Goal: Task Accomplishment & Management: Complete application form

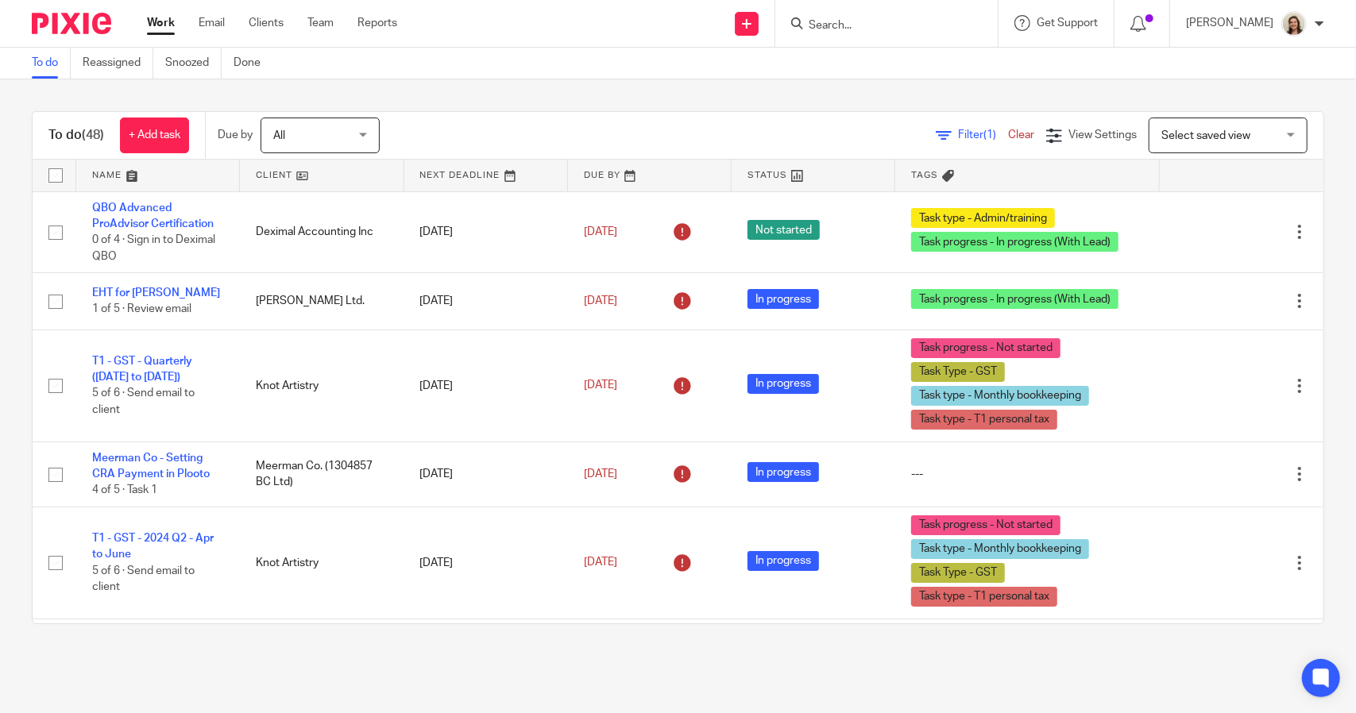
click at [879, 33] on form at bounding box center [891, 24] width 169 height 20
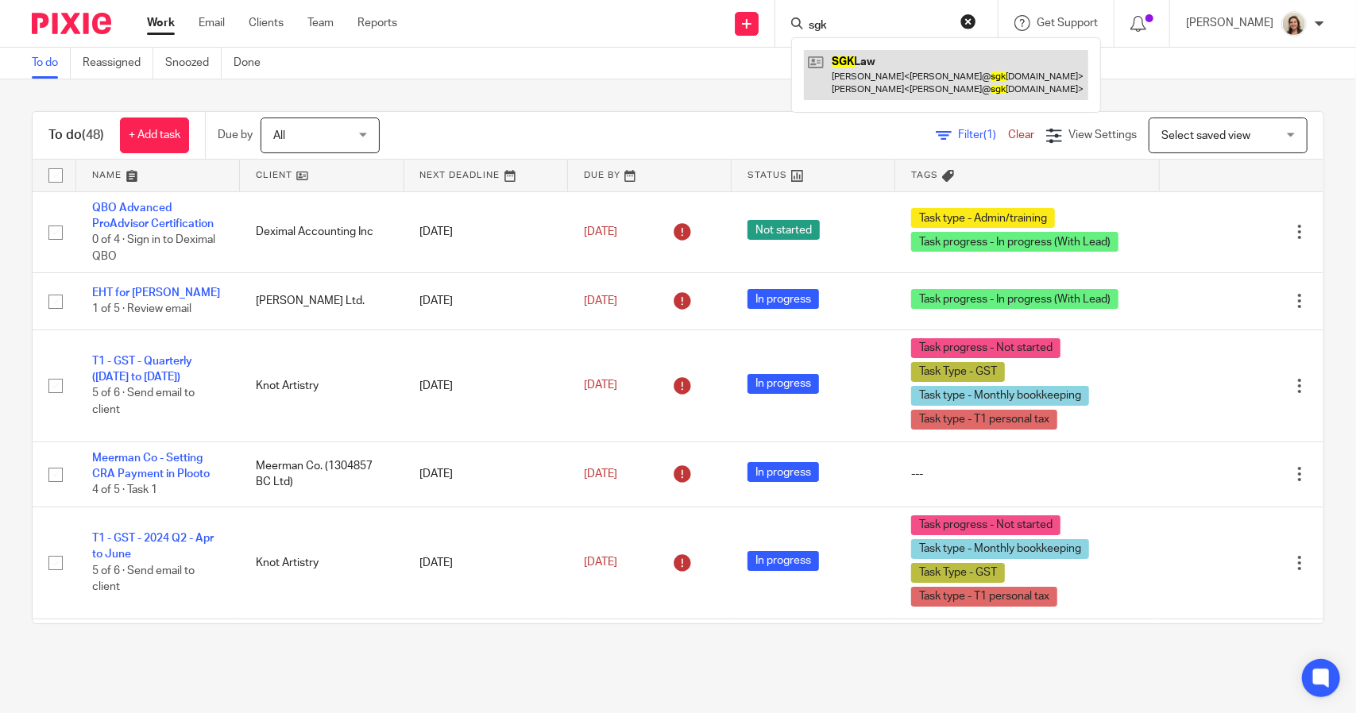
type input "sgk"
click at [856, 71] on link at bounding box center [946, 74] width 284 height 49
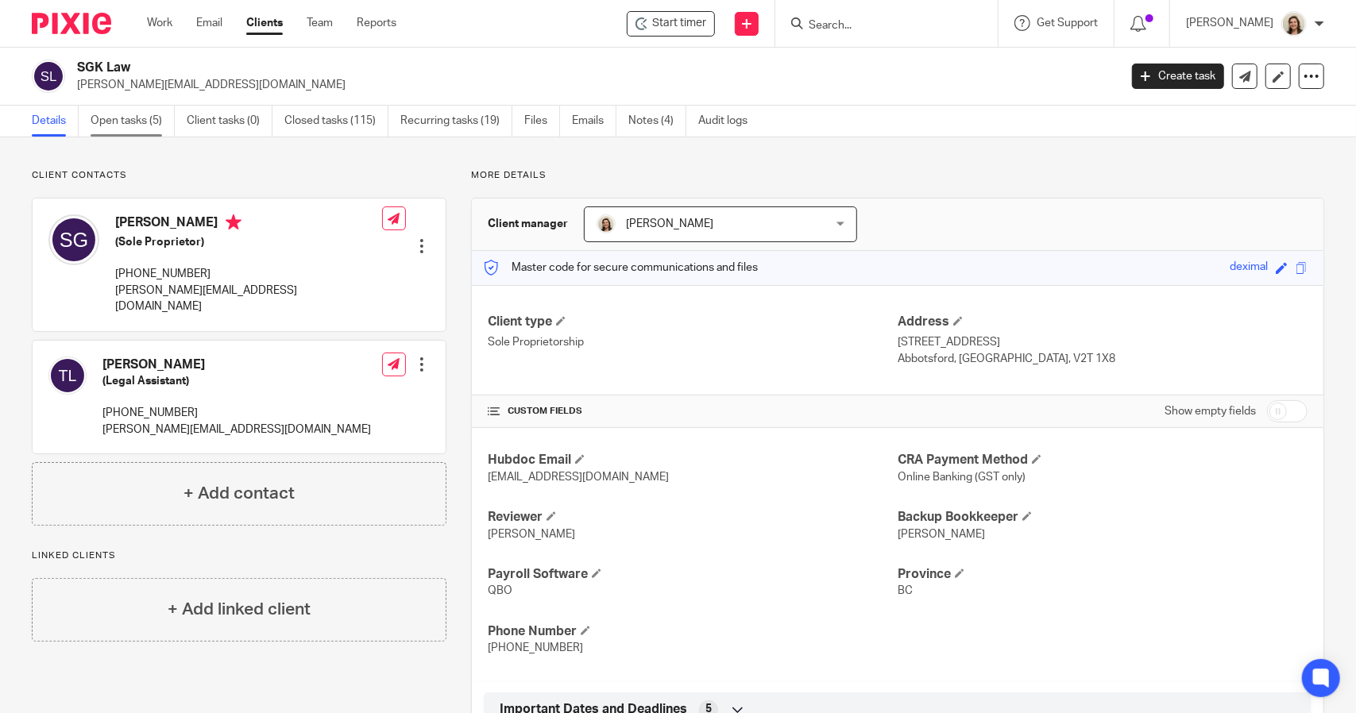
click at [141, 124] on link "Open tasks (5)" at bounding box center [133, 121] width 84 height 31
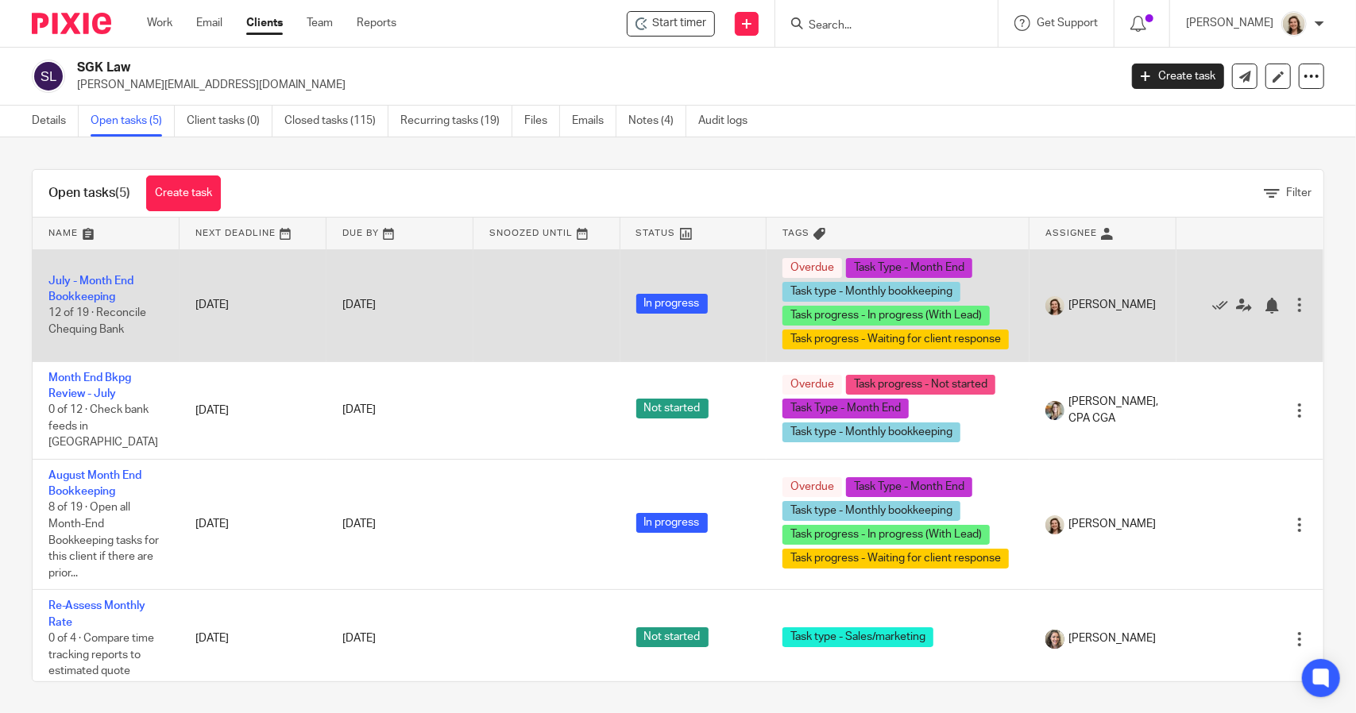
scroll to position [83, 0]
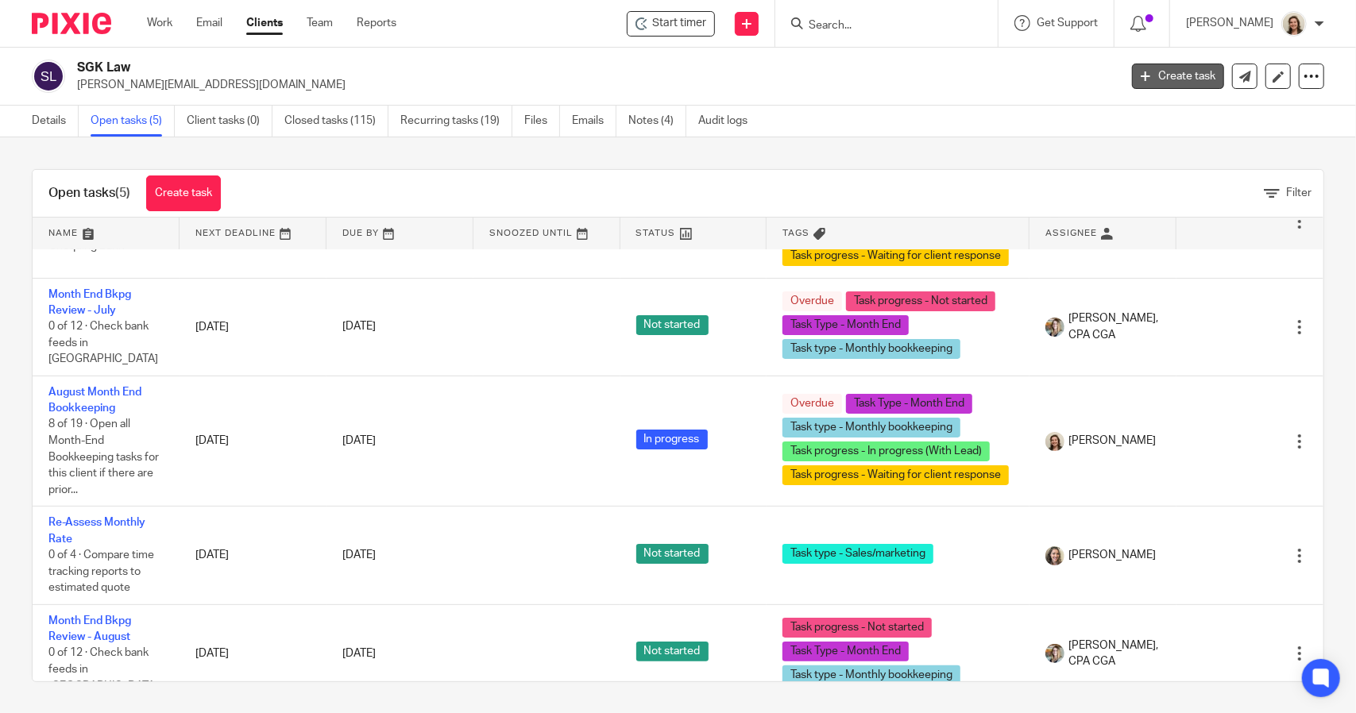
click at [1169, 70] on link "Create task" at bounding box center [1178, 76] width 92 height 25
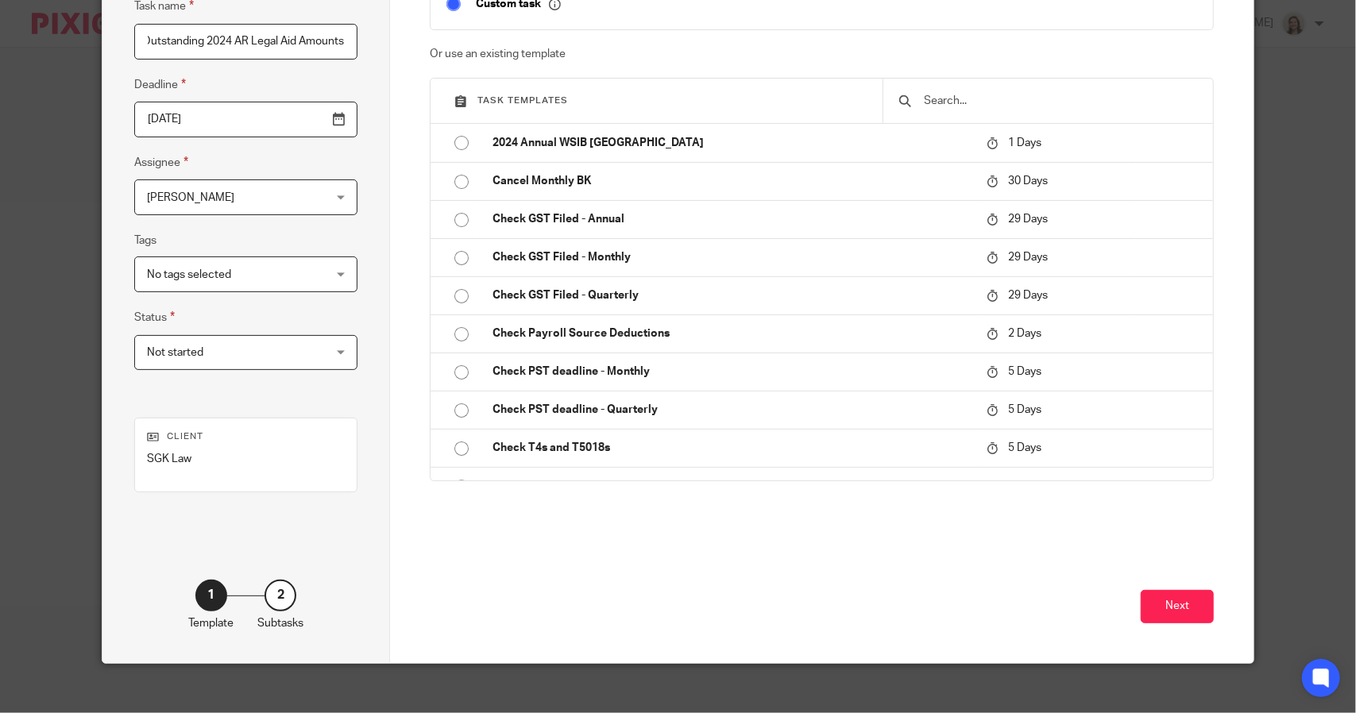
scroll to position [172, 0]
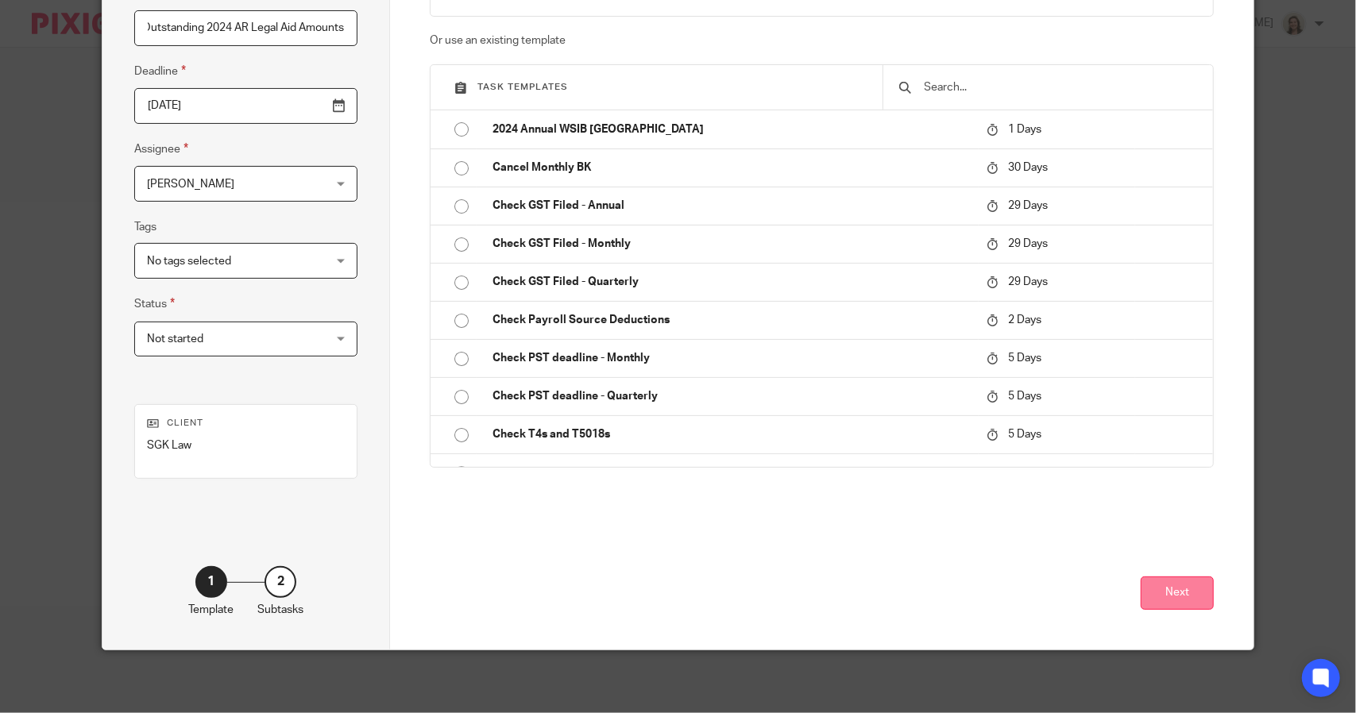
type input "Outstanding 2024 AR Legal Aid Amounts"
click at [1150, 593] on button "Next" at bounding box center [1177, 594] width 73 height 34
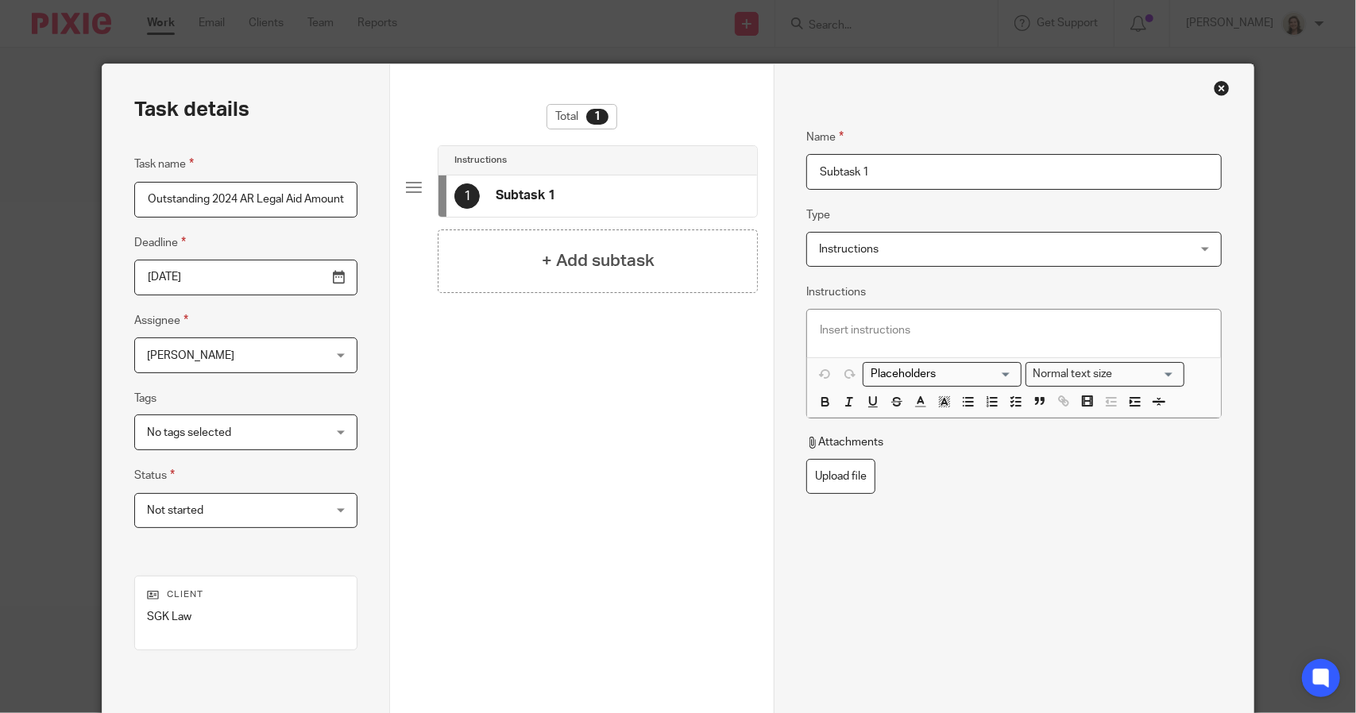
scroll to position [0, 0]
click at [874, 252] on span "Instructions" at bounding box center [980, 249] width 322 height 33
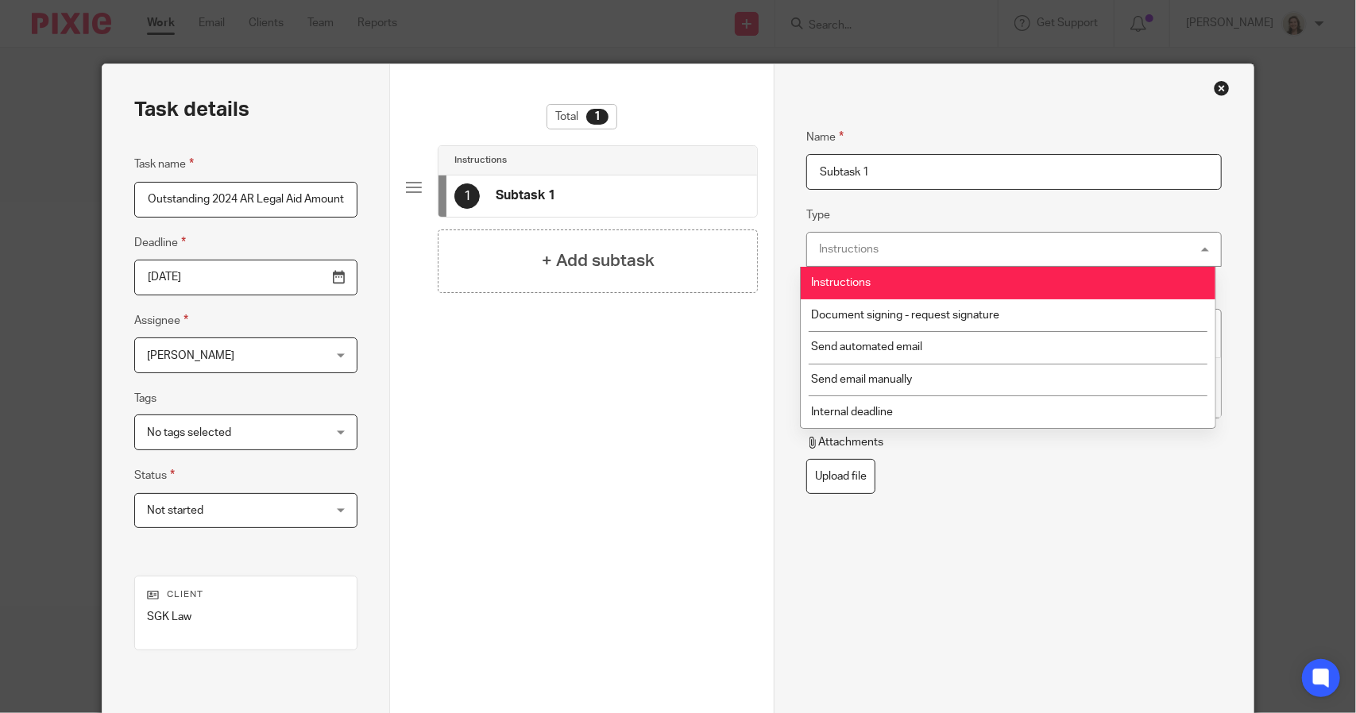
click at [877, 214] on fieldset "Type Instructions Instructions Instructions Document signing - request signatur…" at bounding box center [1013, 236] width 415 height 61
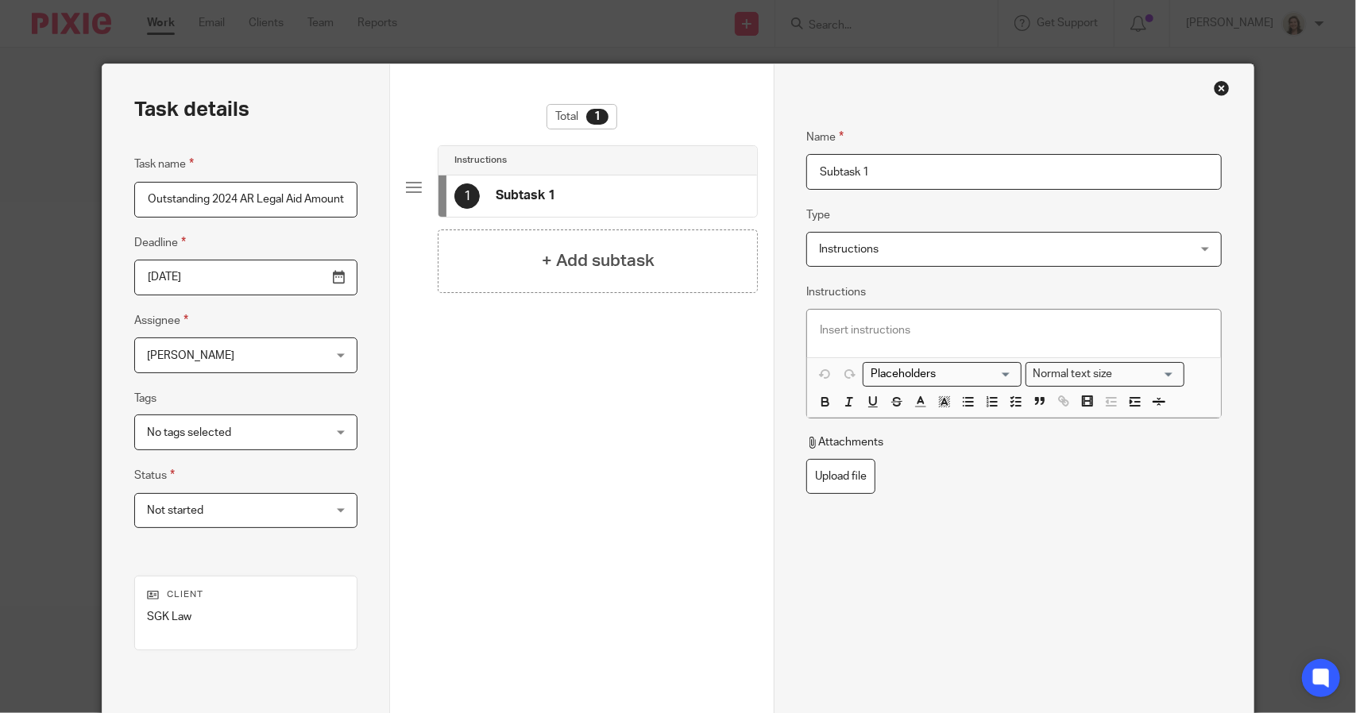
click at [860, 328] on p at bounding box center [1014, 331] width 388 height 16
drag, startPoint x: 138, startPoint y: 196, endPoint x: 415, endPoint y: 204, distance: 276.6
click at [415, 204] on div "Task details Task name Outstanding 2024 AR Legal Aid Amounts Deadline 2025-09-2…" at bounding box center [677, 442] width 1151 height 757
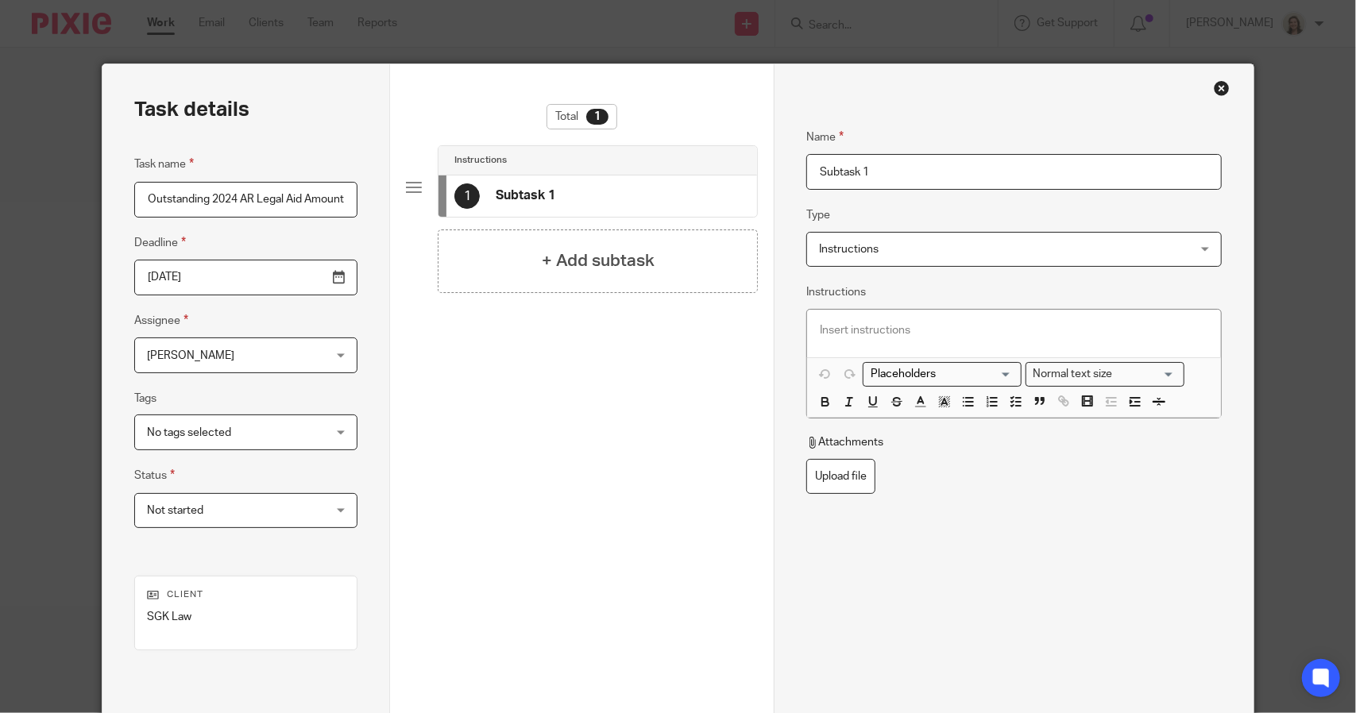
click at [891, 177] on input "Subtask 1" at bounding box center [1013, 172] width 415 height 36
drag, startPoint x: 879, startPoint y: 174, endPoint x: 771, endPoint y: 179, distance: 107.4
click at [774, 179] on div "Name Subtask 1 Type Instructions Instructions Instructions Document signing - r…" at bounding box center [1014, 442] width 480 height 757
paste input "Outstanding 2024 AR Legal Aid Amounts"
type input "Outstanding 2024 AR Legal Aid Amounts"
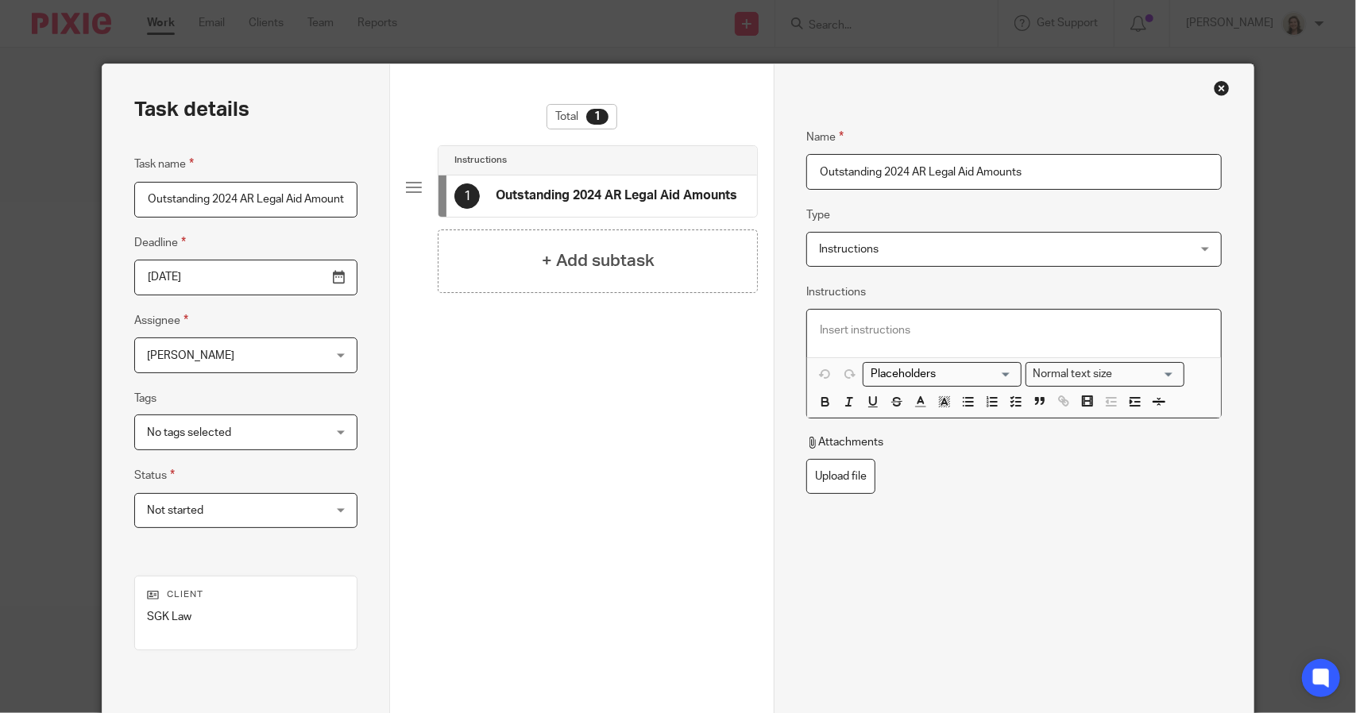
click at [853, 328] on p at bounding box center [1014, 331] width 388 height 16
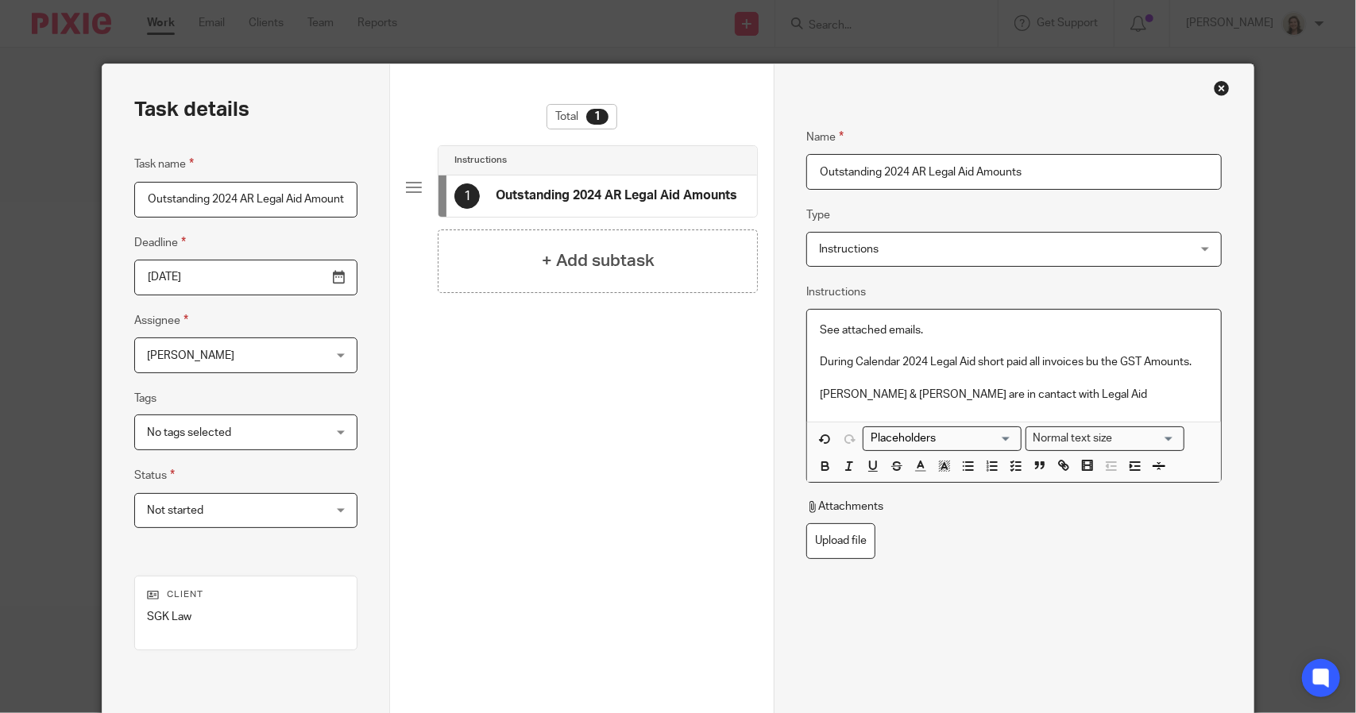
drag, startPoint x: 1092, startPoint y: 360, endPoint x: 1049, endPoint y: 405, distance: 62.4
click at [1045, 408] on div "See attached emails. During Calendar 2024 Legal Aid short paid all invoices bu …" at bounding box center [1014, 366] width 414 height 112
click at [1093, 365] on p "During Calendar 2024 Legal Aid short paid all invoices bu the GST Amounts." at bounding box center [1014, 362] width 388 height 16
click at [1079, 395] on p "Sonia & Tasha are in contact with Legal Aid" at bounding box center [1014, 395] width 388 height 16
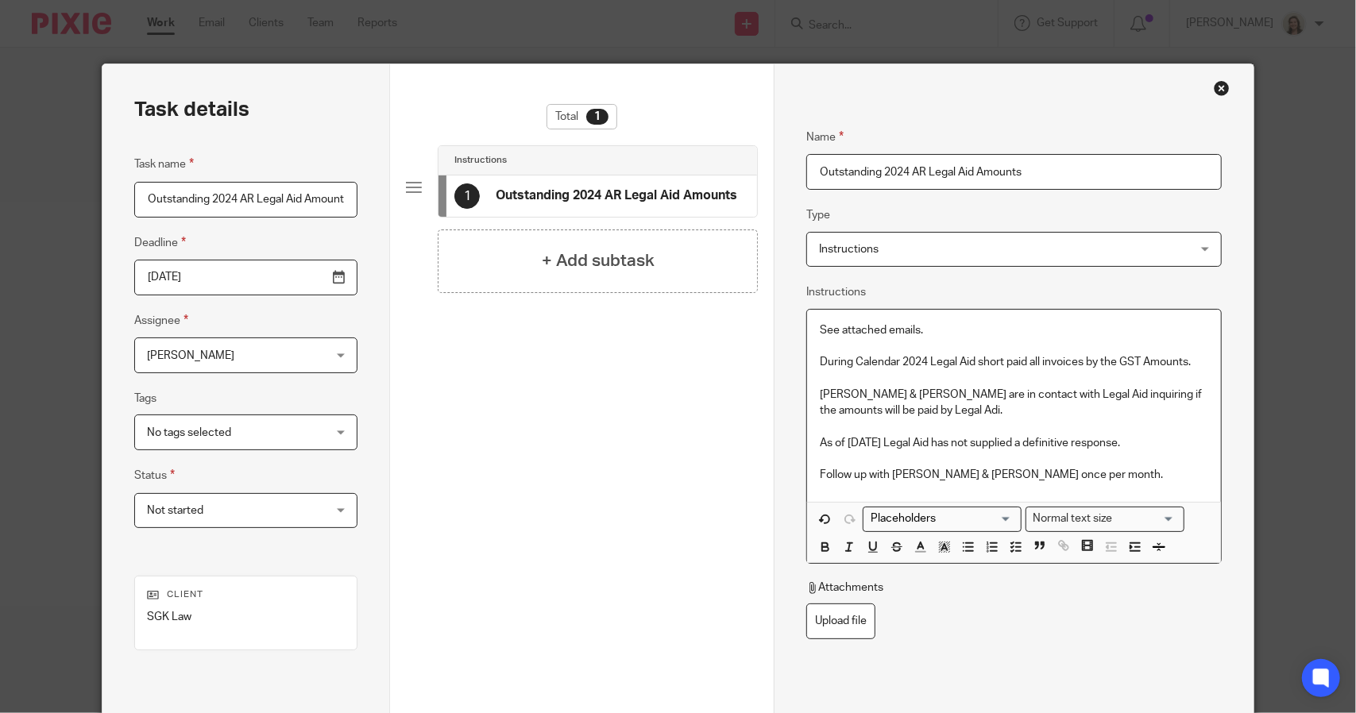
click at [943, 323] on p "See attached emails." at bounding box center [1014, 331] width 388 height 16
click at [877, 412] on p "Sonia & Tasha are in contact with Legal Aid inquiring if the amounts will be pa…" at bounding box center [1014, 403] width 388 height 33
click at [1082, 473] on p "Follow up with Sonia & Tasha once per month." at bounding box center [1014, 475] width 388 height 16
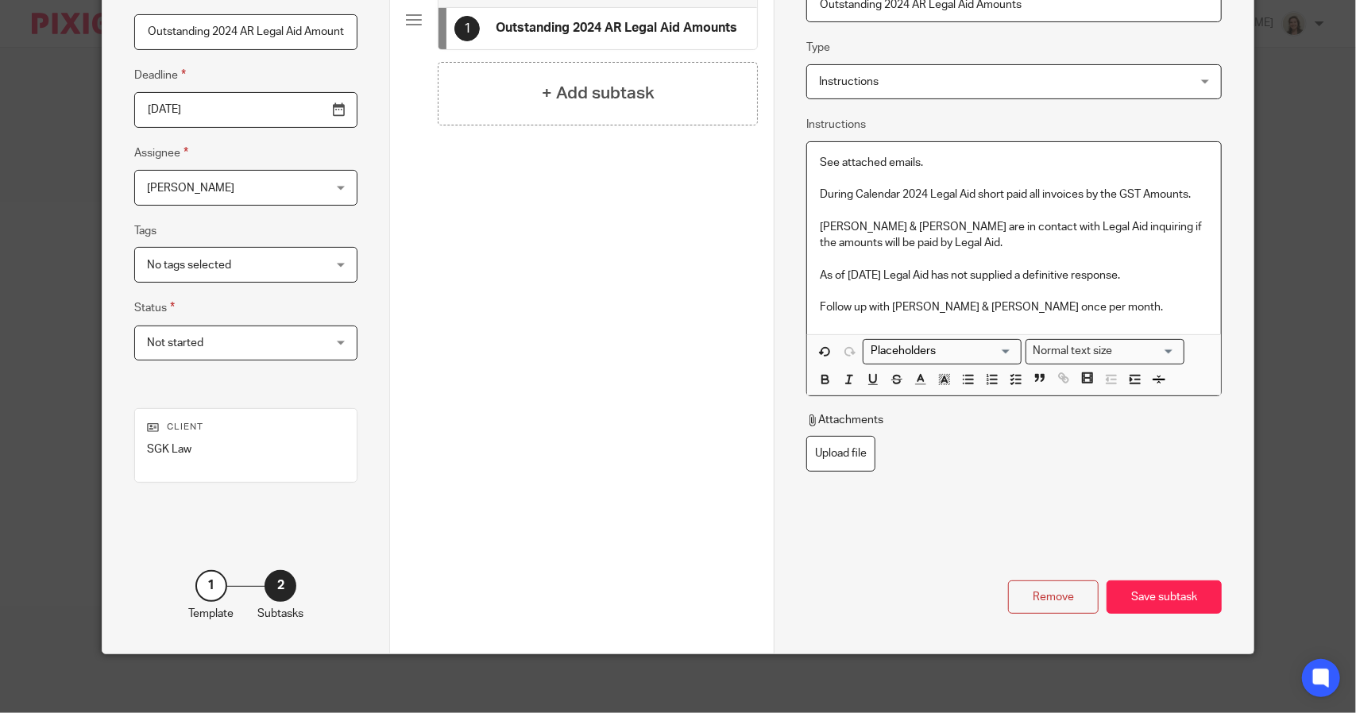
scroll to position [172, 0]
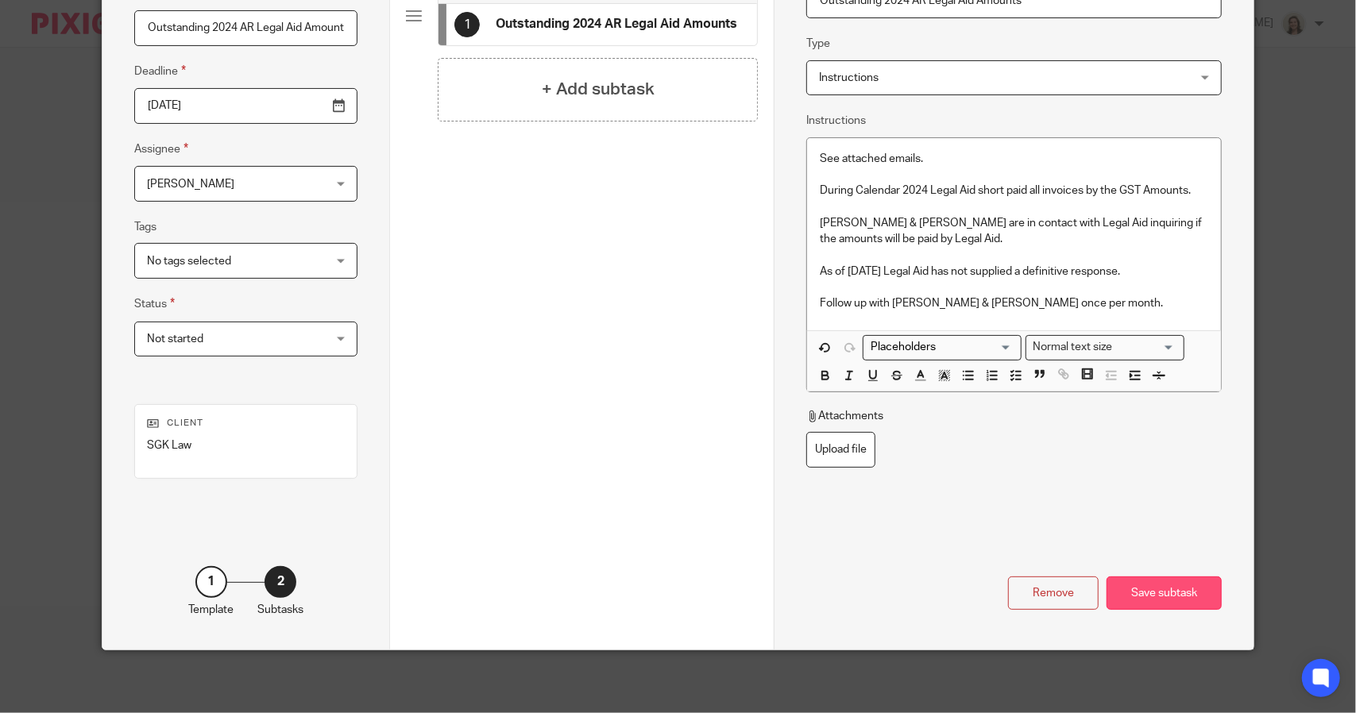
click at [1142, 586] on div "Save subtask" at bounding box center [1164, 594] width 115 height 34
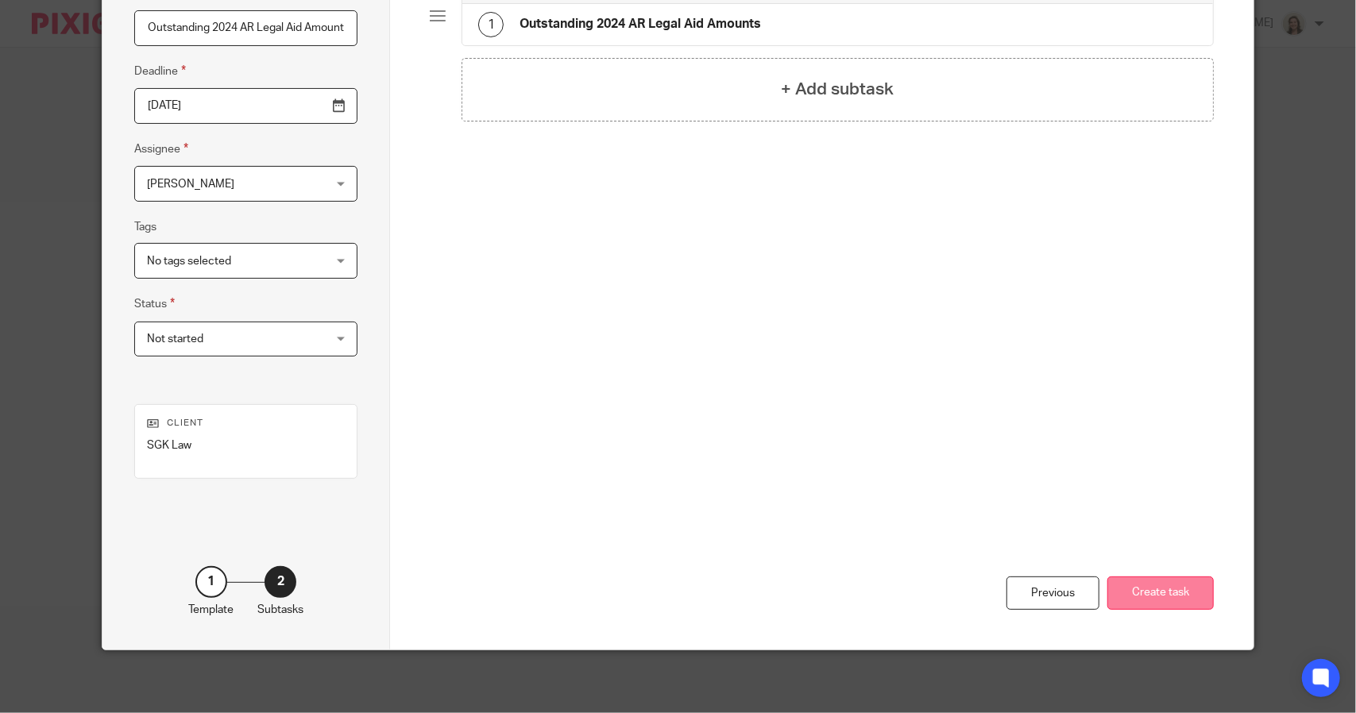
click at [1132, 595] on button "Create task" at bounding box center [1160, 594] width 106 height 34
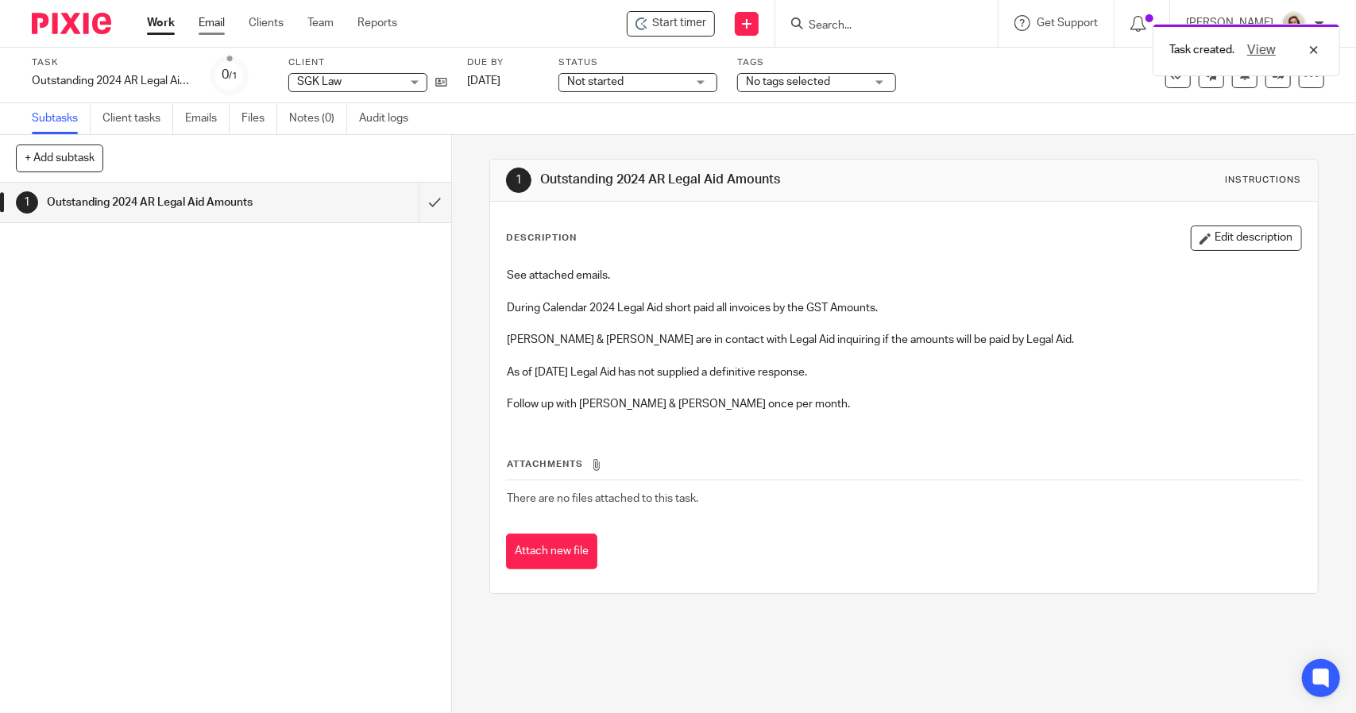
click at [218, 22] on link "Email" at bounding box center [212, 23] width 26 height 16
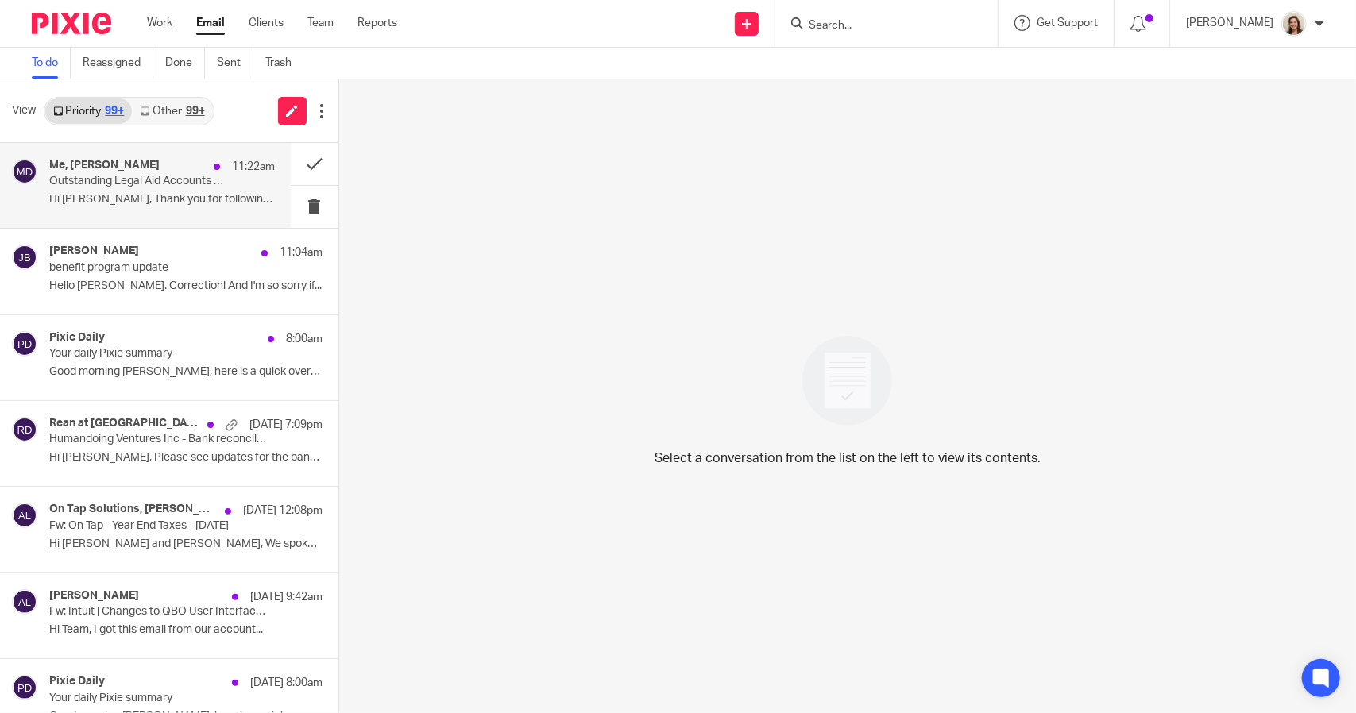
click at [156, 157] on div "Me, [PERSON_NAME] 11:22am Outstanding Legal Aid Accounts Receivable Hi [PERSON_…" at bounding box center [145, 185] width 291 height 85
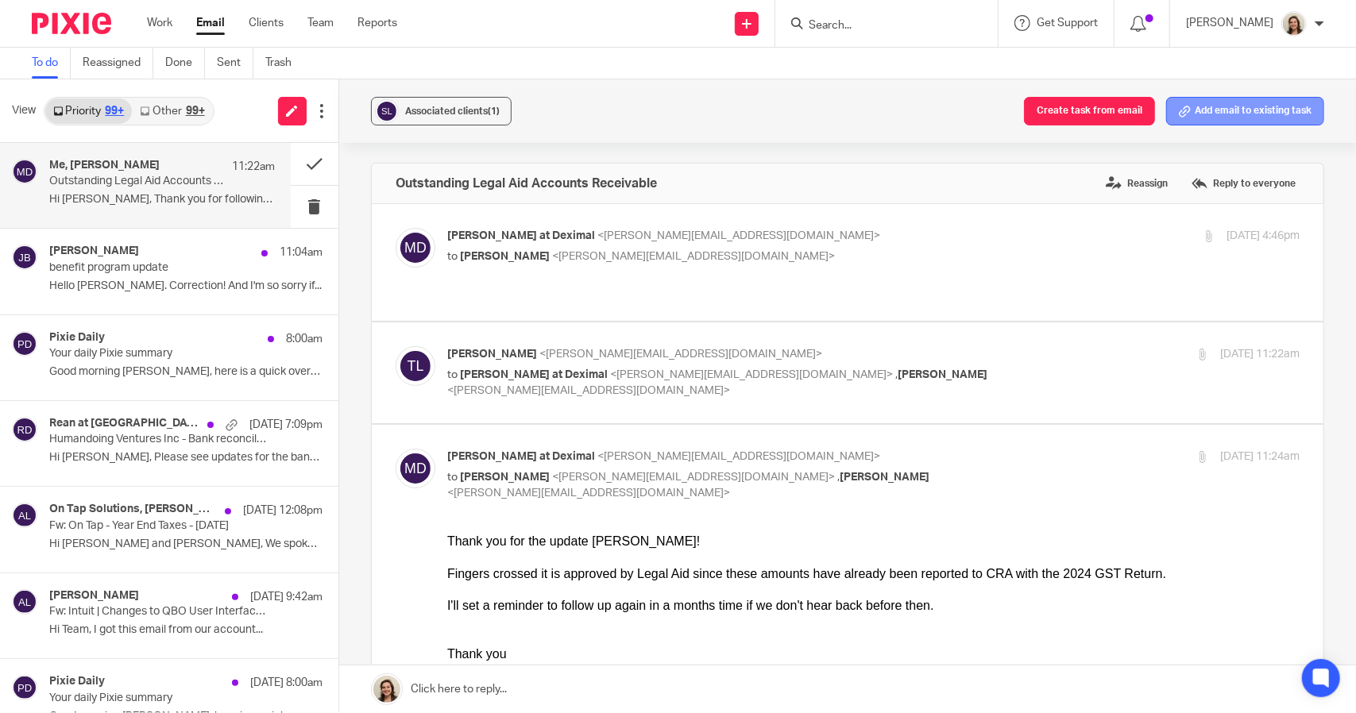
click at [1204, 114] on button "Add email to existing task" at bounding box center [1245, 111] width 158 height 29
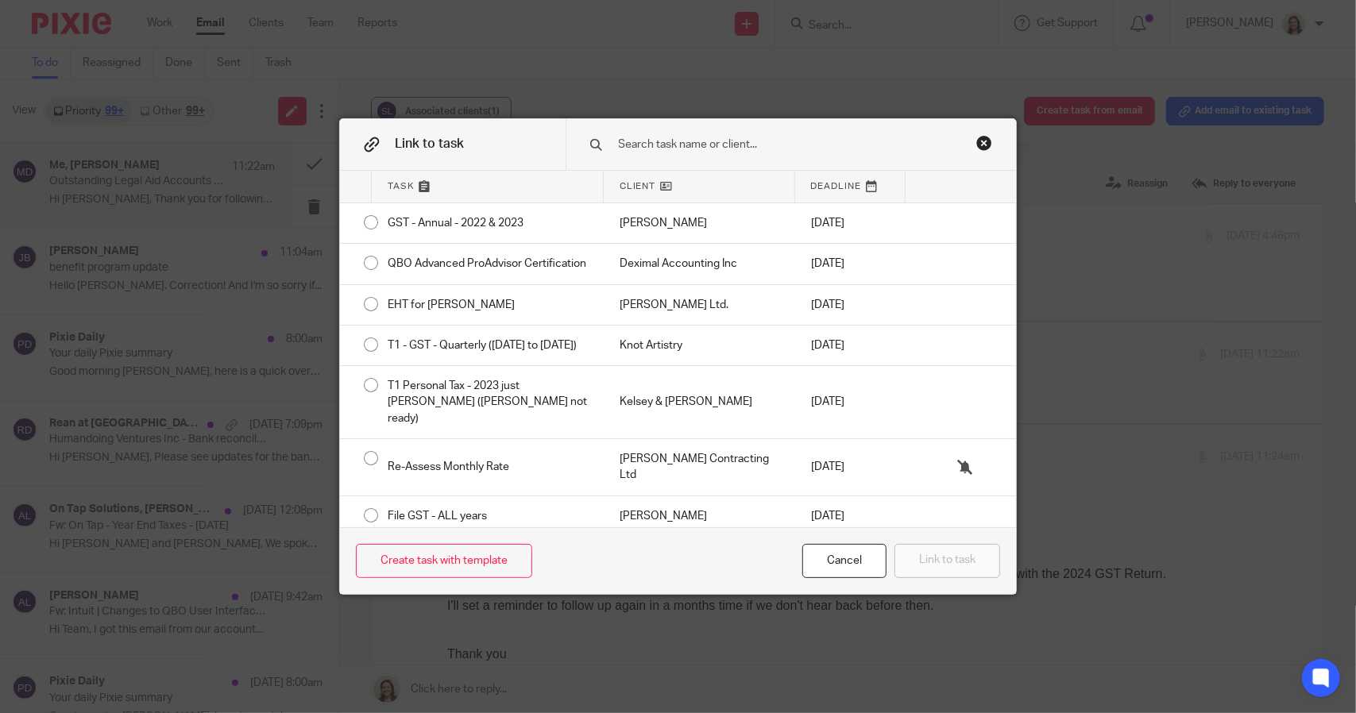
click at [757, 144] on input "text" at bounding box center [784, 144] width 335 height 17
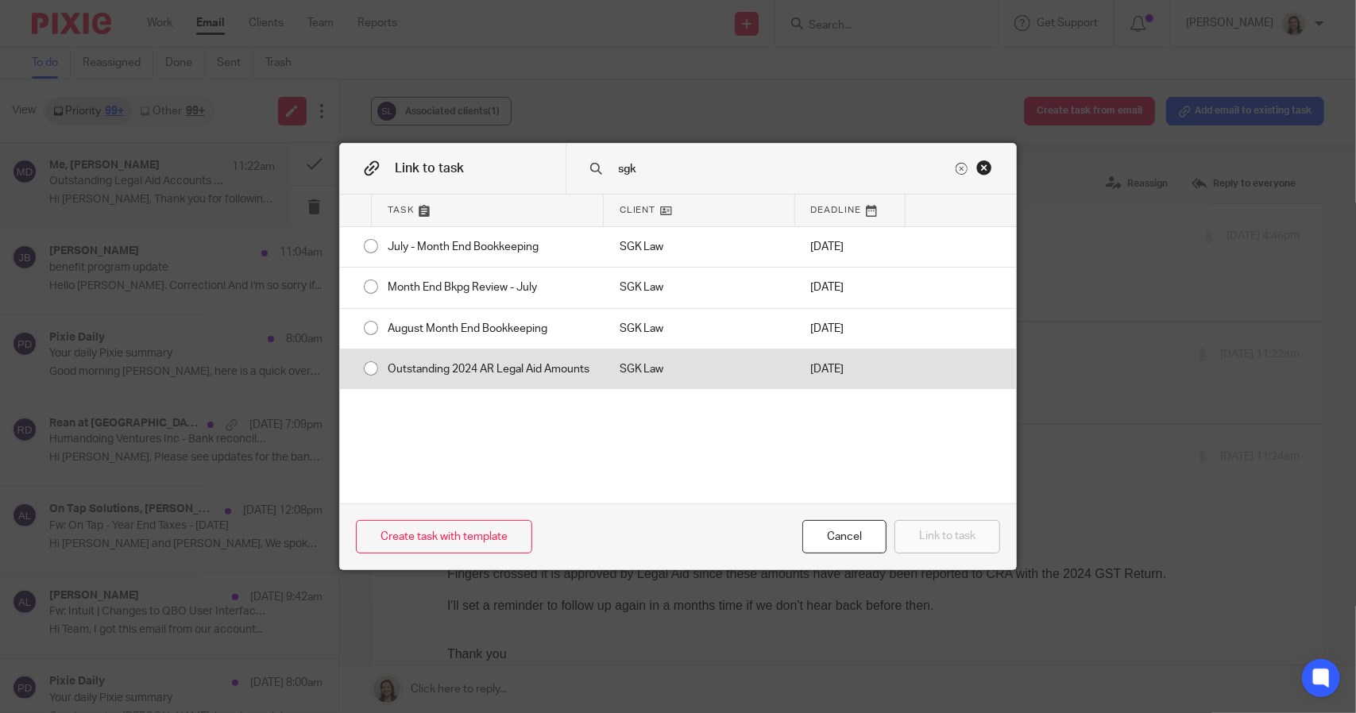
type input "sgk"
click at [512, 352] on div "Outstanding 2024 AR Legal Aid Amounts" at bounding box center [488, 370] width 232 height 40
radio input "true"
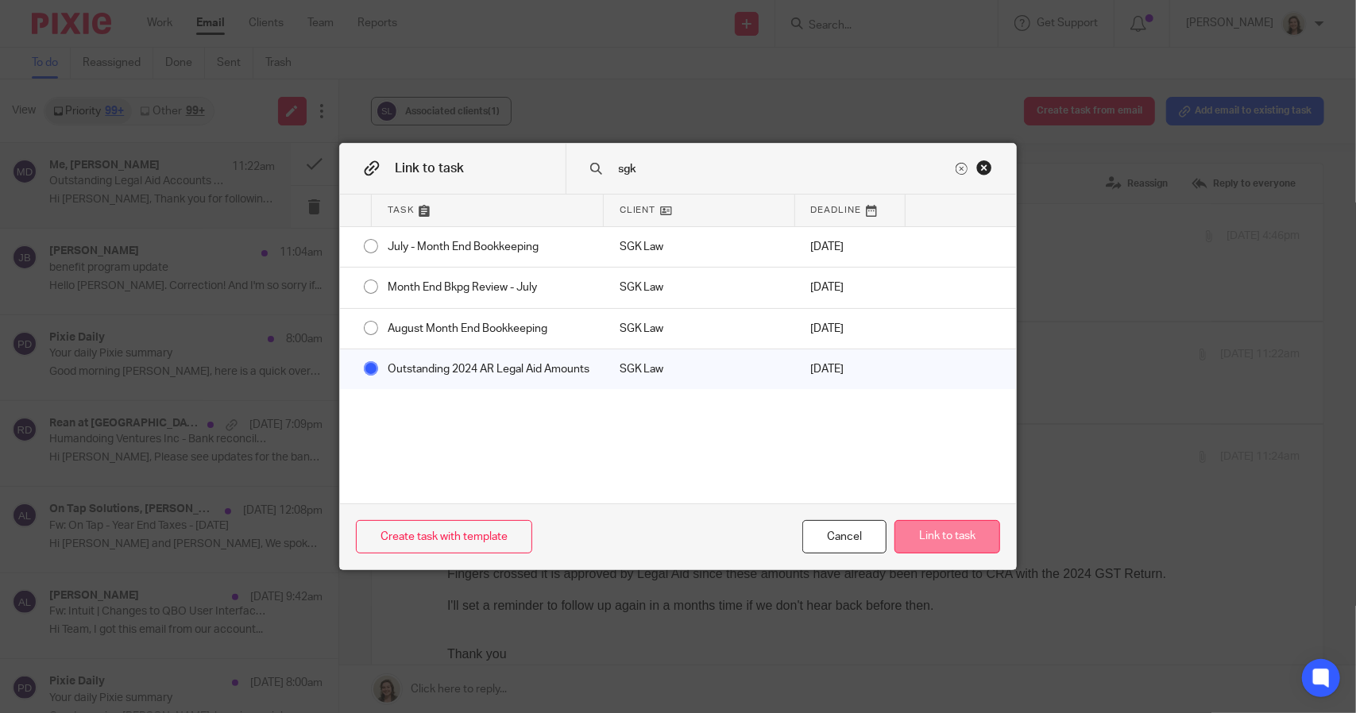
click at [939, 533] on button "Link to task" at bounding box center [948, 537] width 106 height 34
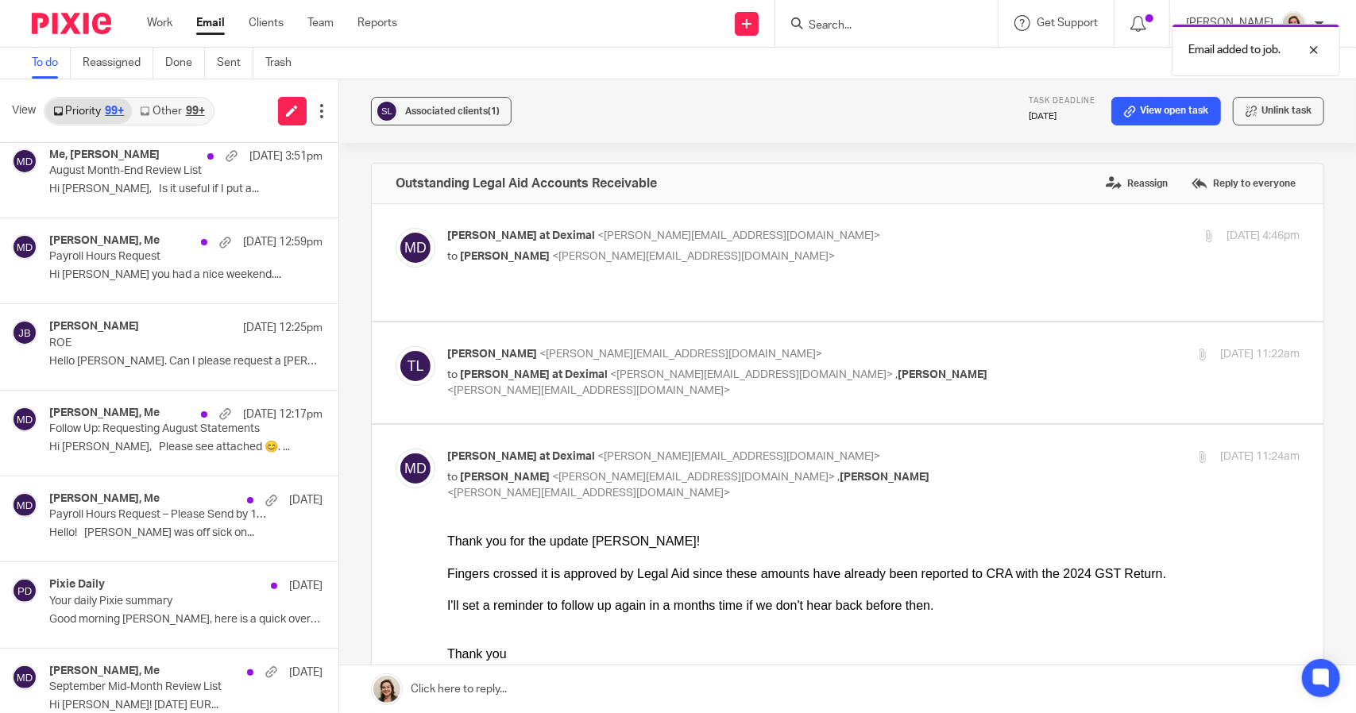
scroll to position [636, 0]
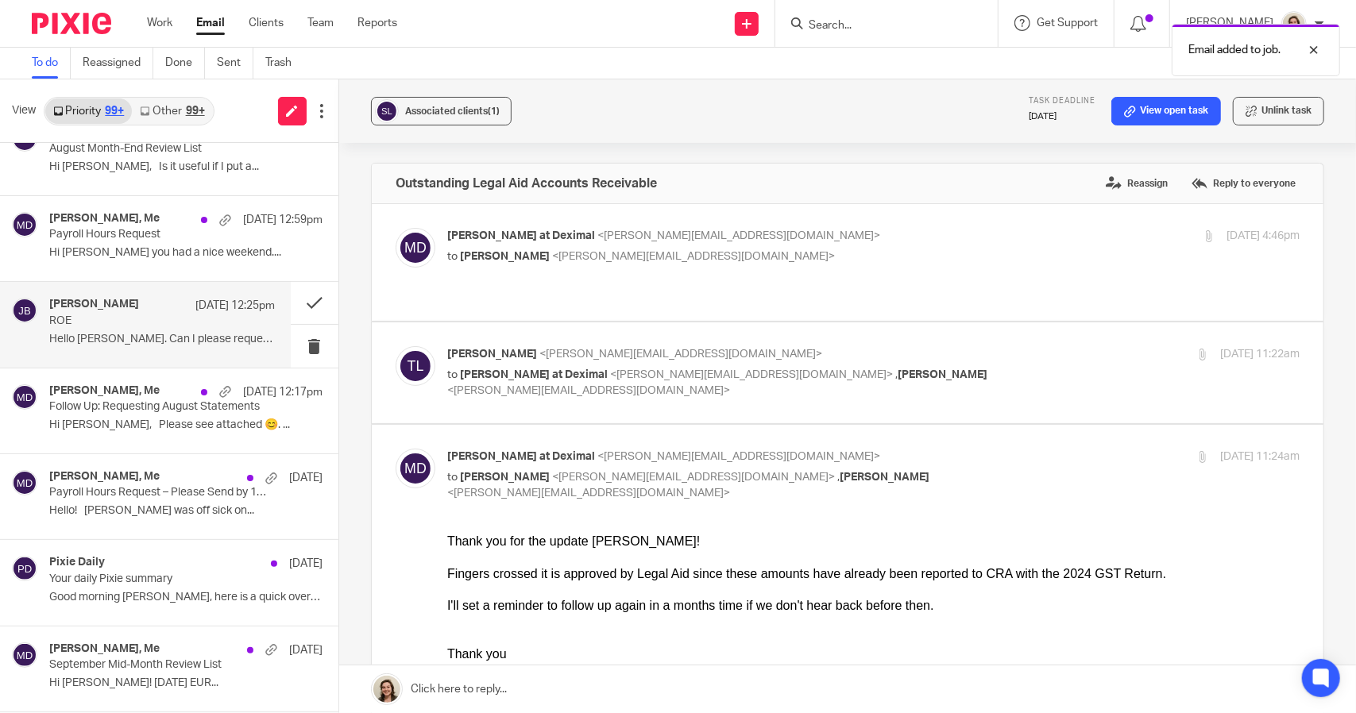
click at [106, 309] on div "Joshua Blades Sep 22 12:25pm" at bounding box center [162, 306] width 226 height 16
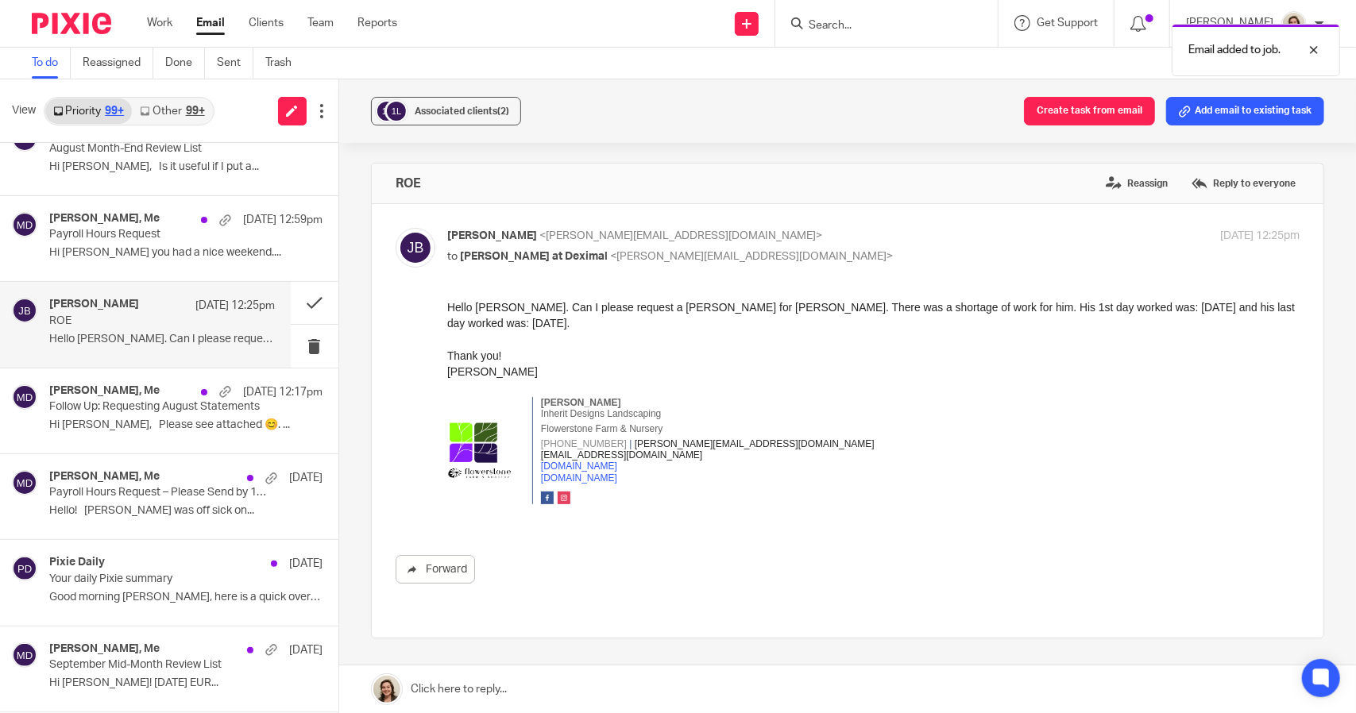
scroll to position [0, 0]
click at [1259, 116] on button "Add email to existing task" at bounding box center [1245, 111] width 158 height 29
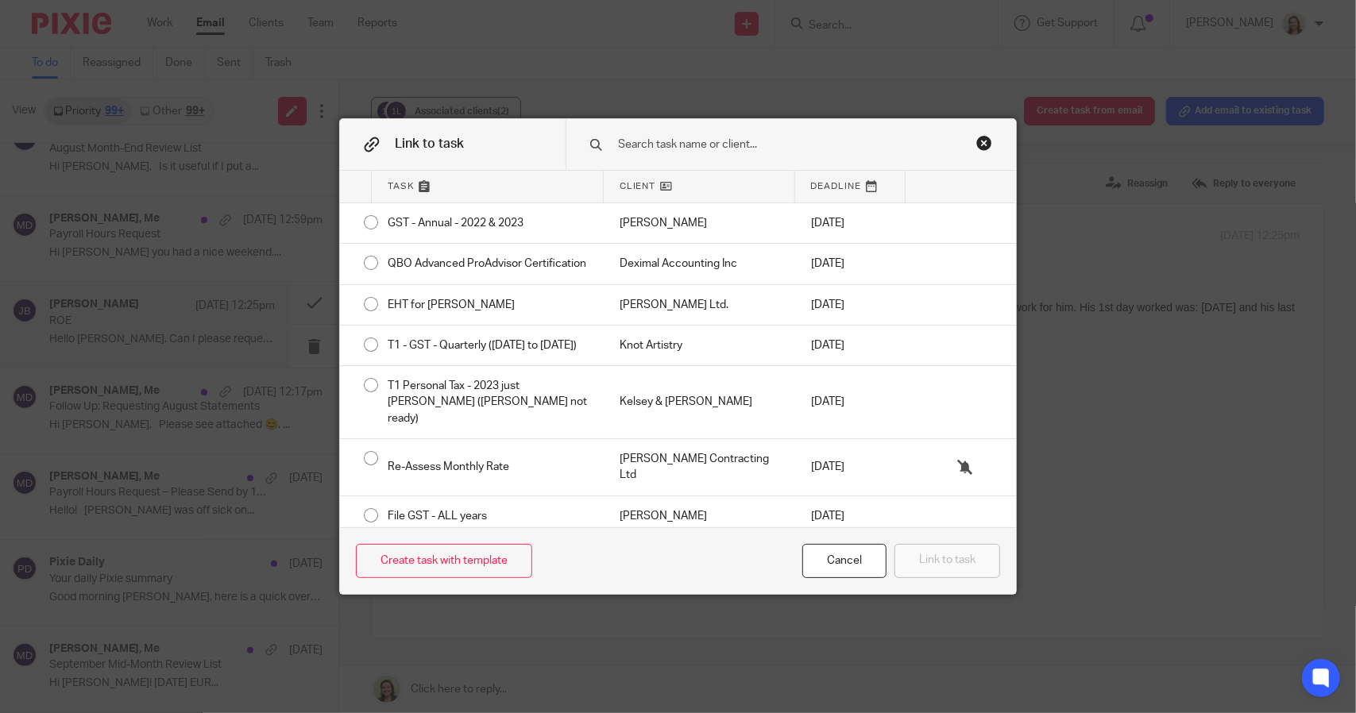
click at [753, 147] on input "text" at bounding box center [784, 144] width 335 height 17
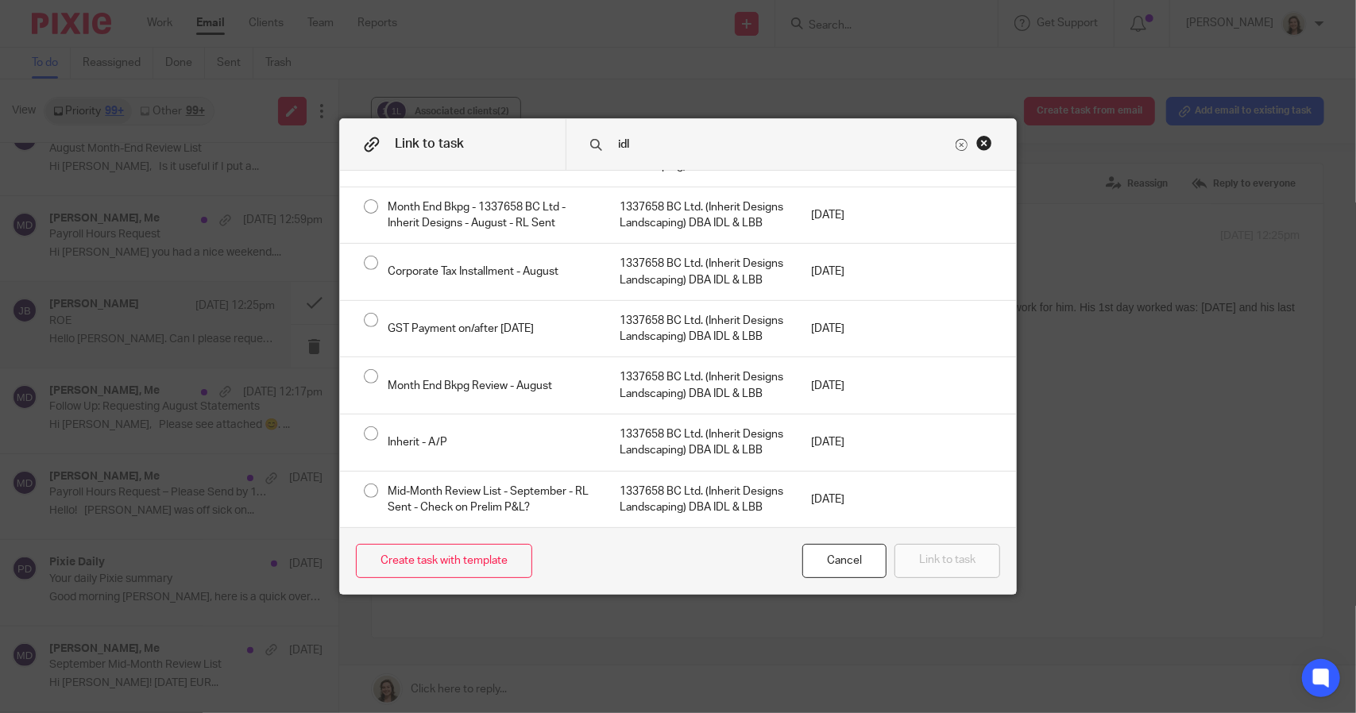
scroll to position [621, 0]
type input "idl"
click at [845, 558] on div "Cancel" at bounding box center [844, 561] width 84 height 34
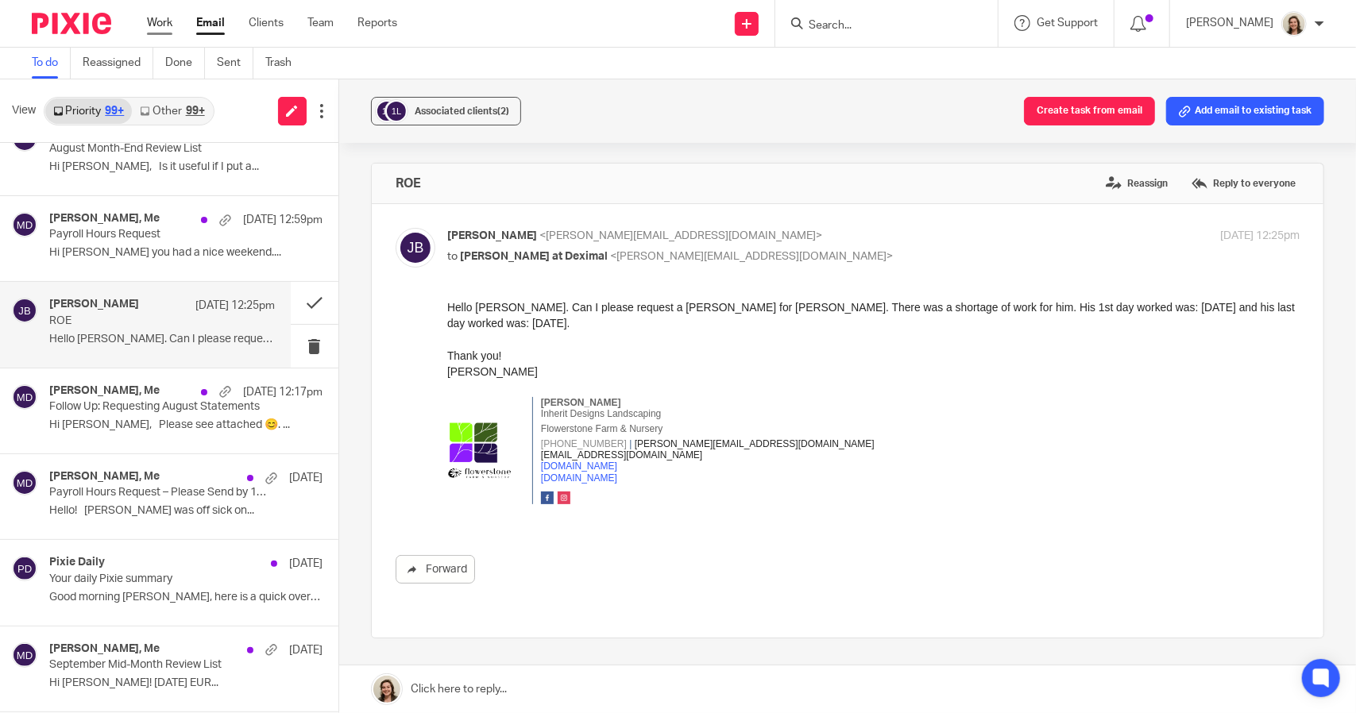
click at [168, 23] on link "Work" at bounding box center [159, 23] width 25 height 16
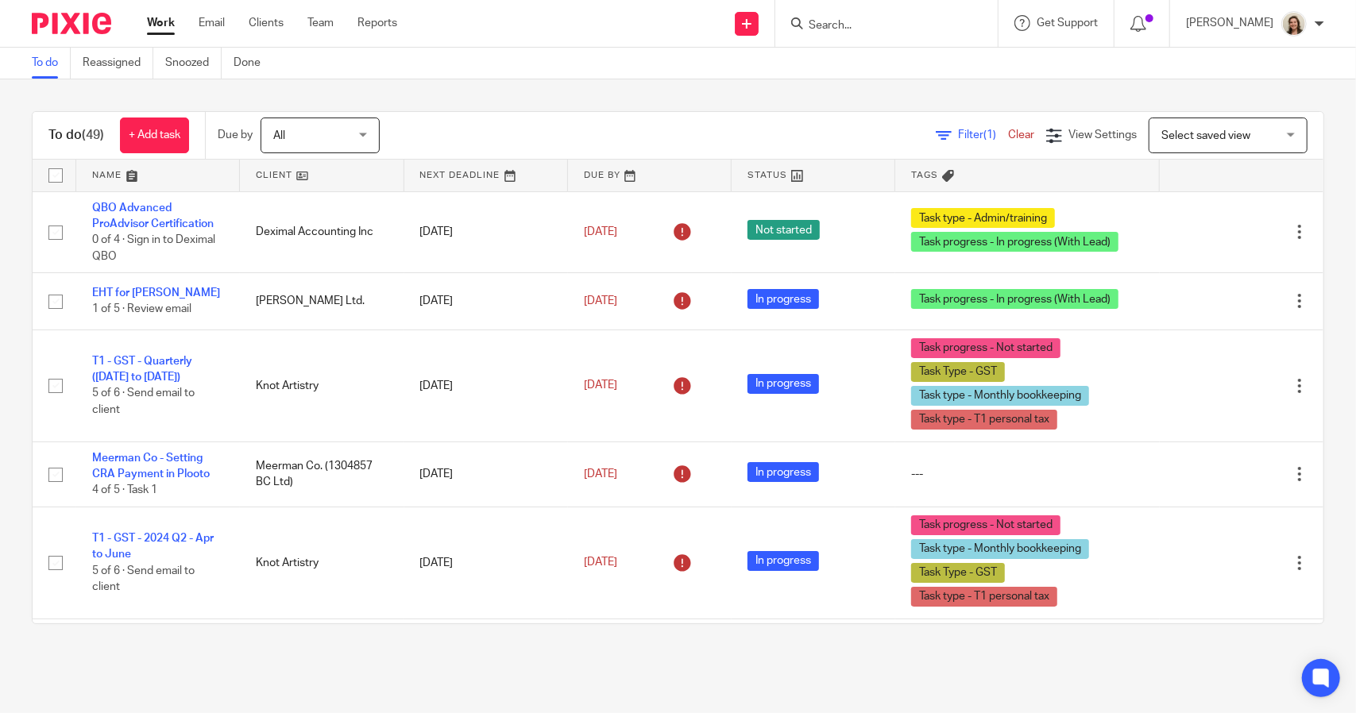
click at [278, 176] on link at bounding box center [322, 176] width 164 height 32
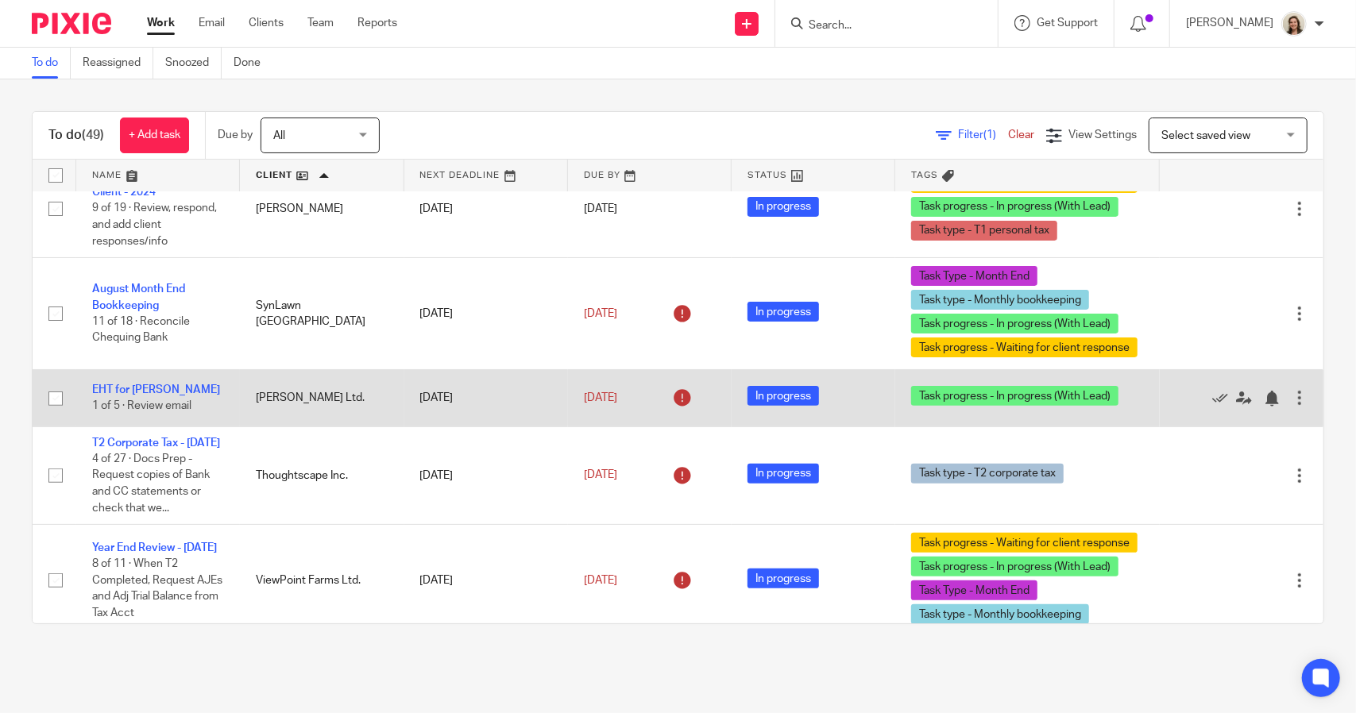
scroll to position [4331, 0]
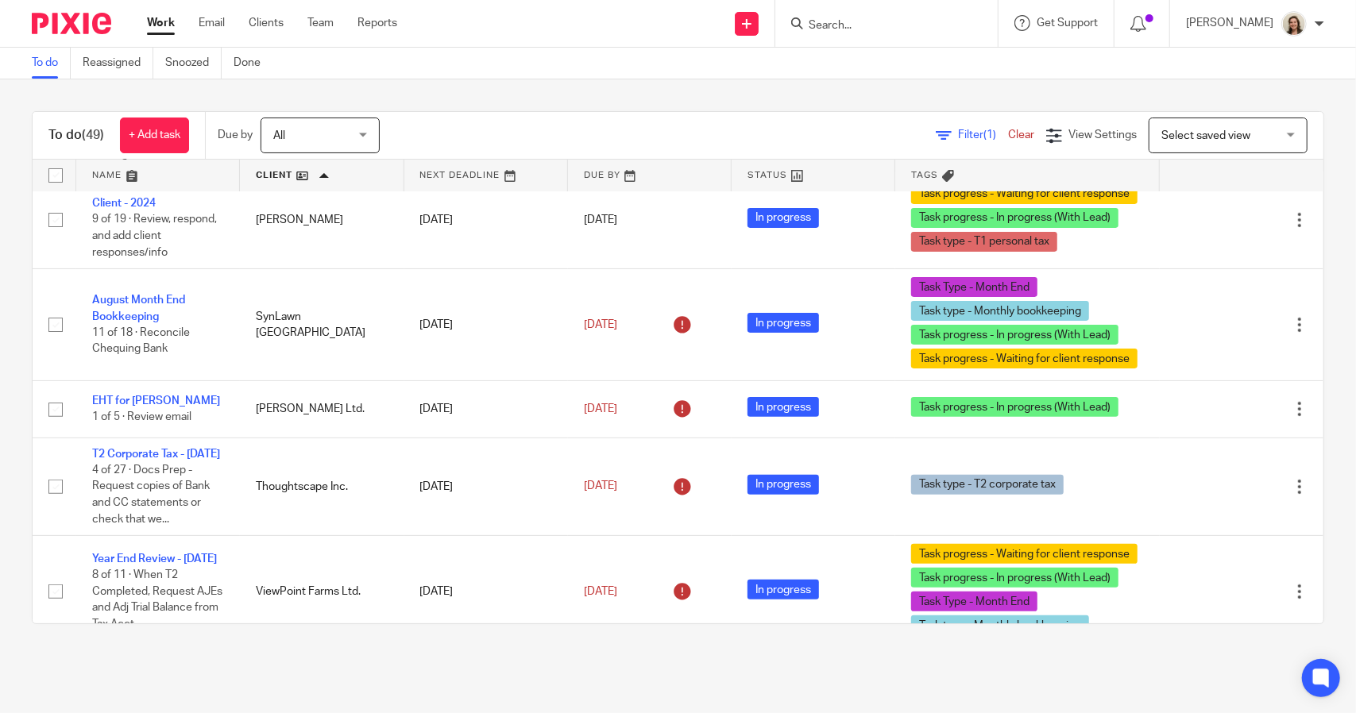
click at [171, 127] on link "Outstanding 2024 AR Legal Aid Amounts" at bounding box center [146, 113] width 108 height 27
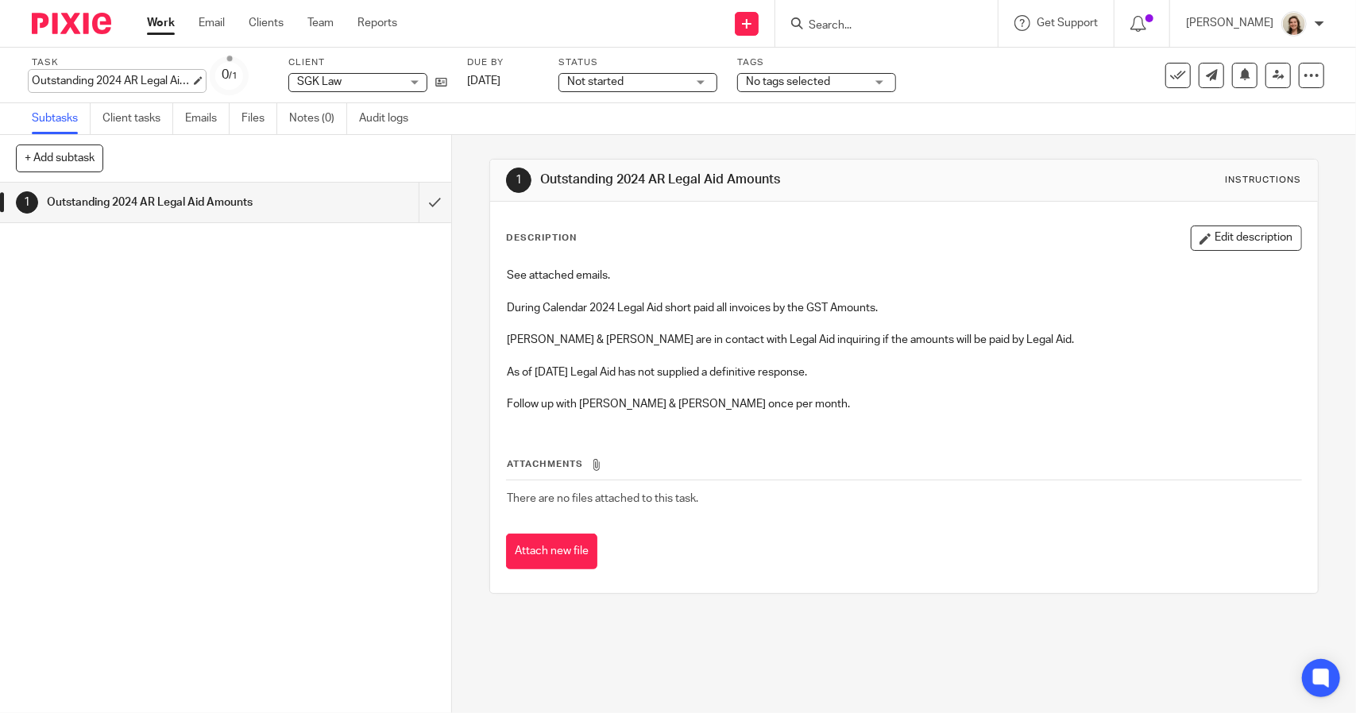
click at [123, 76] on div "Outstanding 2024 AR Legal Aid Amounts Save Outstanding 2024 AR Legal Aid Amounts" at bounding box center [111, 81] width 159 height 16
click at [173, 25] on link "Work" at bounding box center [161, 23] width 28 height 16
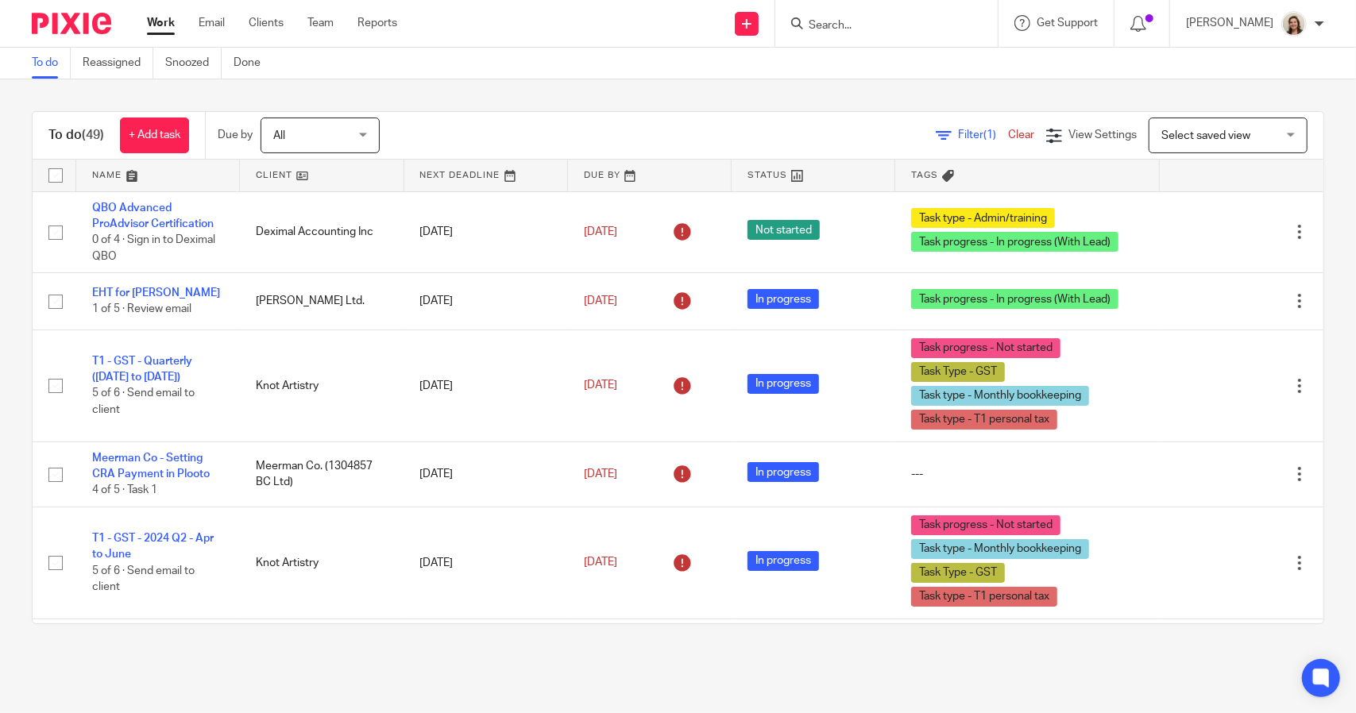
click at [936, 135] on link "Filter (1)" at bounding box center [972, 134] width 72 height 11
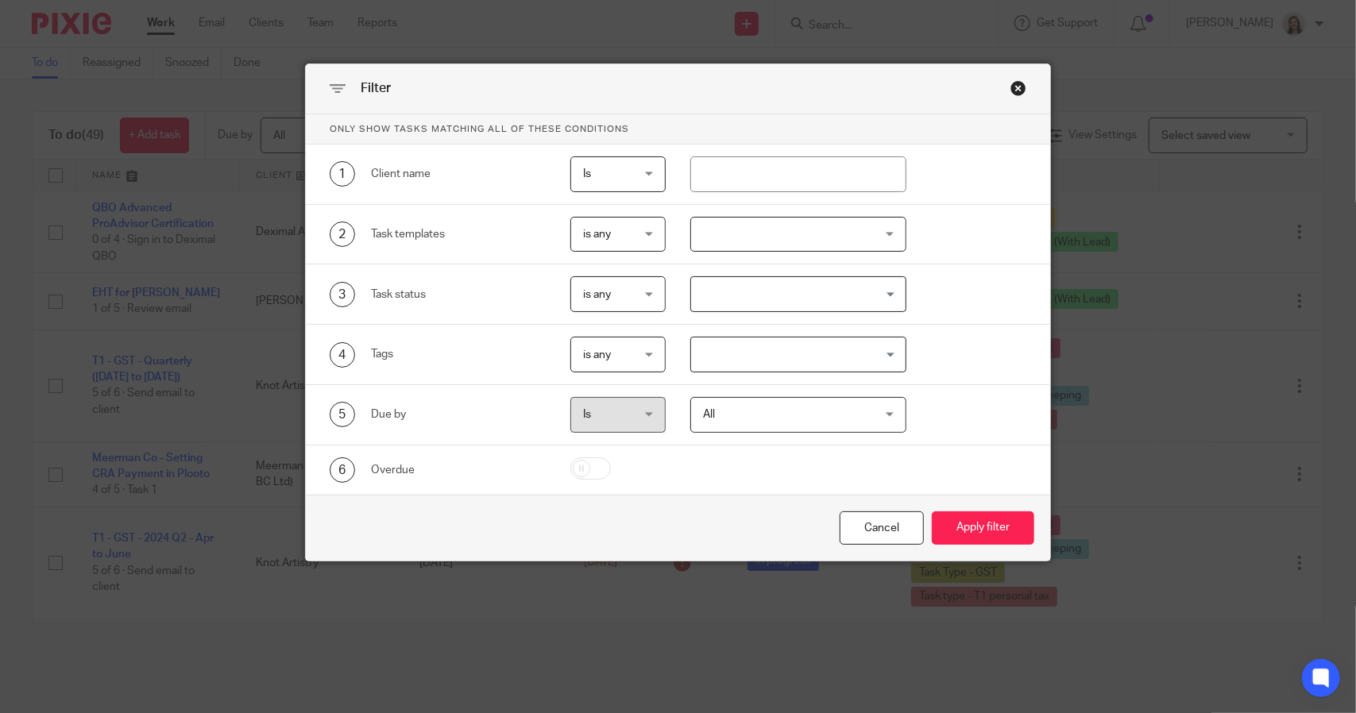
click at [752, 345] on input "Search for option" at bounding box center [794, 355] width 203 height 28
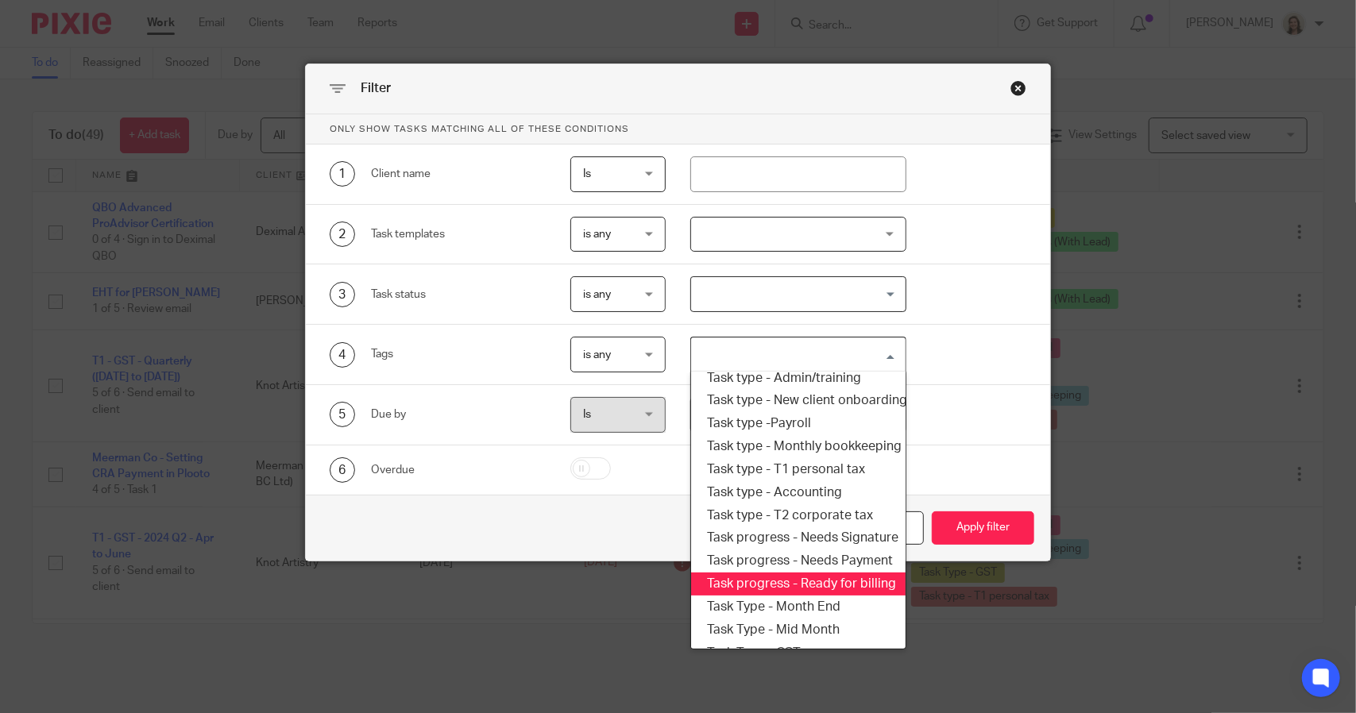
scroll to position [191, 0]
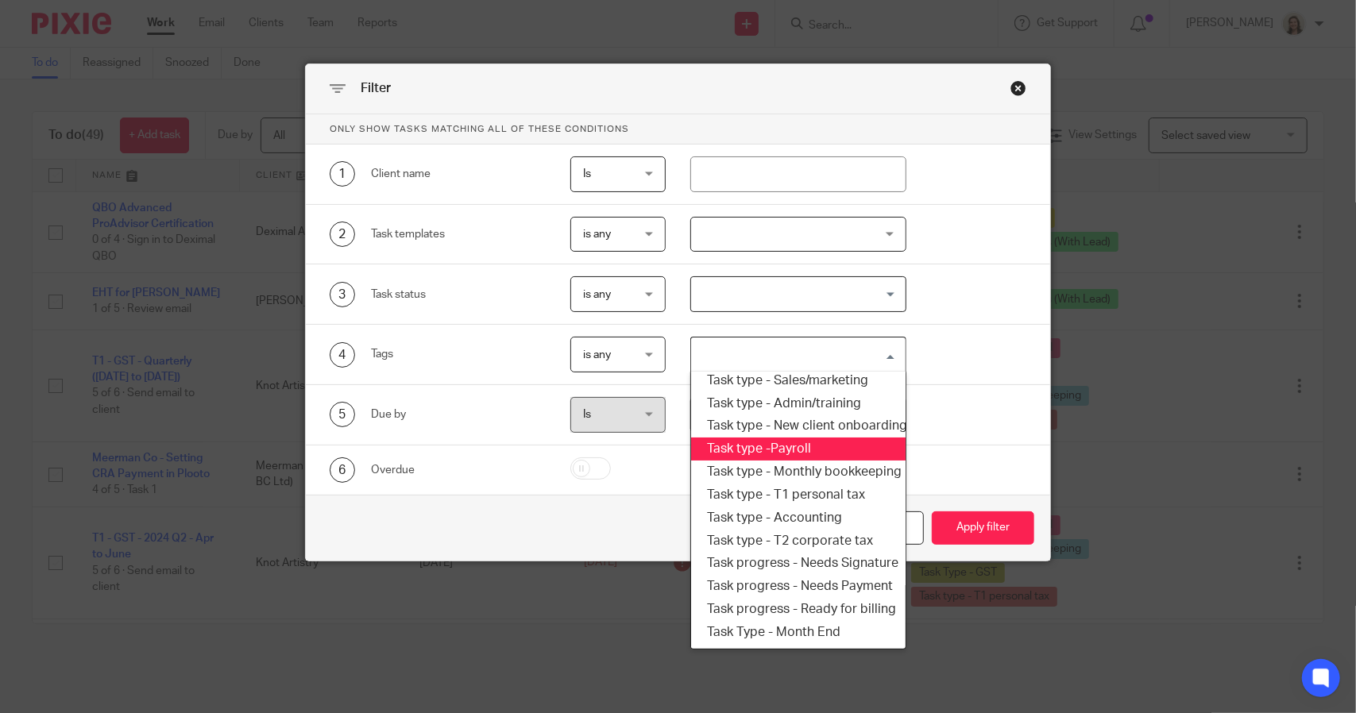
click at [786, 442] on li "Task type -Payroll" at bounding box center [798, 449] width 214 height 23
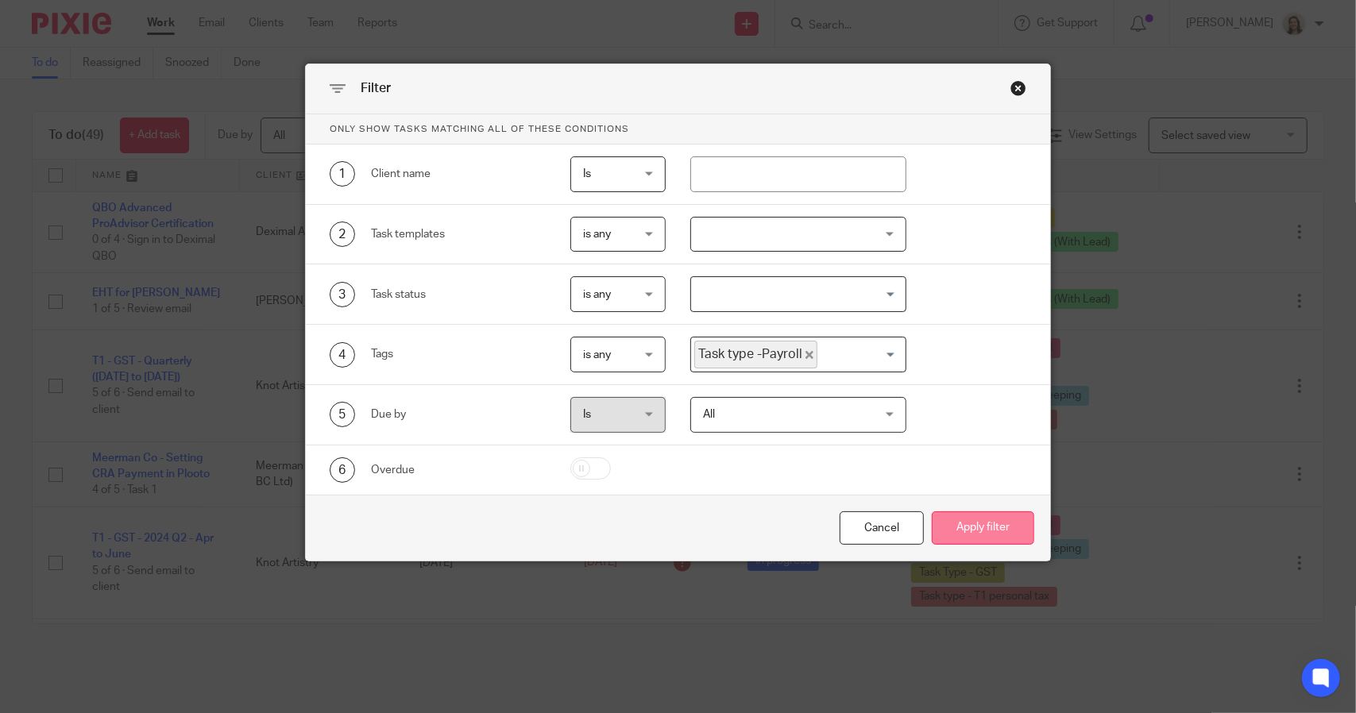
click at [947, 516] on button "Apply filter" at bounding box center [983, 529] width 102 height 34
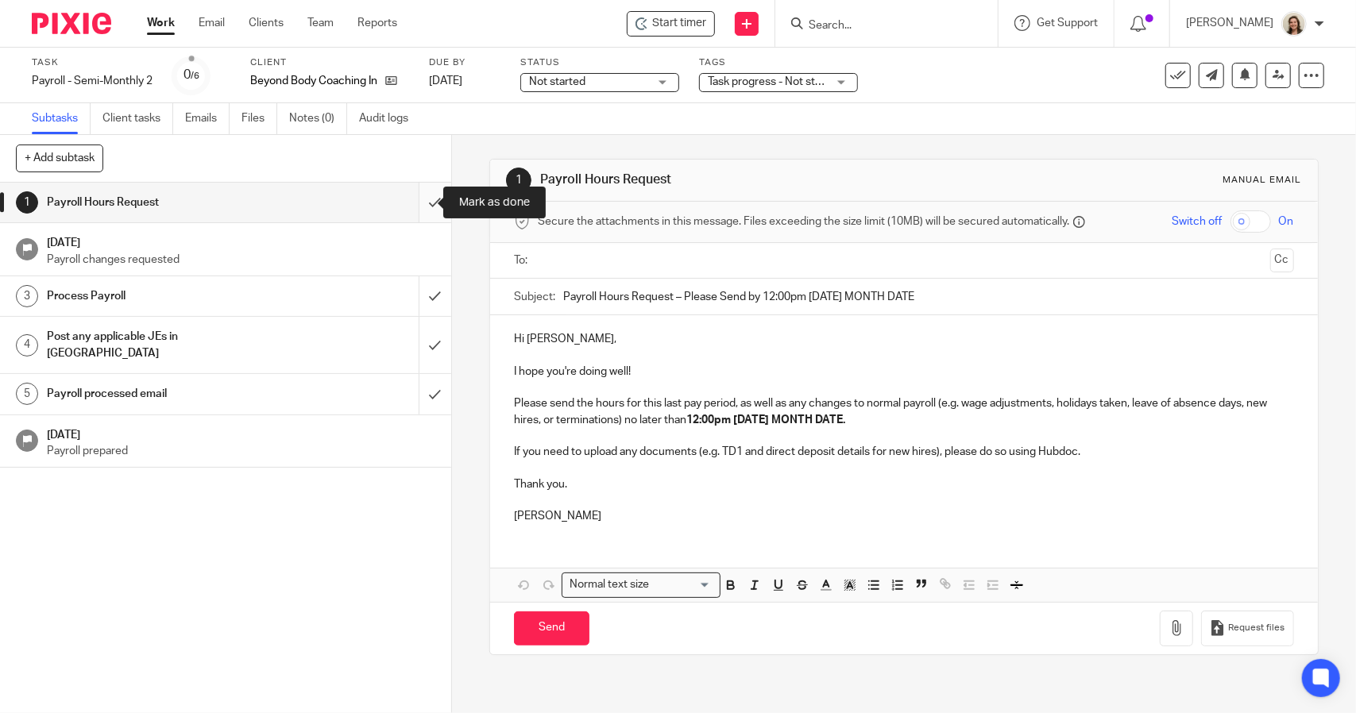
click at [415, 202] on input "submit" at bounding box center [225, 203] width 451 height 40
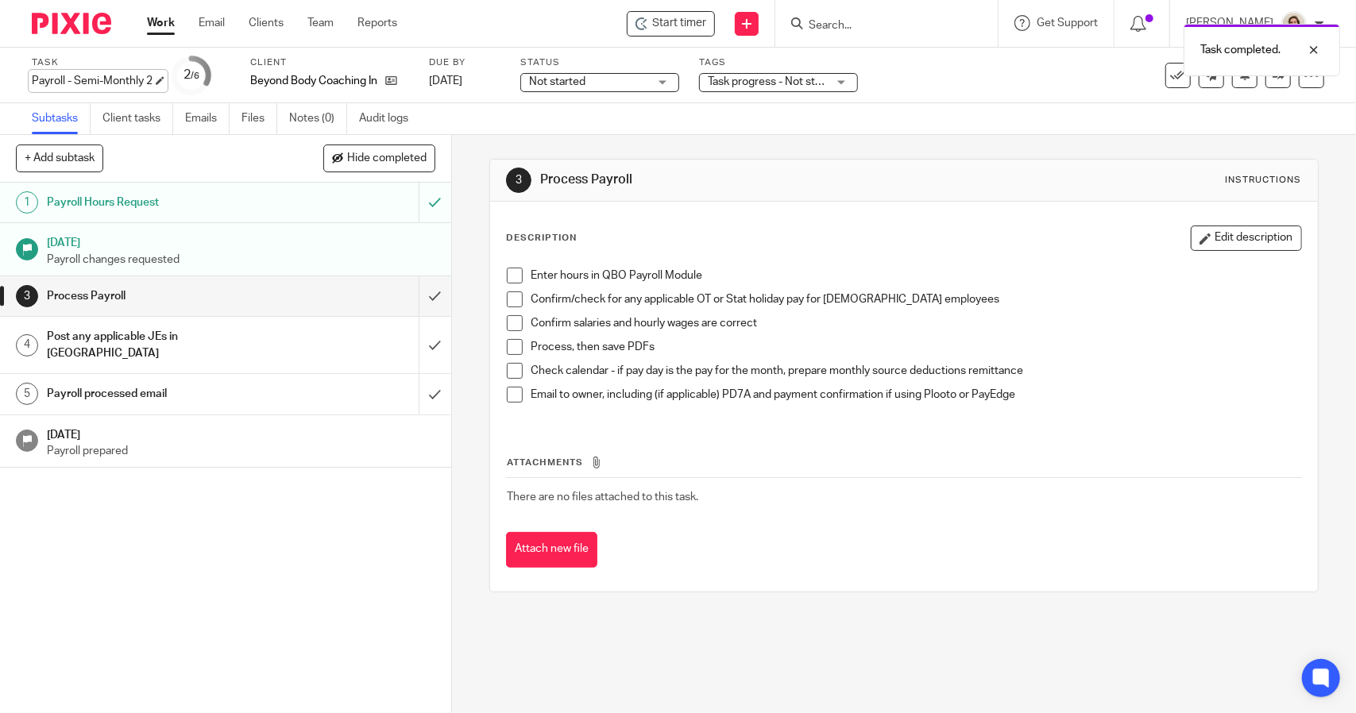
click at [105, 79] on div "Payroll - Semi-Monthly 2 Save Payroll - Semi-Monthly 2" at bounding box center [92, 81] width 121 height 16
click at [508, 276] on span at bounding box center [515, 276] width 16 height 16
click at [509, 302] on span at bounding box center [515, 300] width 16 height 16
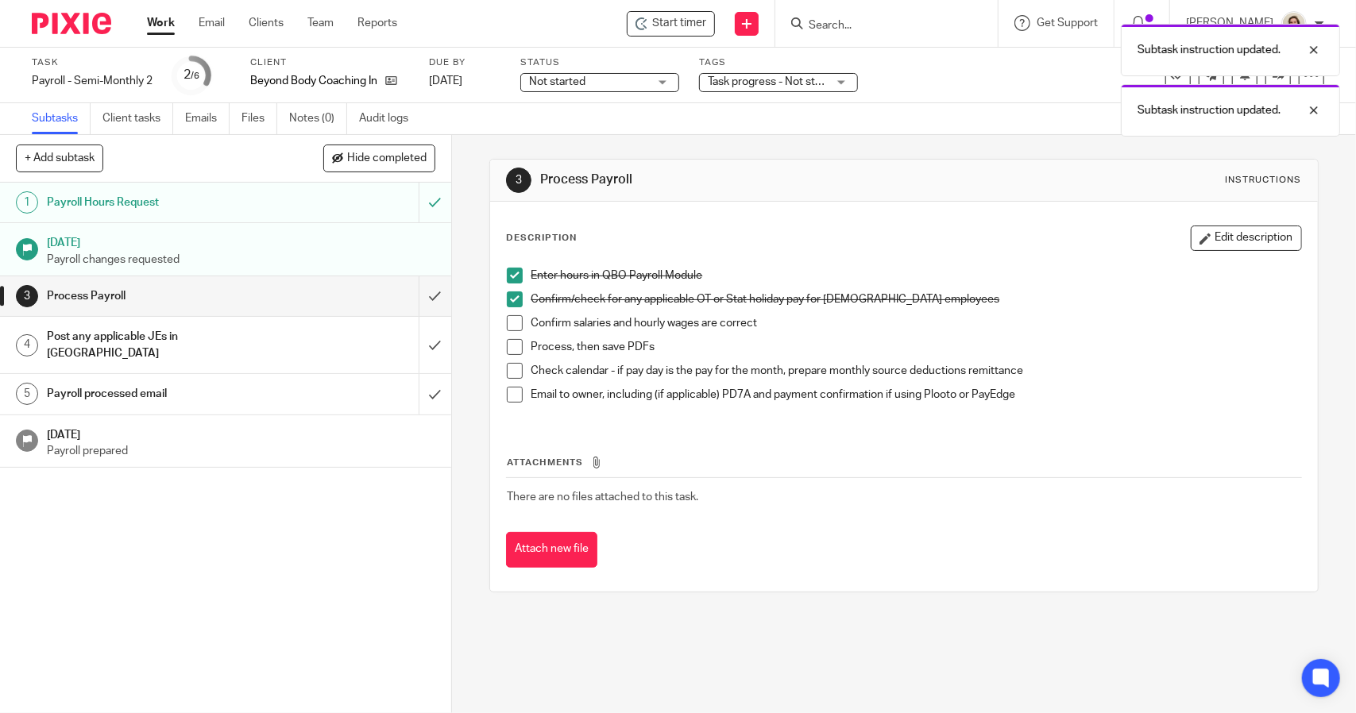
click at [508, 320] on span at bounding box center [515, 323] width 16 height 16
click at [507, 346] on span at bounding box center [515, 347] width 16 height 16
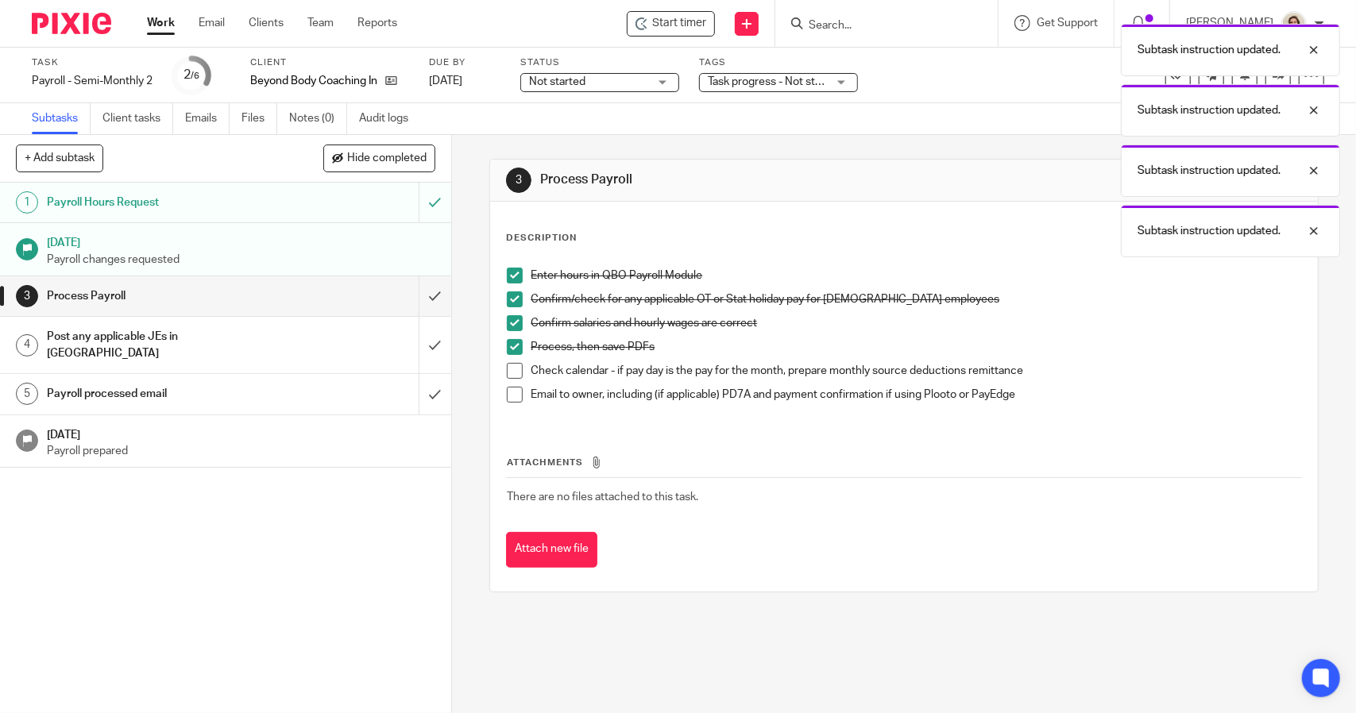
click at [508, 373] on span at bounding box center [515, 371] width 16 height 16
click at [507, 395] on span at bounding box center [515, 395] width 16 height 16
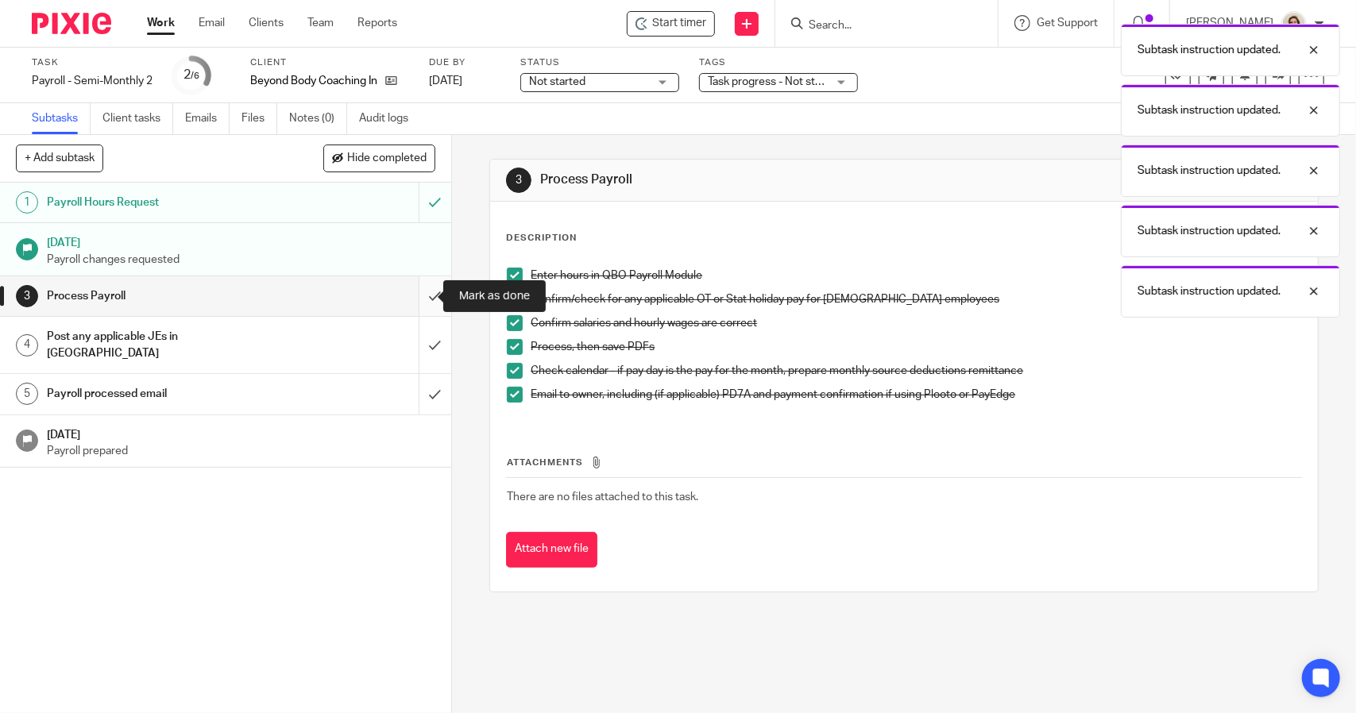
click at [423, 296] on input "submit" at bounding box center [225, 296] width 451 height 40
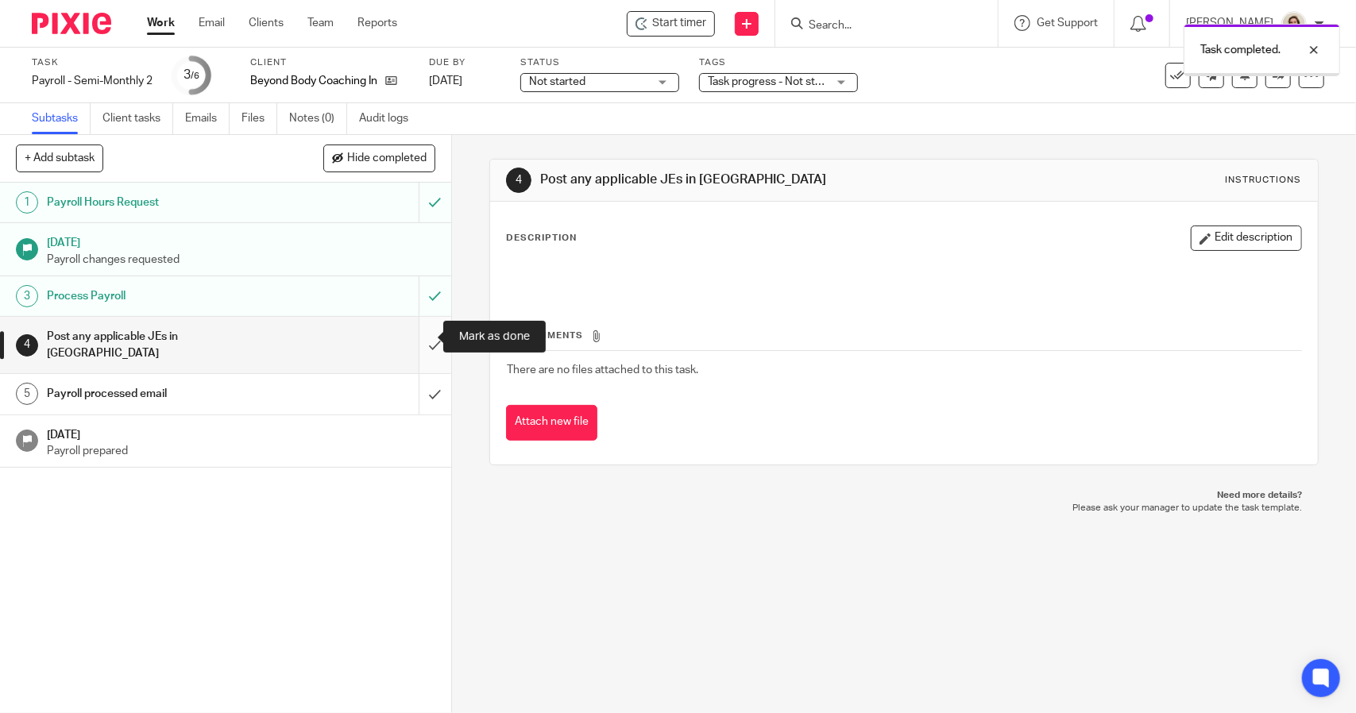
click at [414, 338] on input "submit" at bounding box center [225, 345] width 451 height 56
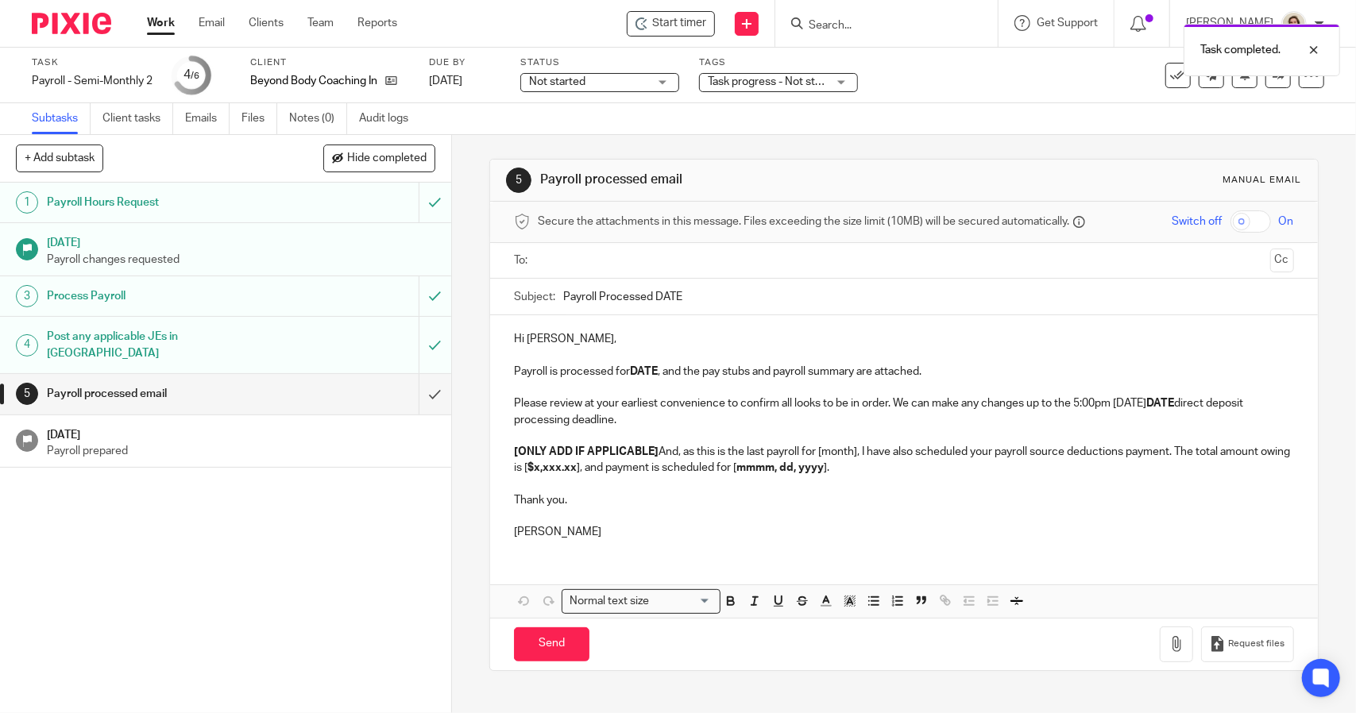
click at [735, 301] on input "Payroll Processed DATE" at bounding box center [928, 297] width 730 height 36
type input "Payroll Processed 2025.10.01"
click at [658, 367] on p "Payroll is processed for DATE , and the pay stubs and payroll summary are attac…" at bounding box center [903, 372] width 779 height 16
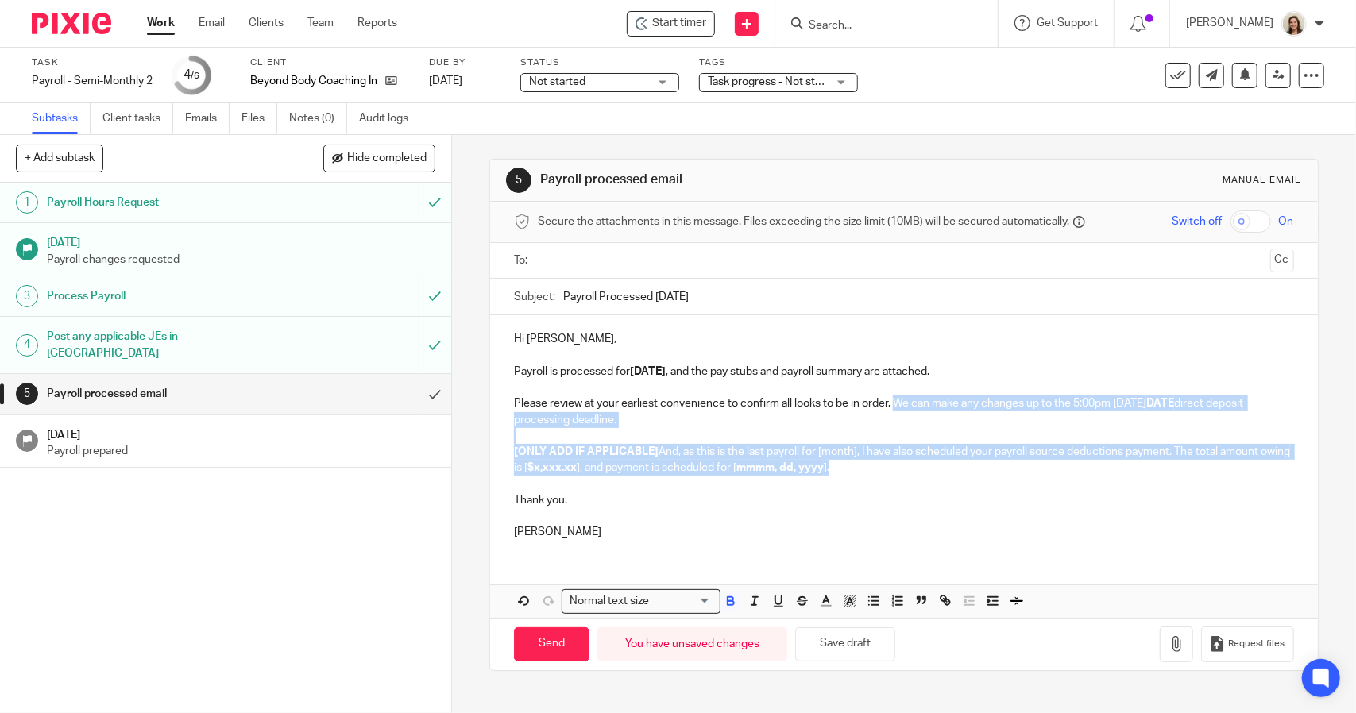
drag, startPoint x: 898, startPoint y: 471, endPoint x: 891, endPoint y: 408, distance: 63.2
click at [891, 408] on div "Hi Jen, Payroll is processed for 2025.10.01 , and the pay stubs and payroll sum…" at bounding box center [903, 433] width 827 height 237
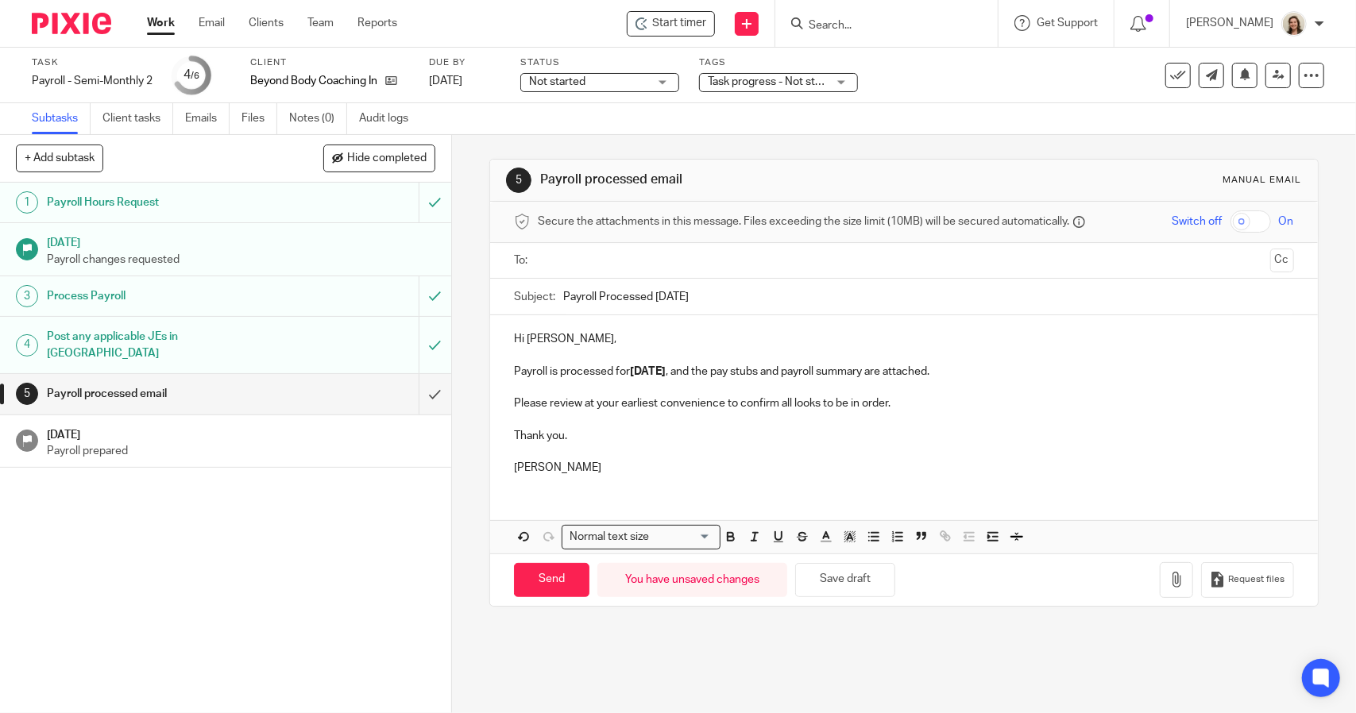
click at [551, 455] on p at bounding box center [903, 452] width 779 height 16
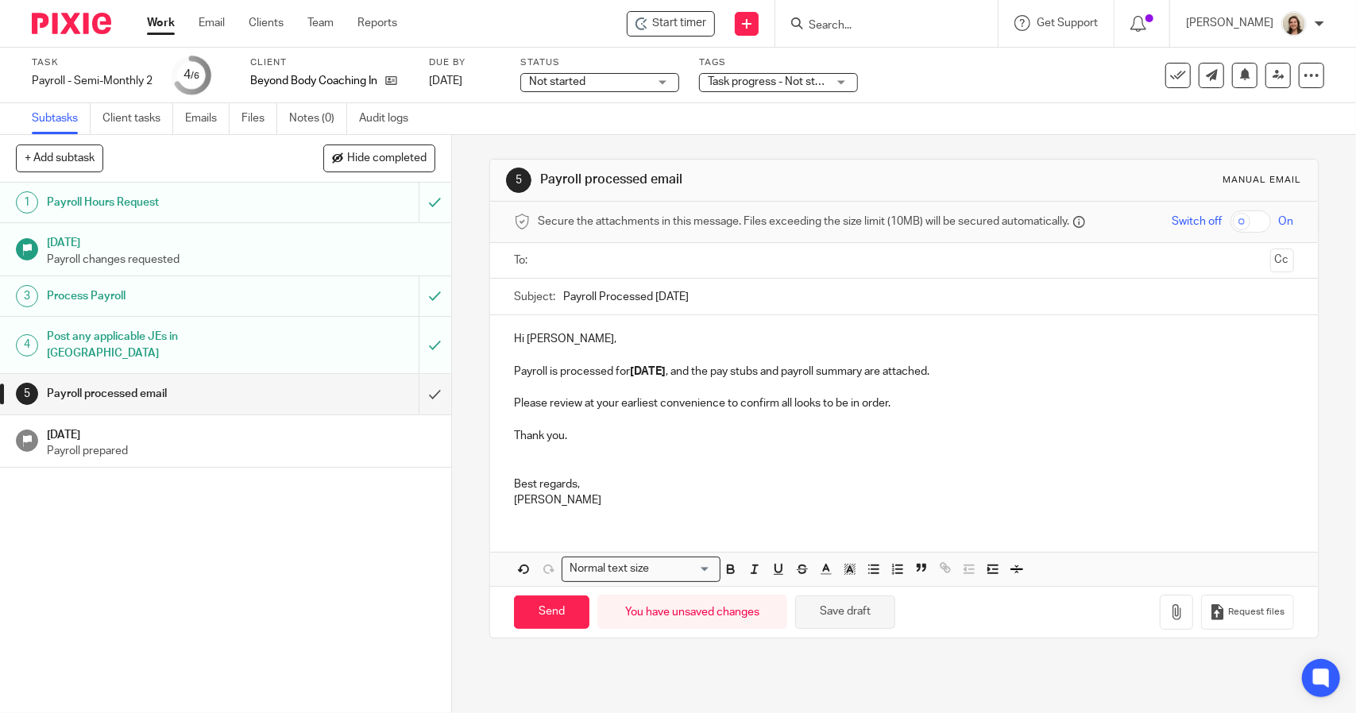
click at [848, 619] on button "Save draft" at bounding box center [845, 613] width 100 height 34
click at [1169, 606] on icon "button" at bounding box center [1177, 613] width 16 height 16
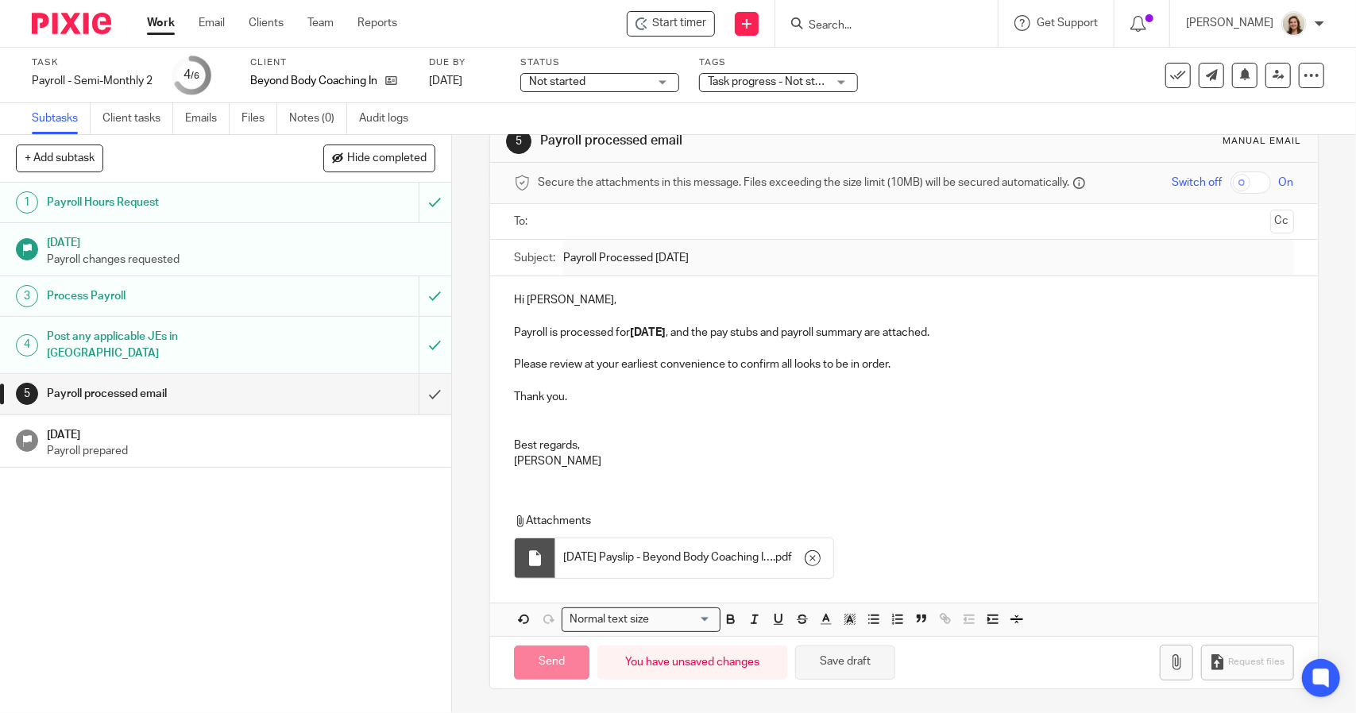
scroll to position [35, 0]
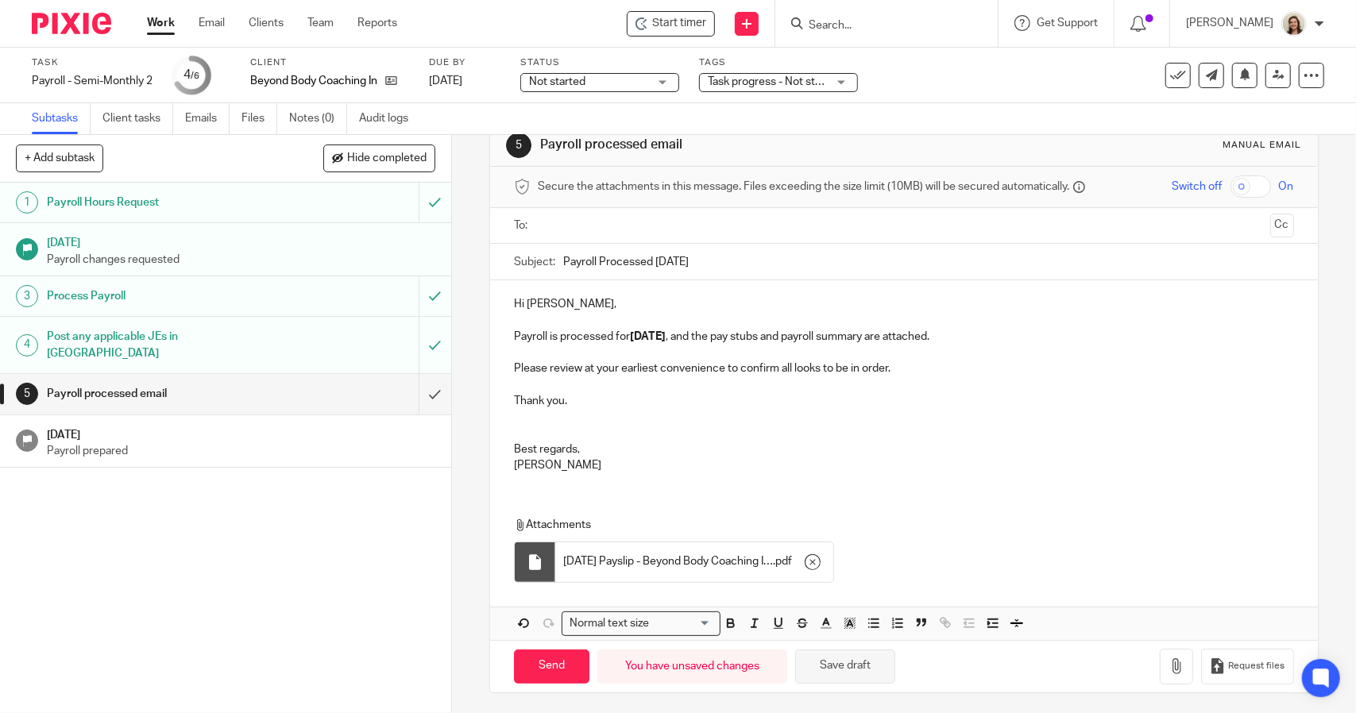
click at [872, 670] on button "Save draft" at bounding box center [845, 667] width 100 height 34
click at [1169, 660] on icon "button" at bounding box center [1177, 667] width 16 height 16
click at [605, 222] on input "text" at bounding box center [903, 226] width 720 height 18
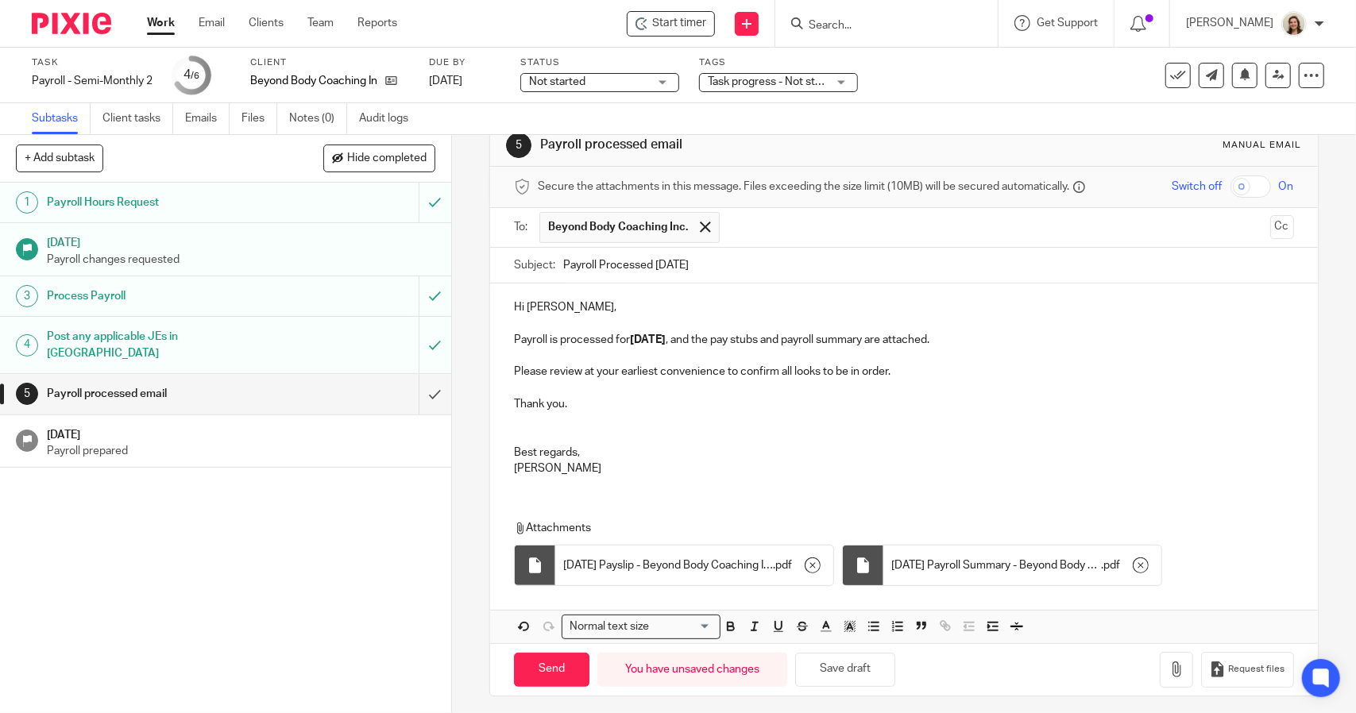
click at [595, 301] on p "Hi [PERSON_NAME]," at bounding box center [903, 307] width 779 height 16
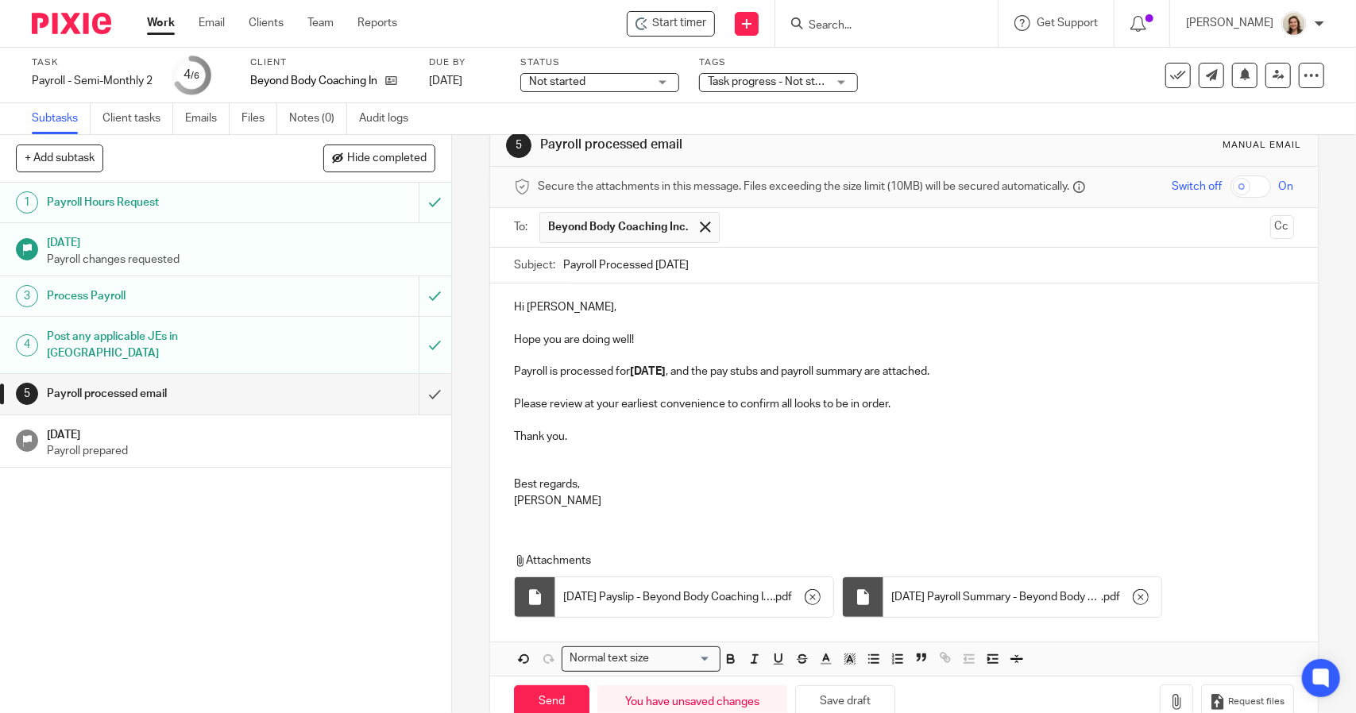
click at [595, 301] on p "Hi [PERSON_NAME]," at bounding box center [903, 307] width 779 height 16
click at [669, 342] on p "Hope you are doing well!" at bounding box center [903, 340] width 779 height 16
click at [1031, 361] on p at bounding box center [903, 356] width 779 height 16
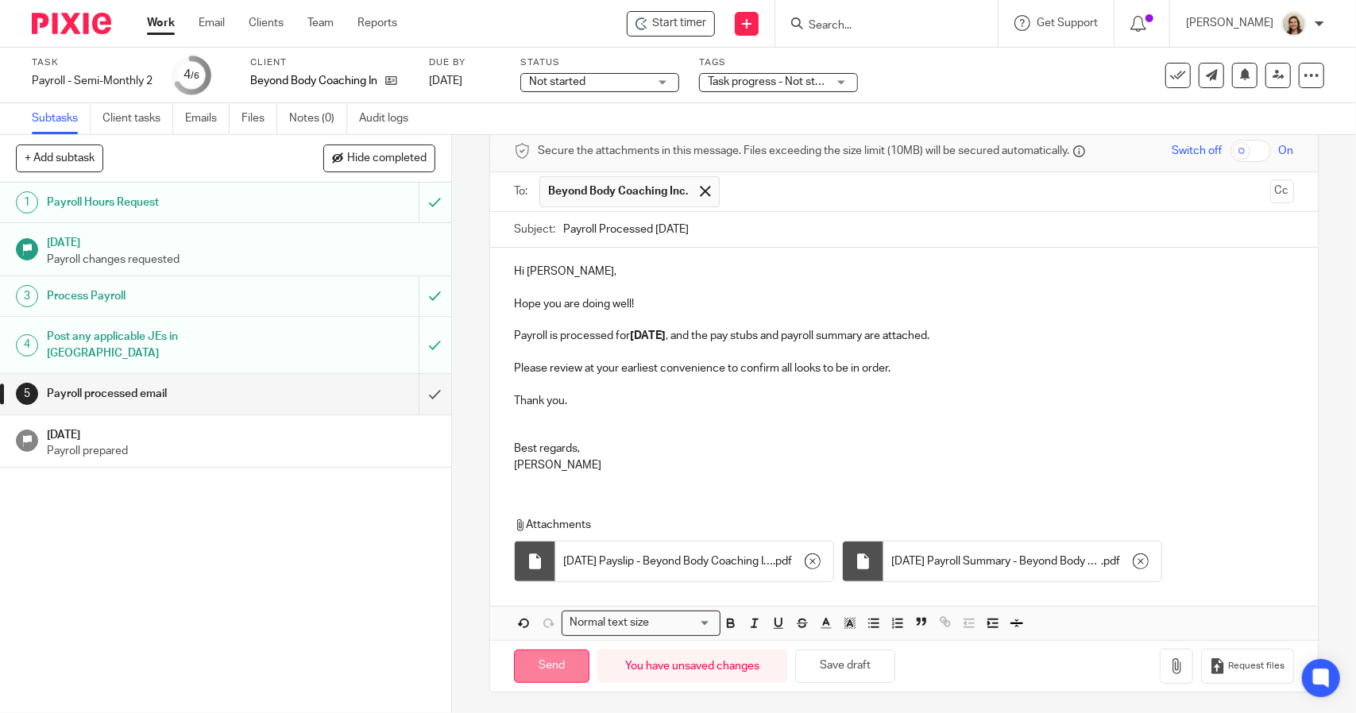
click at [556, 675] on input "Send" at bounding box center [551, 667] width 75 height 34
click at [126, 83] on div "Payroll - Semi-Monthly 2 Save Payroll - Semi-Monthly 2" at bounding box center [92, 81] width 121 height 16
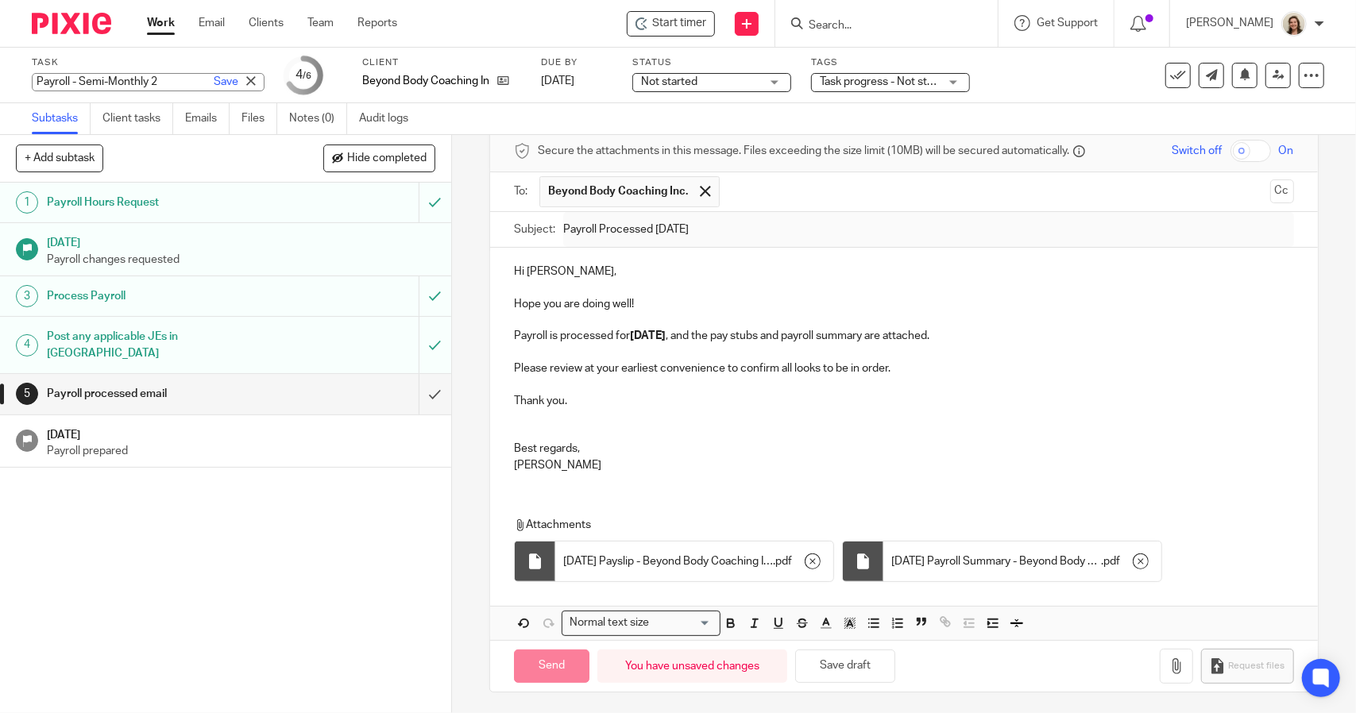
type input "Sent"
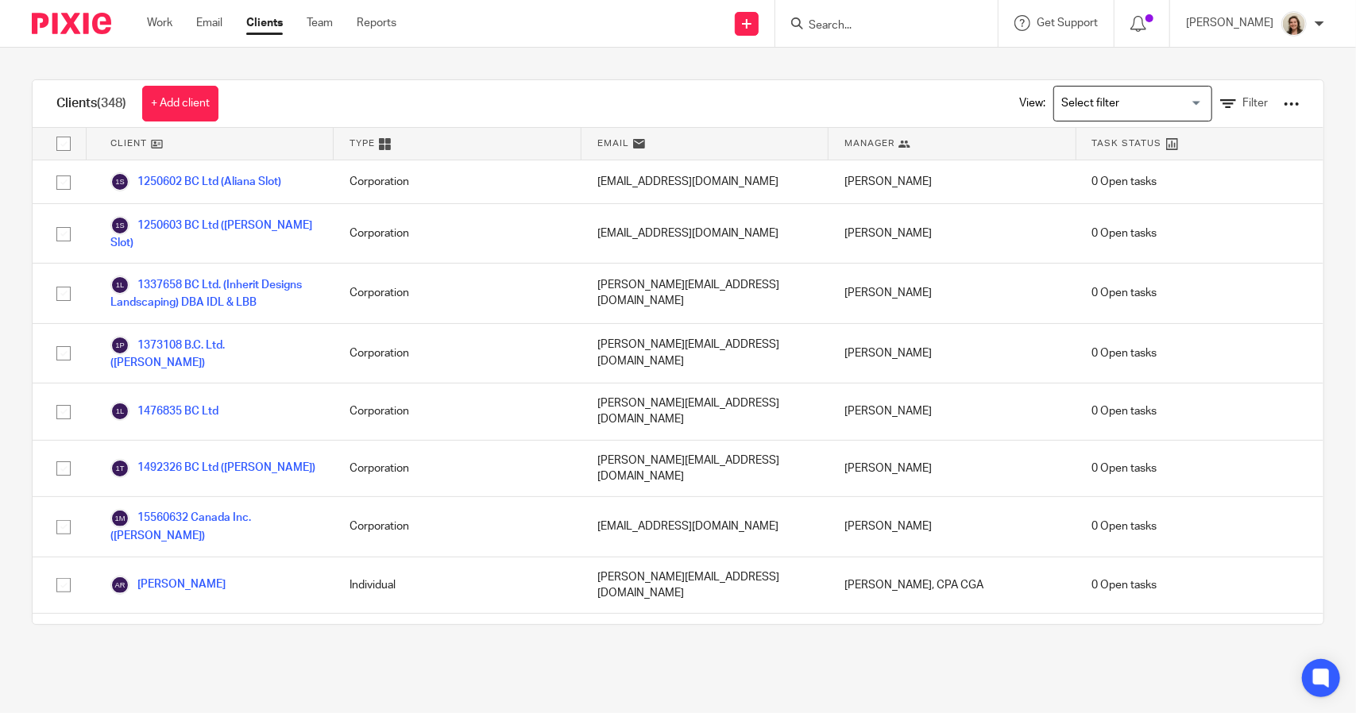
click at [834, 29] on input "Search" at bounding box center [878, 26] width 143 height 14
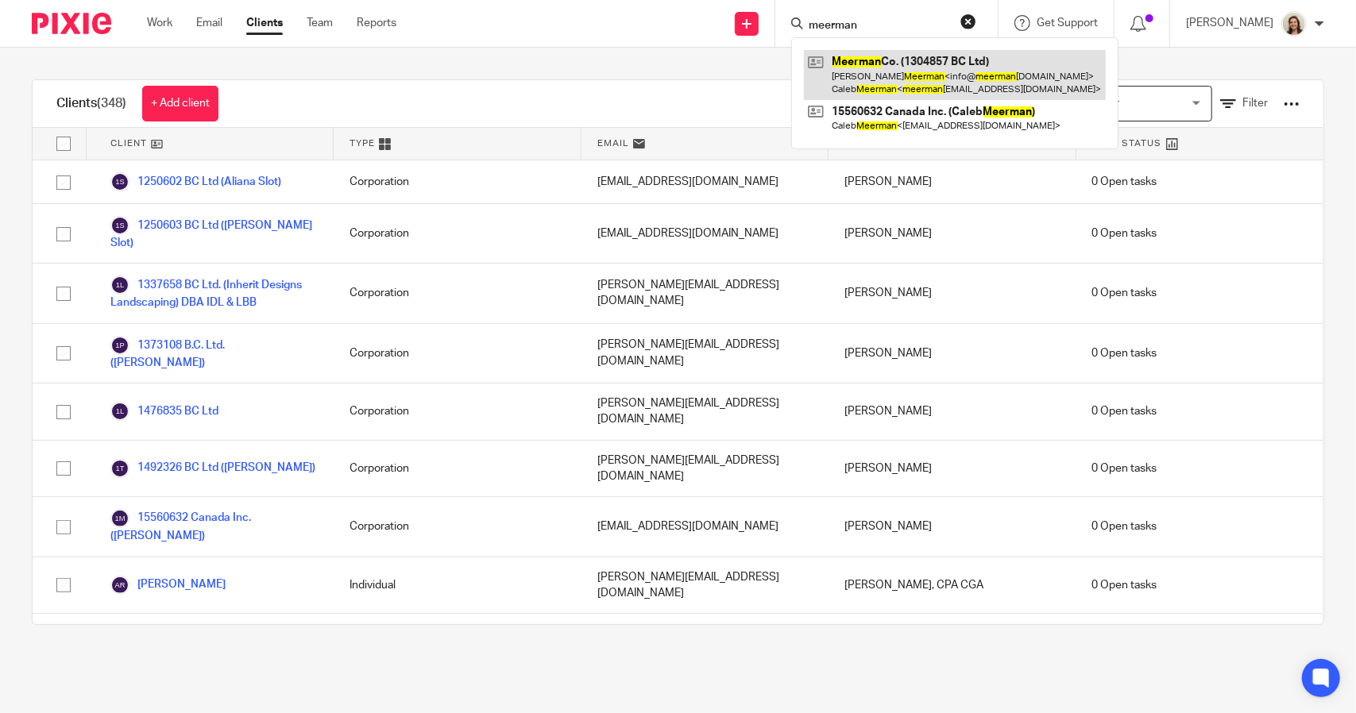
type input "meerman"
click at [855, 93] on link at bounding box center [955, 74] width 302 height 49
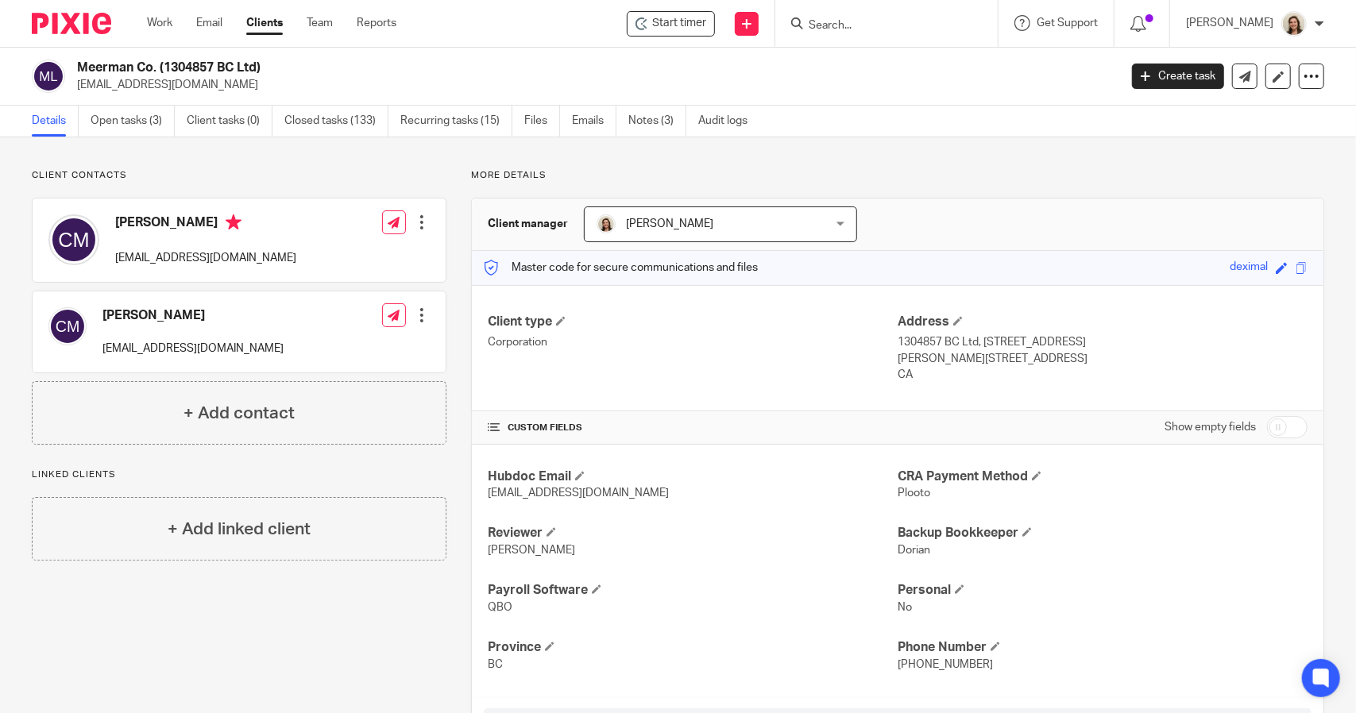
scroll to position [458, 0]
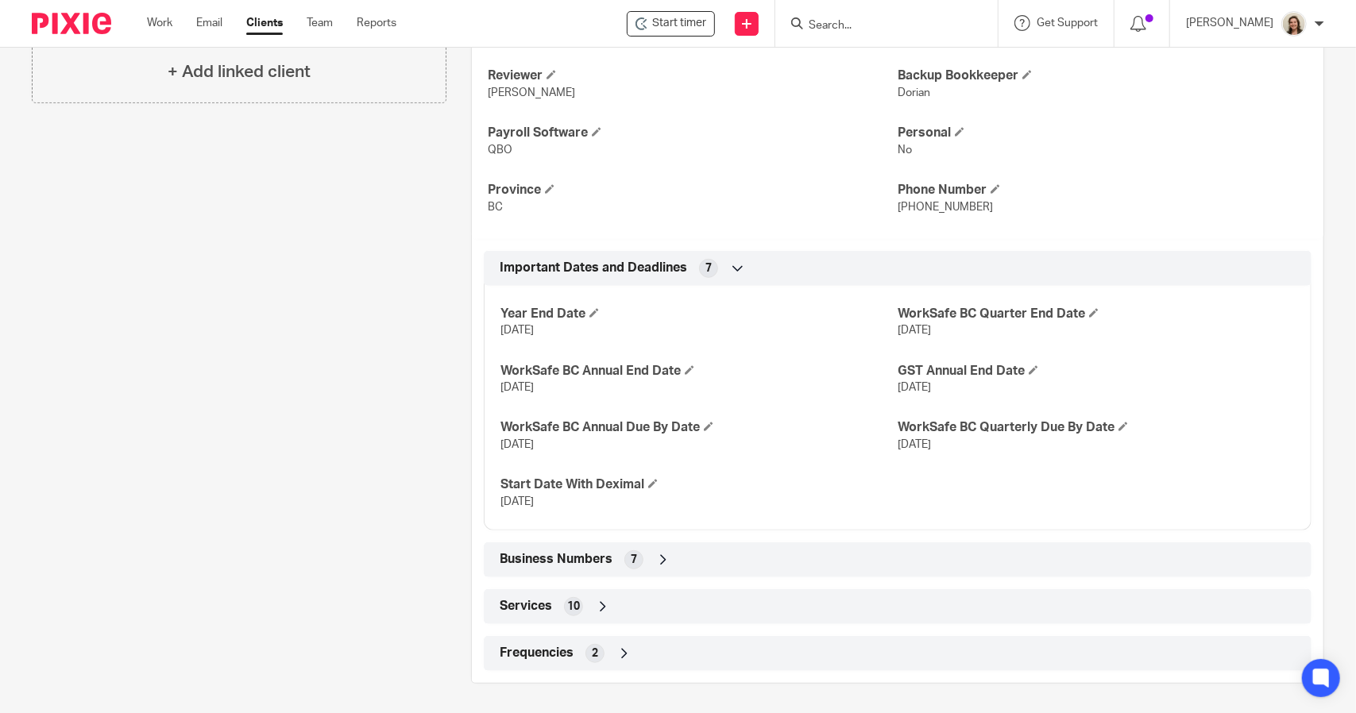
click at [515, 565] on span "Business Numbers" at bounding box center [556, 559] width 113 height 17
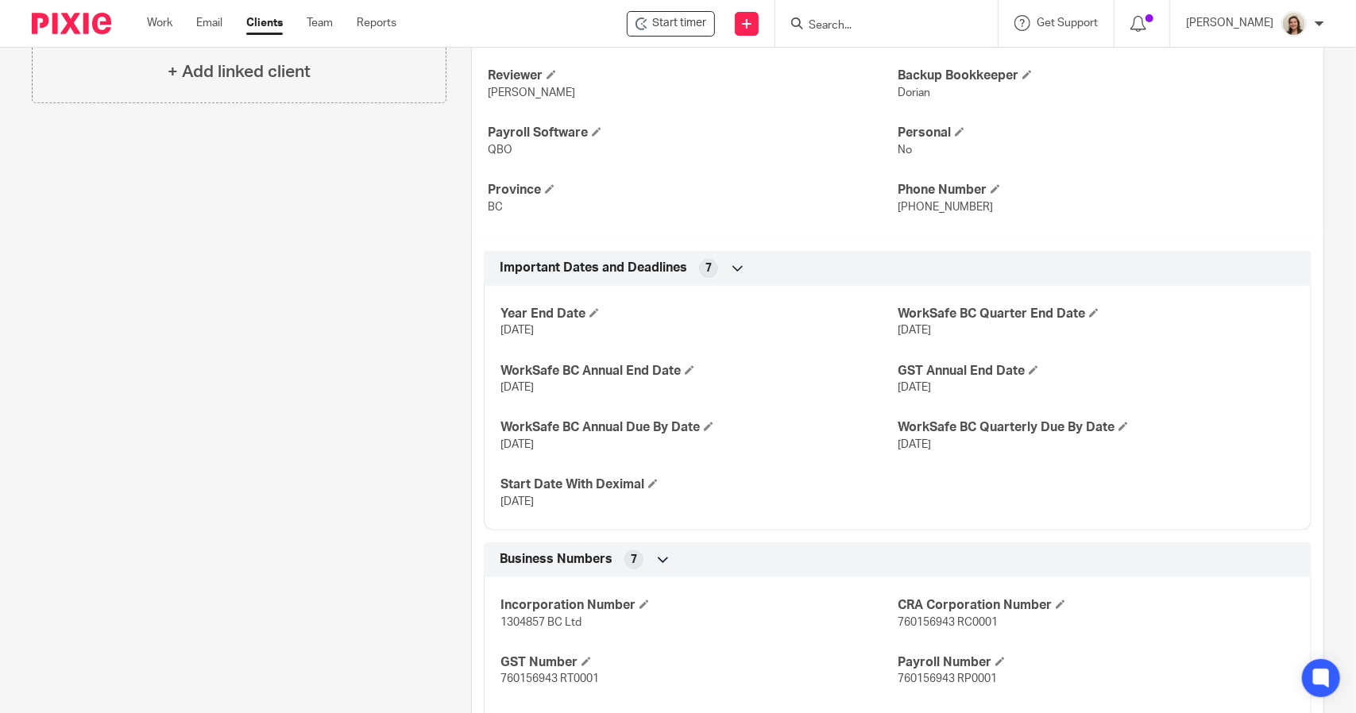
click at [500, 619] on span "1304857 BC Ltd" at bounding box center [540, 622] width 81 height 11
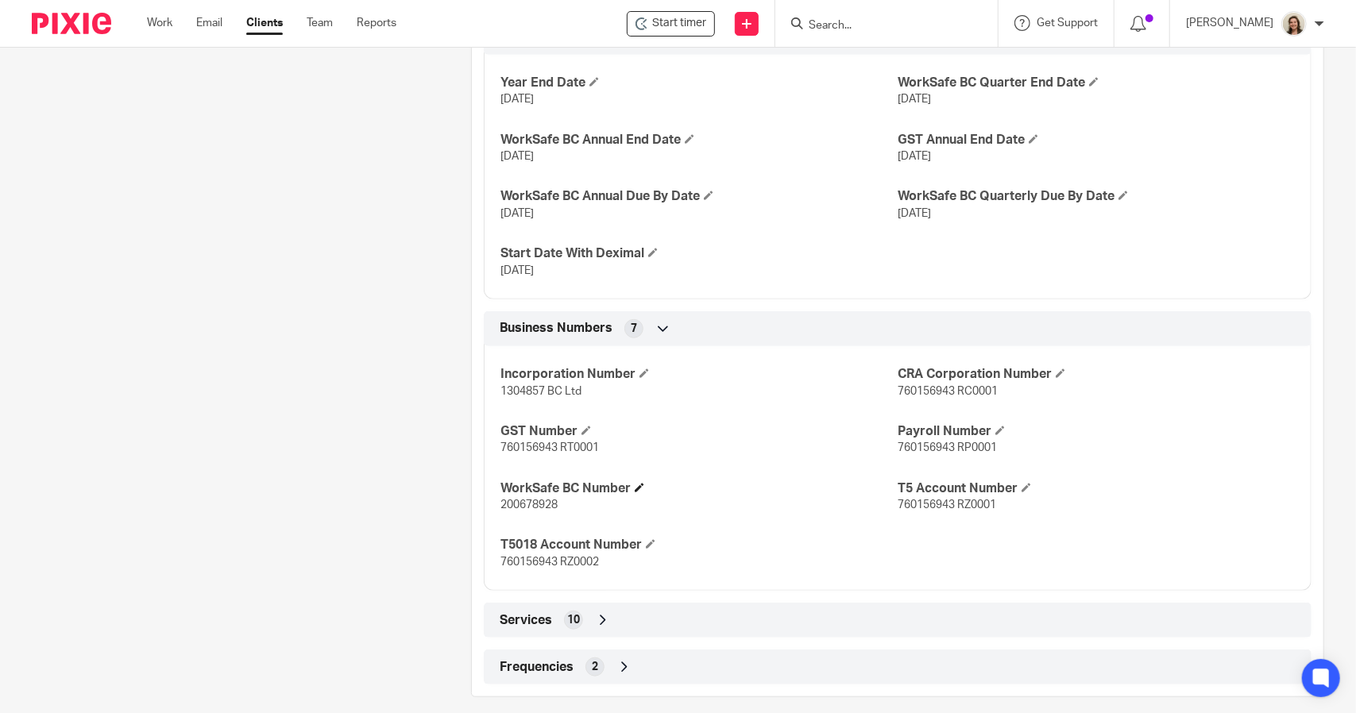
scroll to position [696, 0]
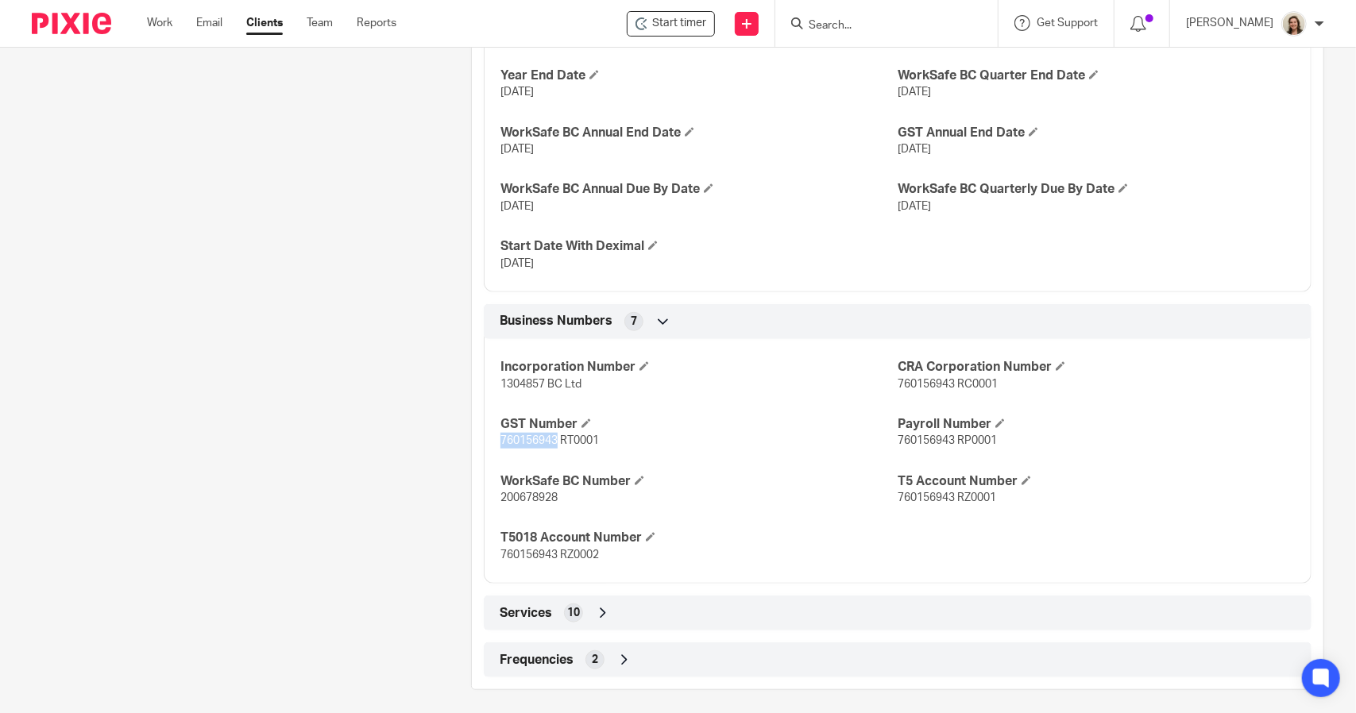
drag, startPoint x: 494, startPoint y: 438, endPoint x: 551, endPoint y: 441, distance: 57.3
click at [551, 441] on div "Incorporation Number 1304857 BC Ltd CRA Corporation Number 760156943 RC0001 GST…" at bounding box center [898, 455] width 828 height 257
copy span "760156943"
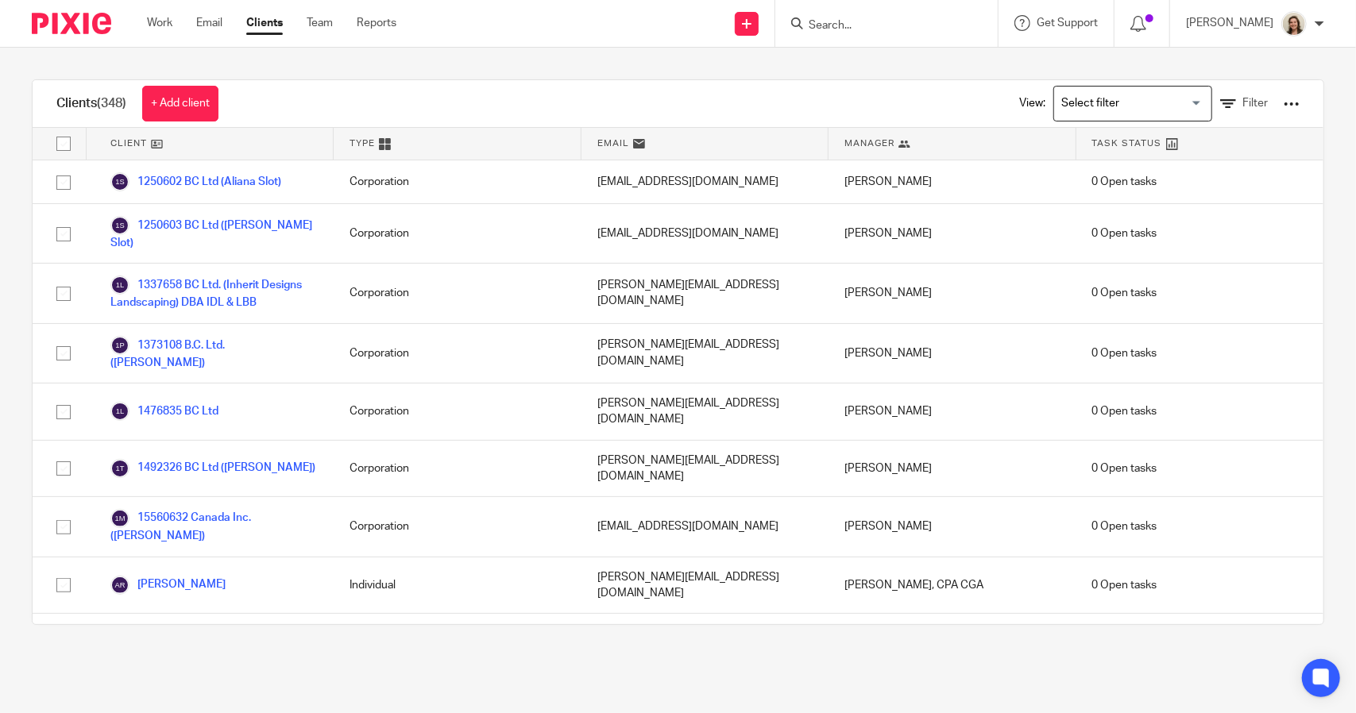
click at [891, 28] on input "Search" at bounding box center [878, 26] width 143 height 14
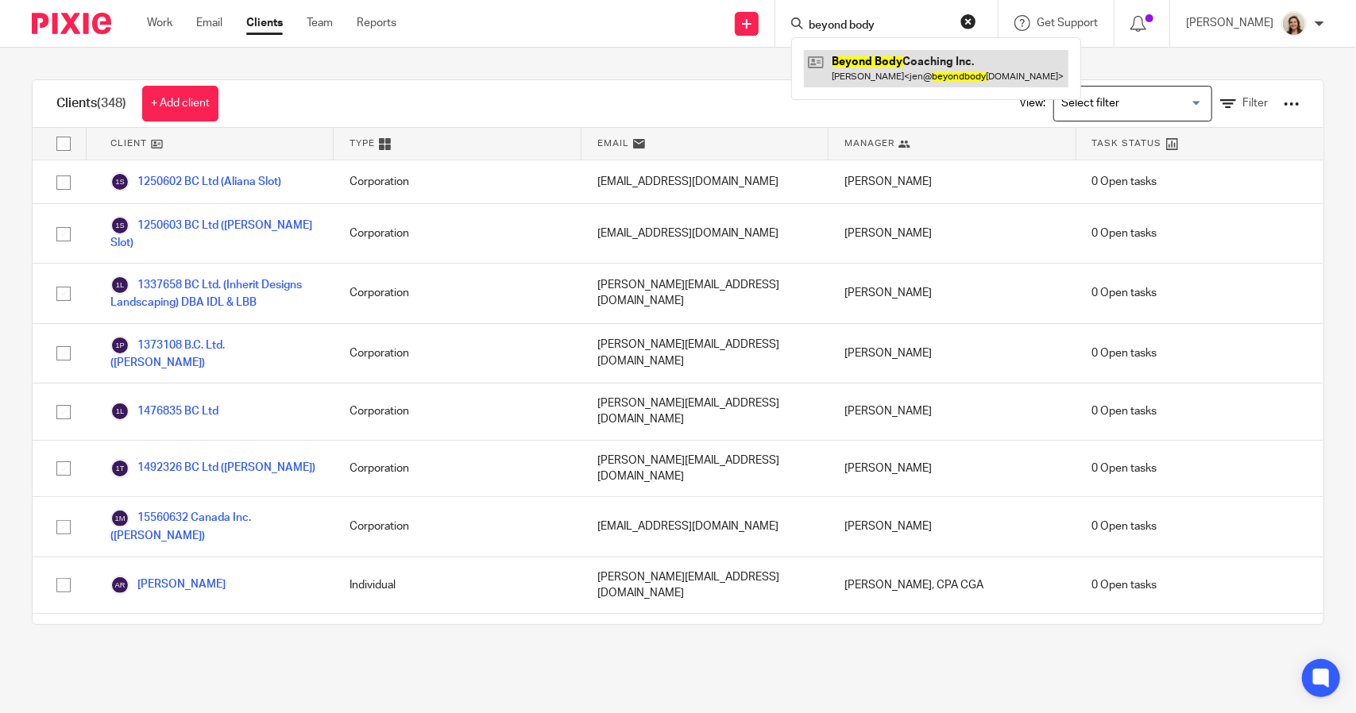
type input "beyond body"
click at [875, 69] on link at bounding box center [936, 68] width 265 height 37
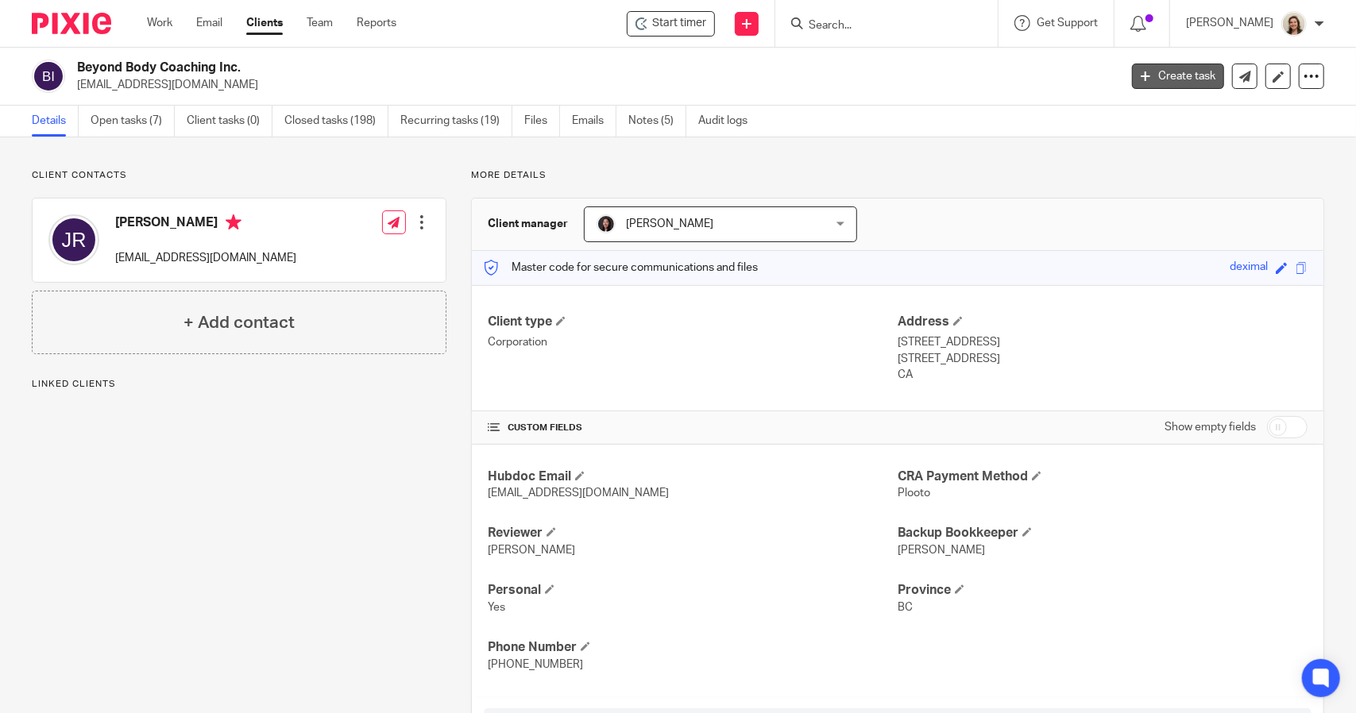
click at [1141, 79] on icon at bounding box center [1146, 76] width 10 height 10
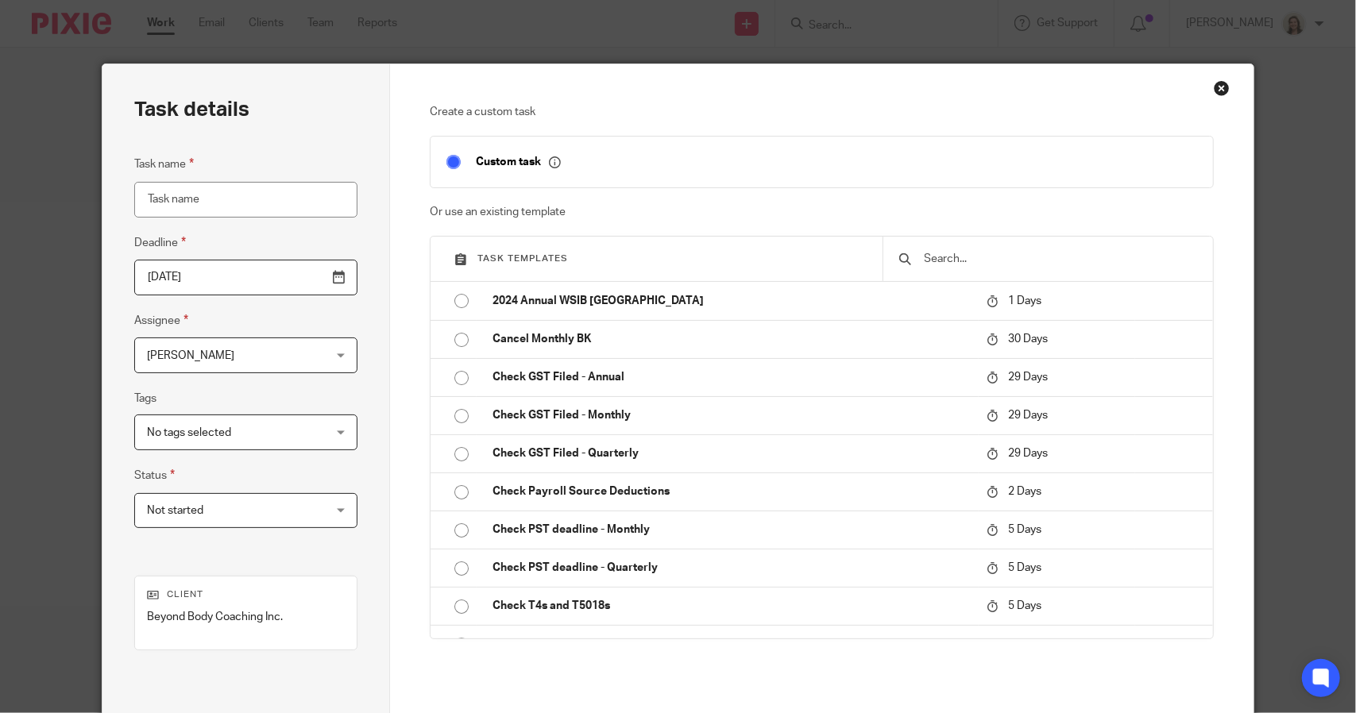
click at [234, 203] on input "Task name" at bounding box center [245, 200] width 223 height 36
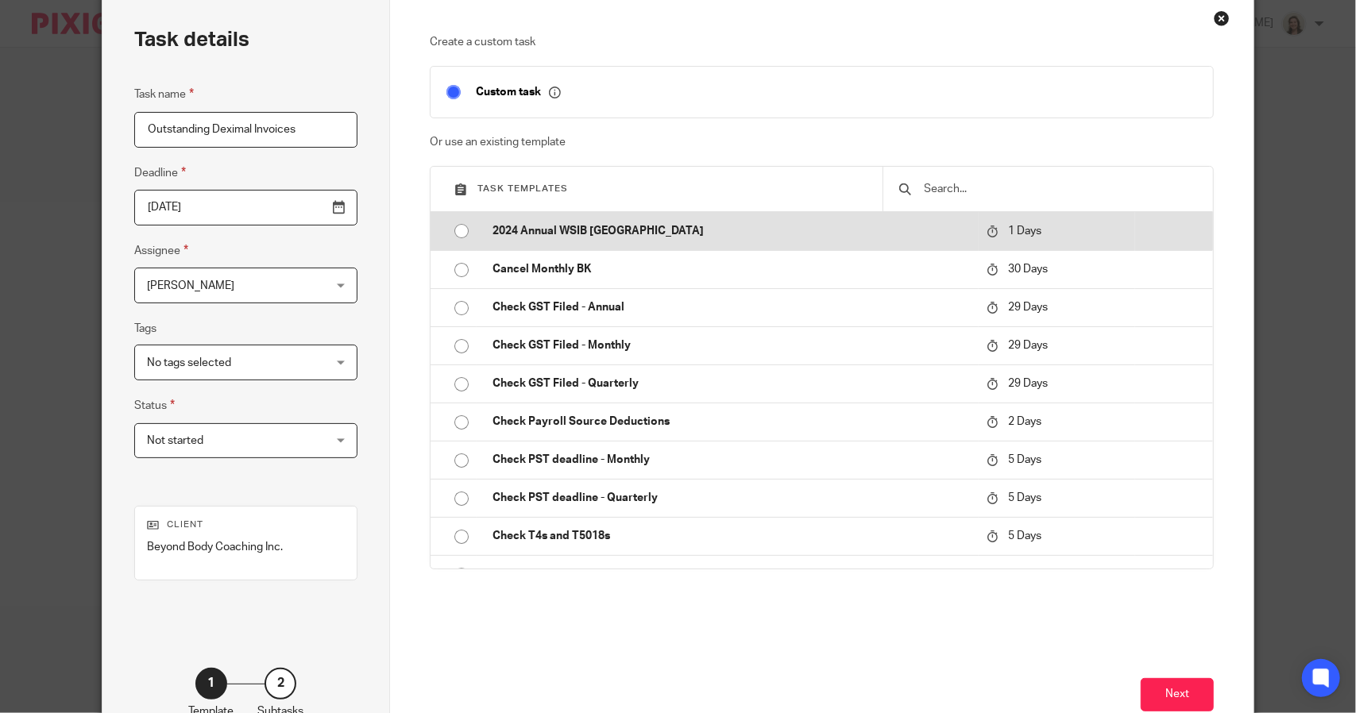
scroll to position [172, 0]
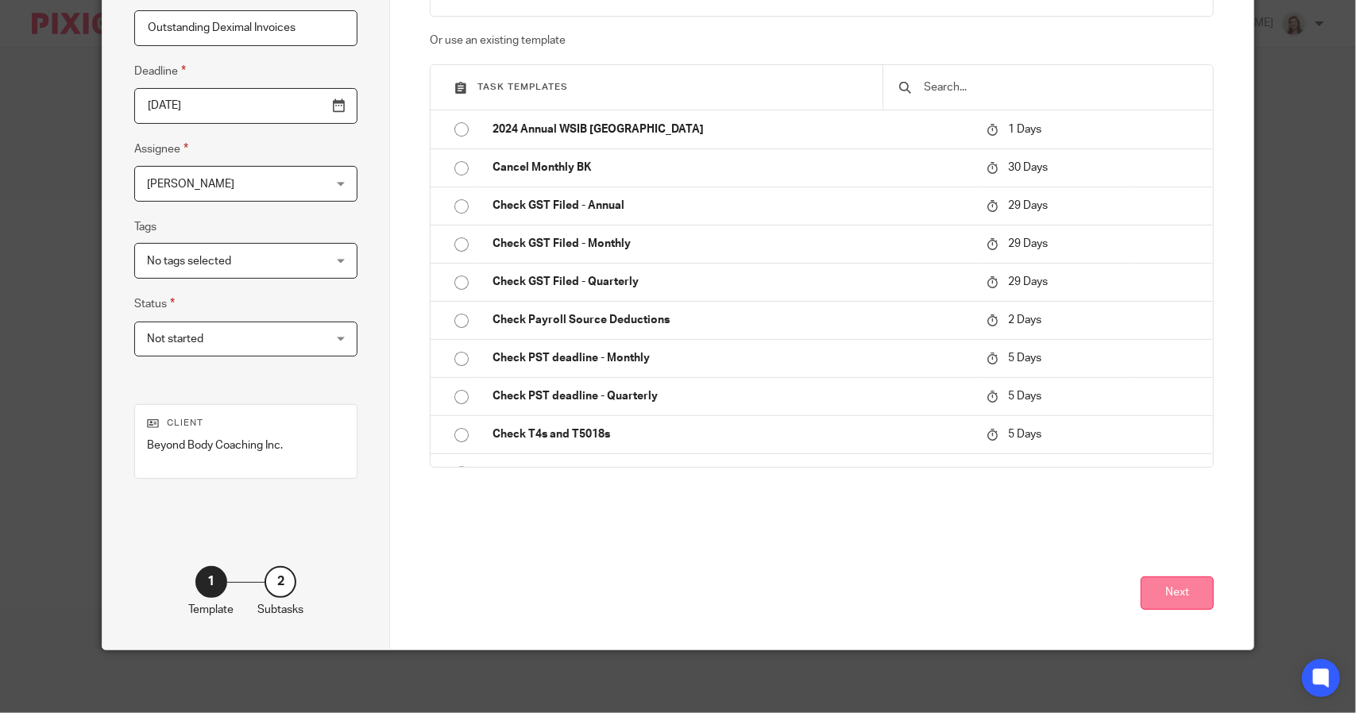
type input "Outstanding Deximal Invoices"
click at [1179, 598] on button "Next" at bounding box center [1177, 594] width 73 height 34
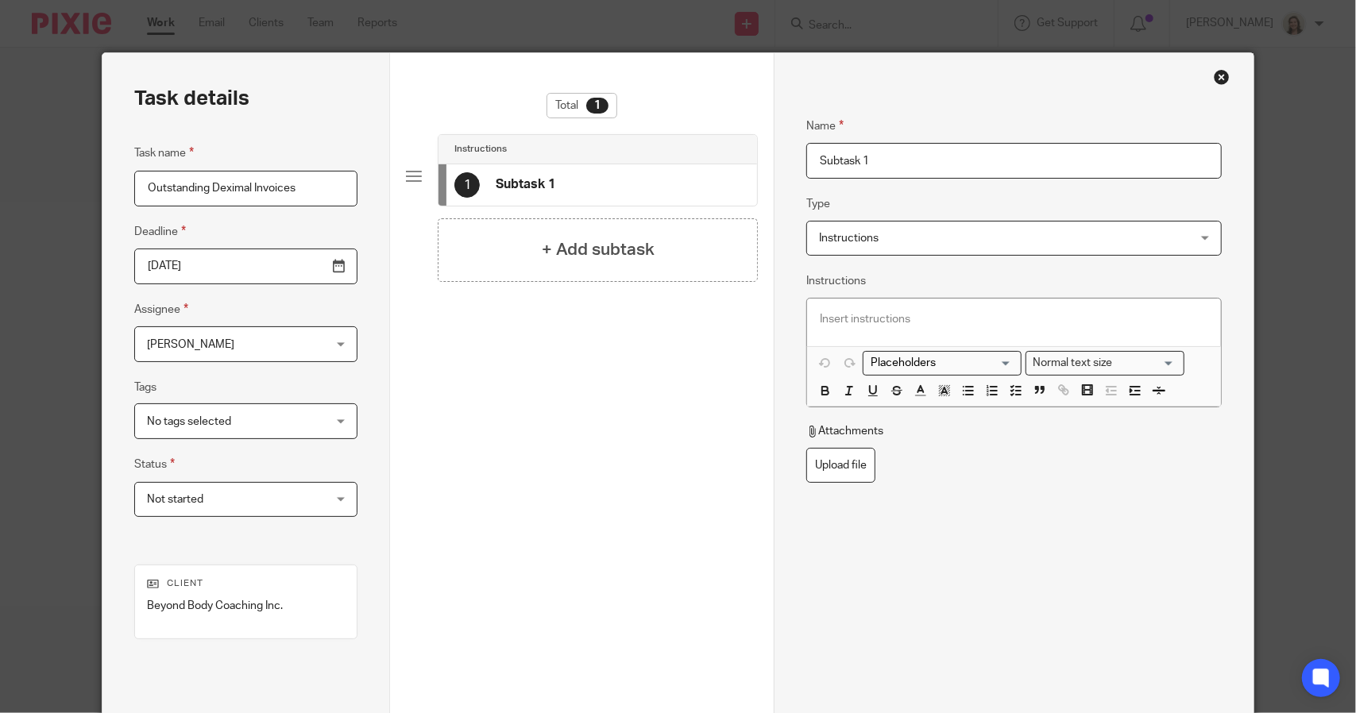
scroll to position [0, 0]
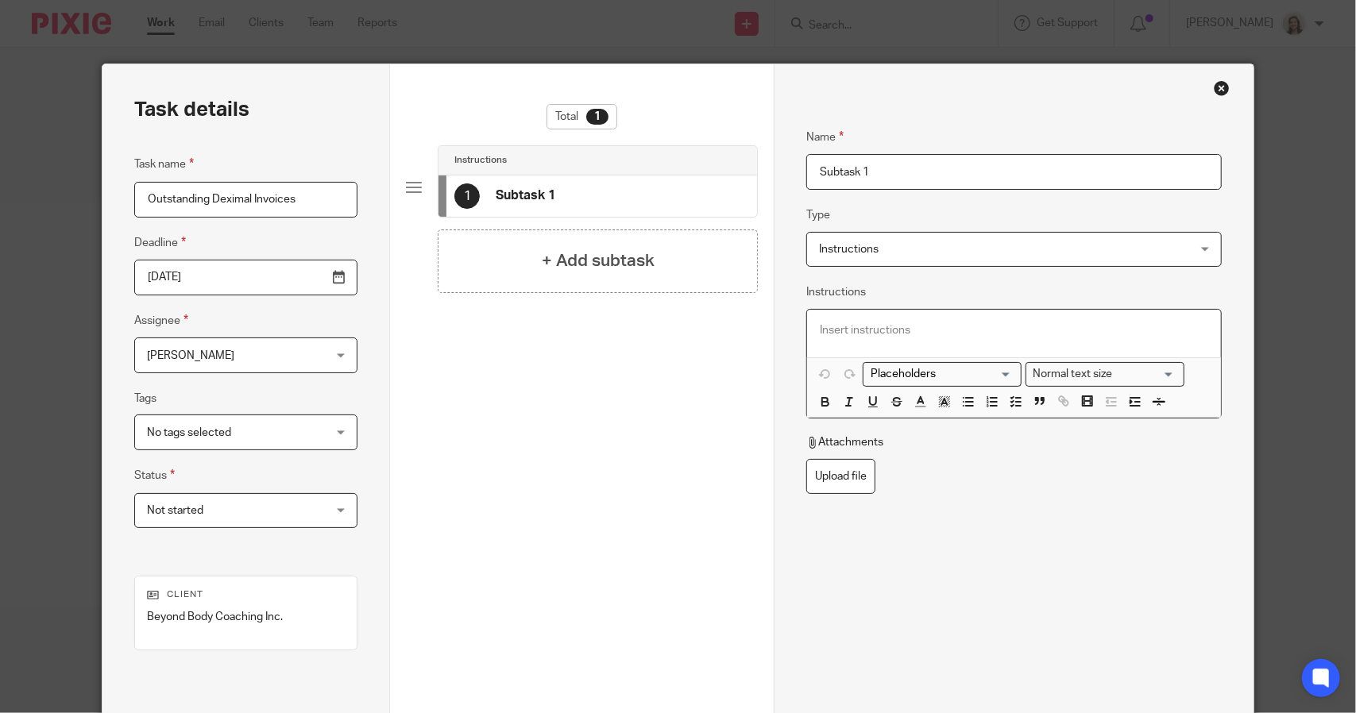
click at [881, 326] on p at bounding box center [1014, 331] width 388 height 16
click at [879, 172] on input "Subtask 1" at bounding box center [1013, 172] width 415 height 36
drag, startPoint x: 879, startPoint y: 172, endPoint x: 785, endPoint y: 167, distance: 93.9
click at [785, 167] on div "Name Subtask 1 Type Instructions Instructions Instructions Document signing - r…" at bounding box center [1014, 442] width 480 height 757
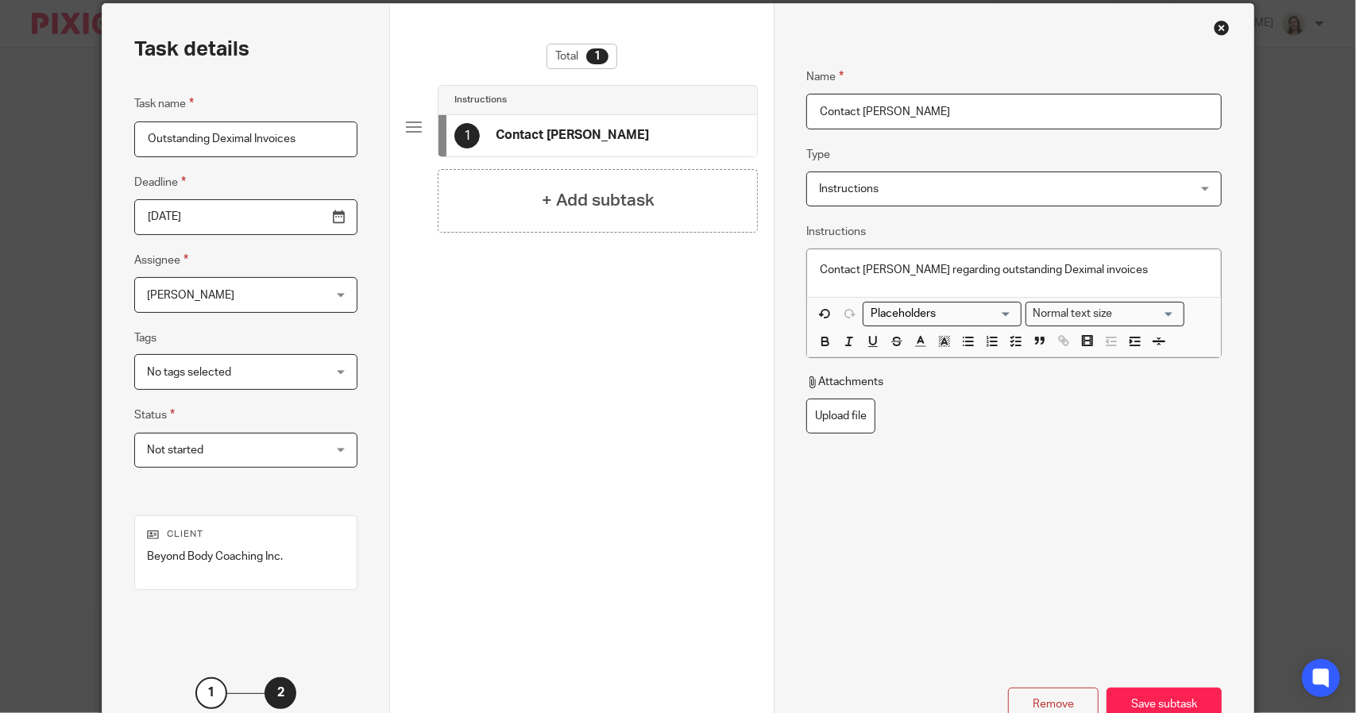
scroll to position [172, 0]
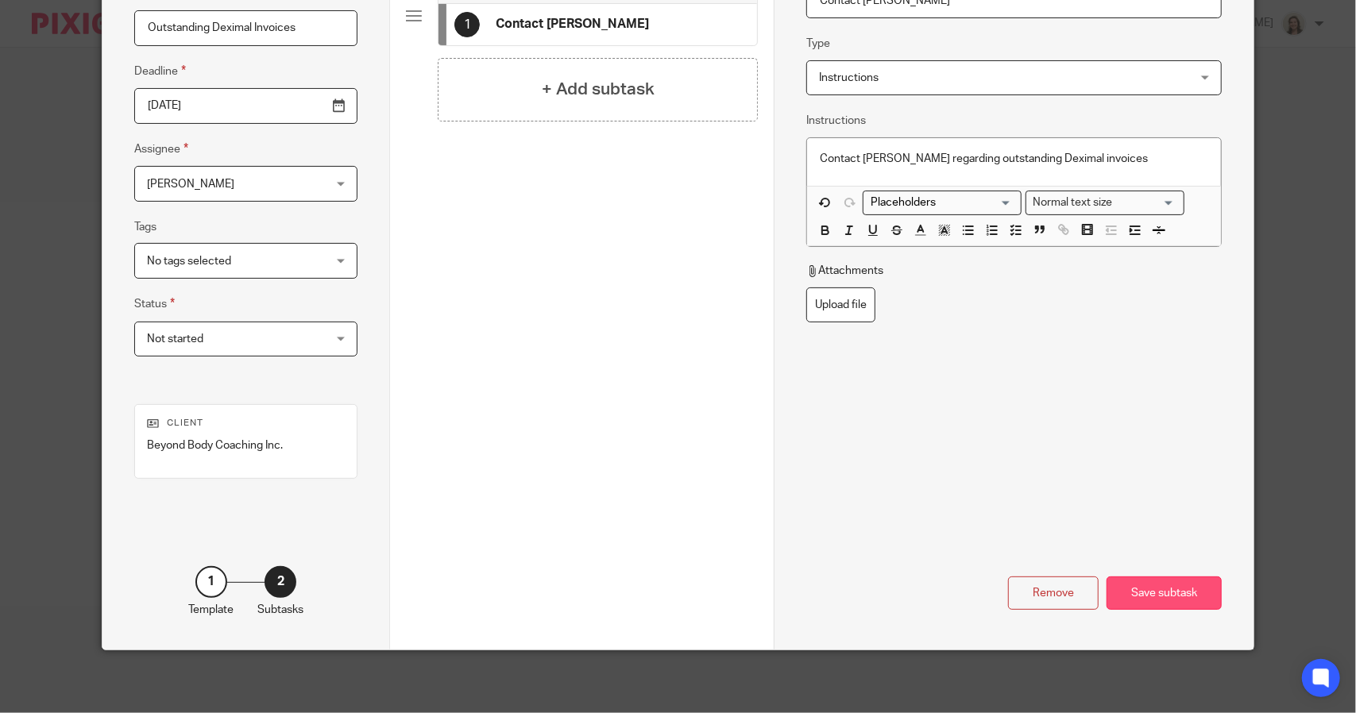
type input "Contact [PERSON_NAME]"
click at [1165, 595] on div "Save subtask" at bounding box center [1164, 594] width 115 height 34
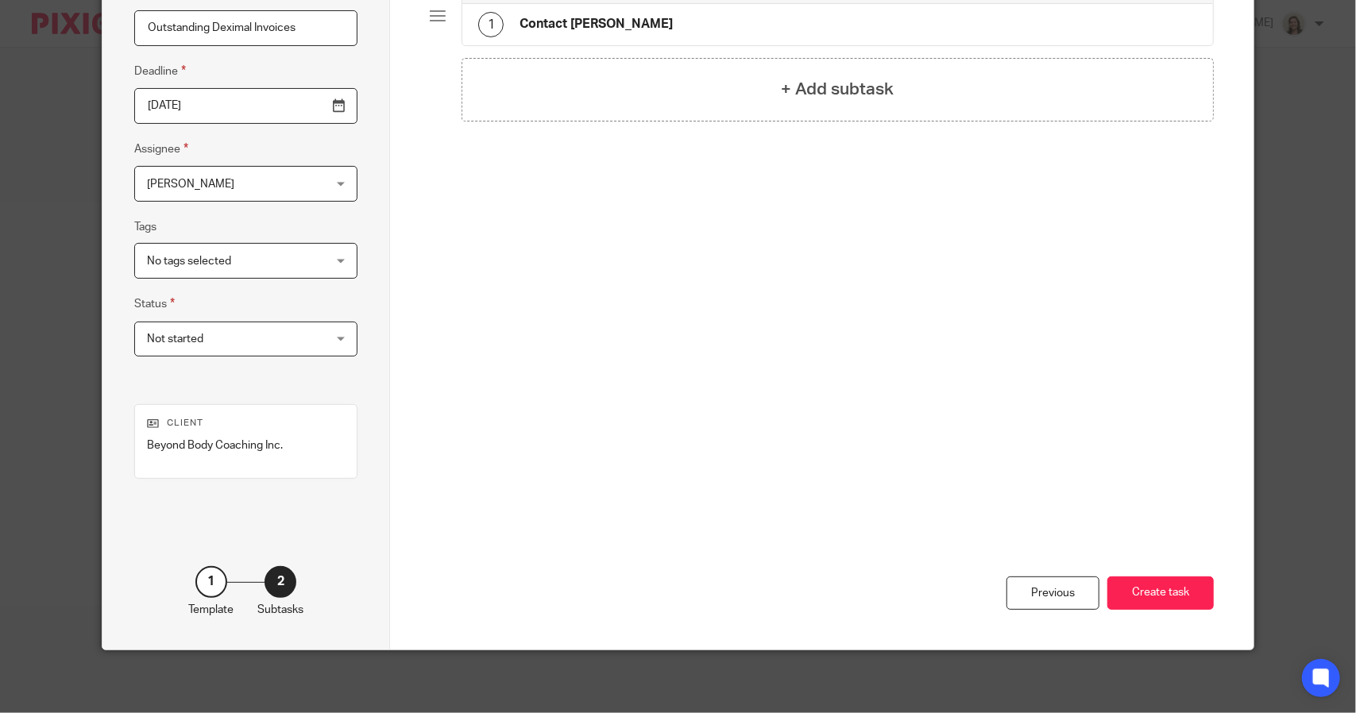
scroll to position [0, 0]
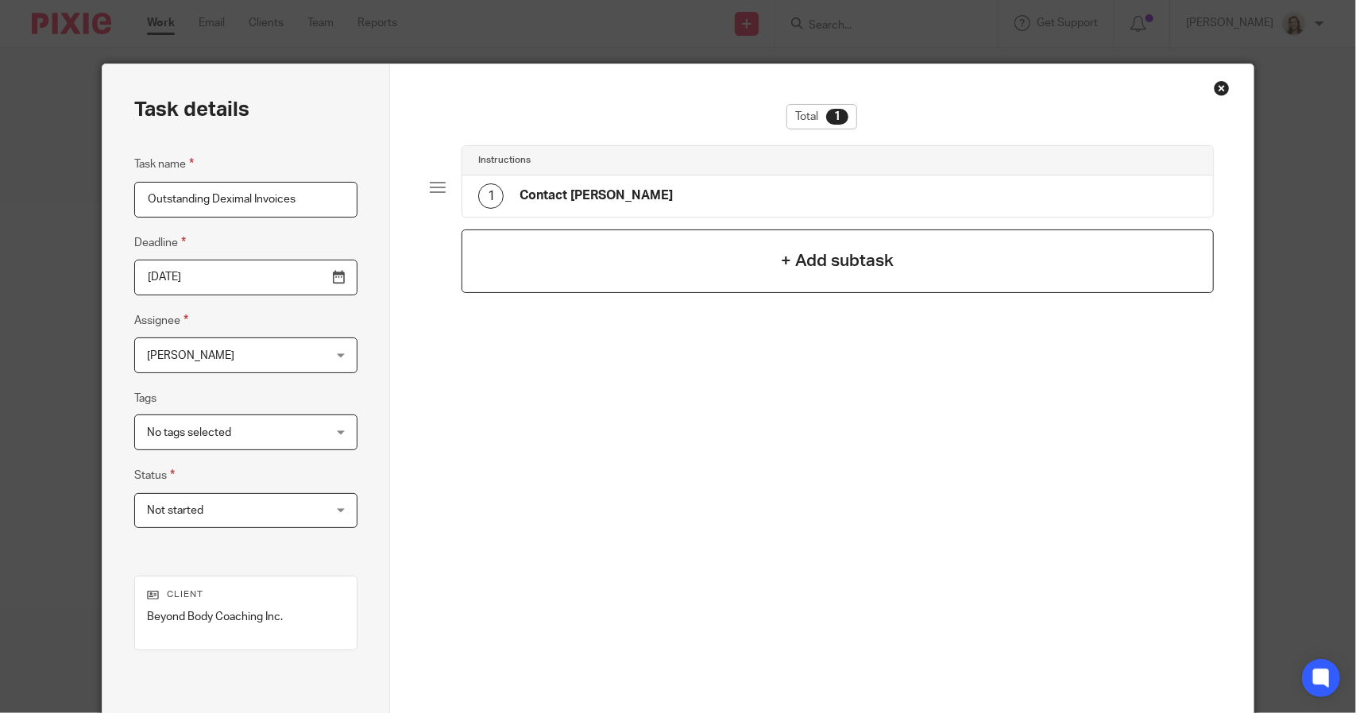
click at [875, 272] on h4 "+ Add subtask" at bounding box center [838, 261] width 113 height 25
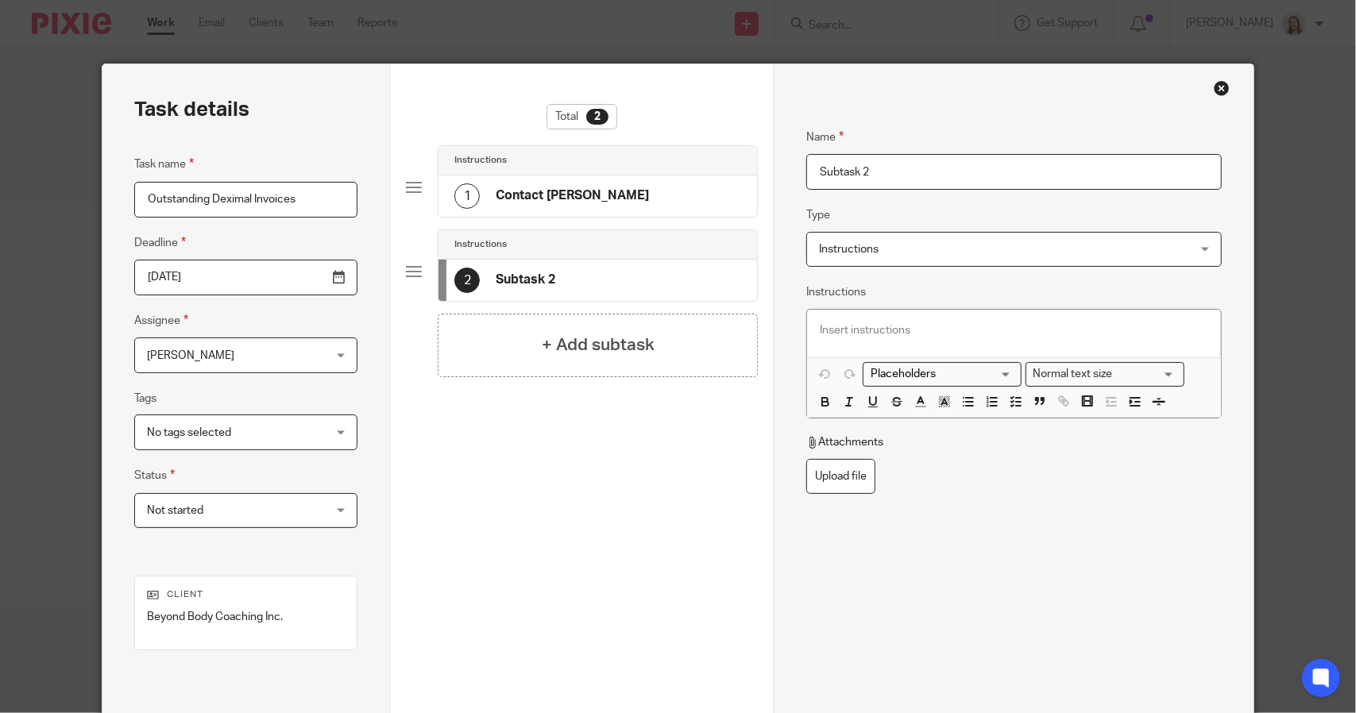
click at [877, 249] on span "Instructions" at bounding box center [980, 249] width 322 height 33
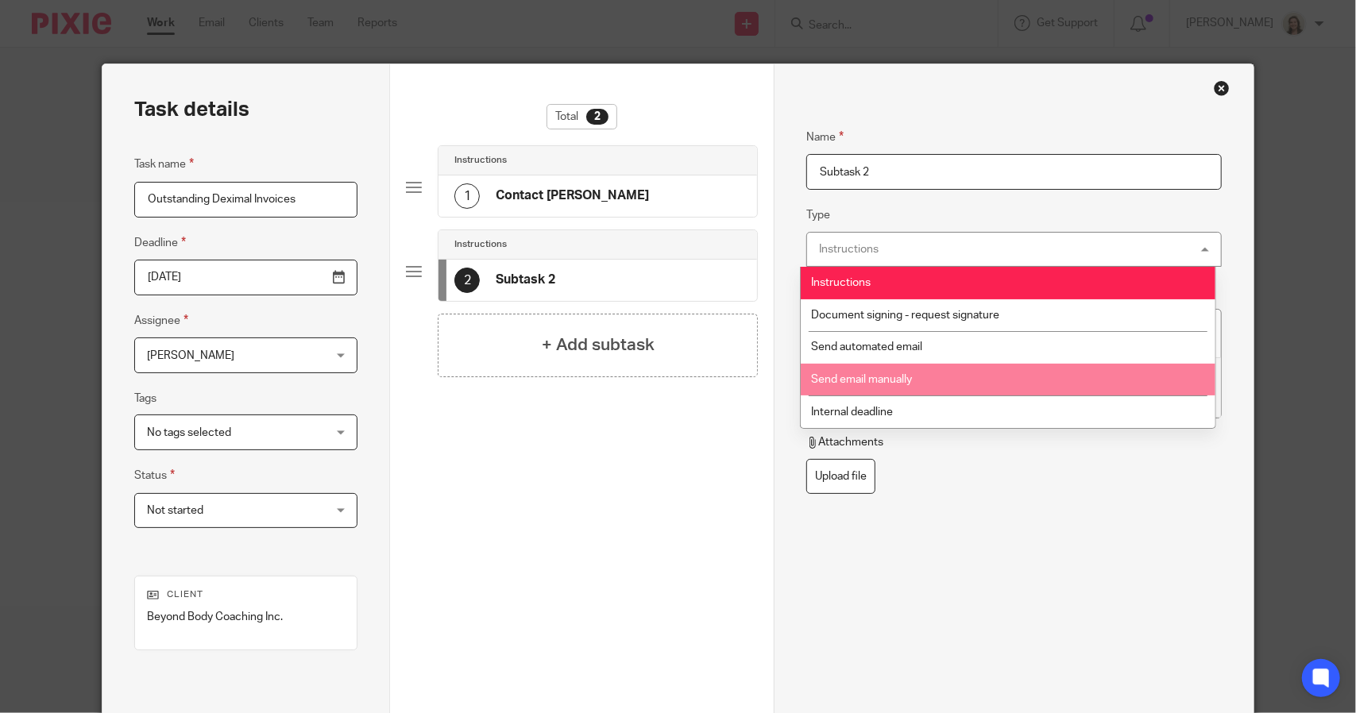
click at [947, 368] on li "Send email manually" at bounding box center [1008, 380] width 414 height 33
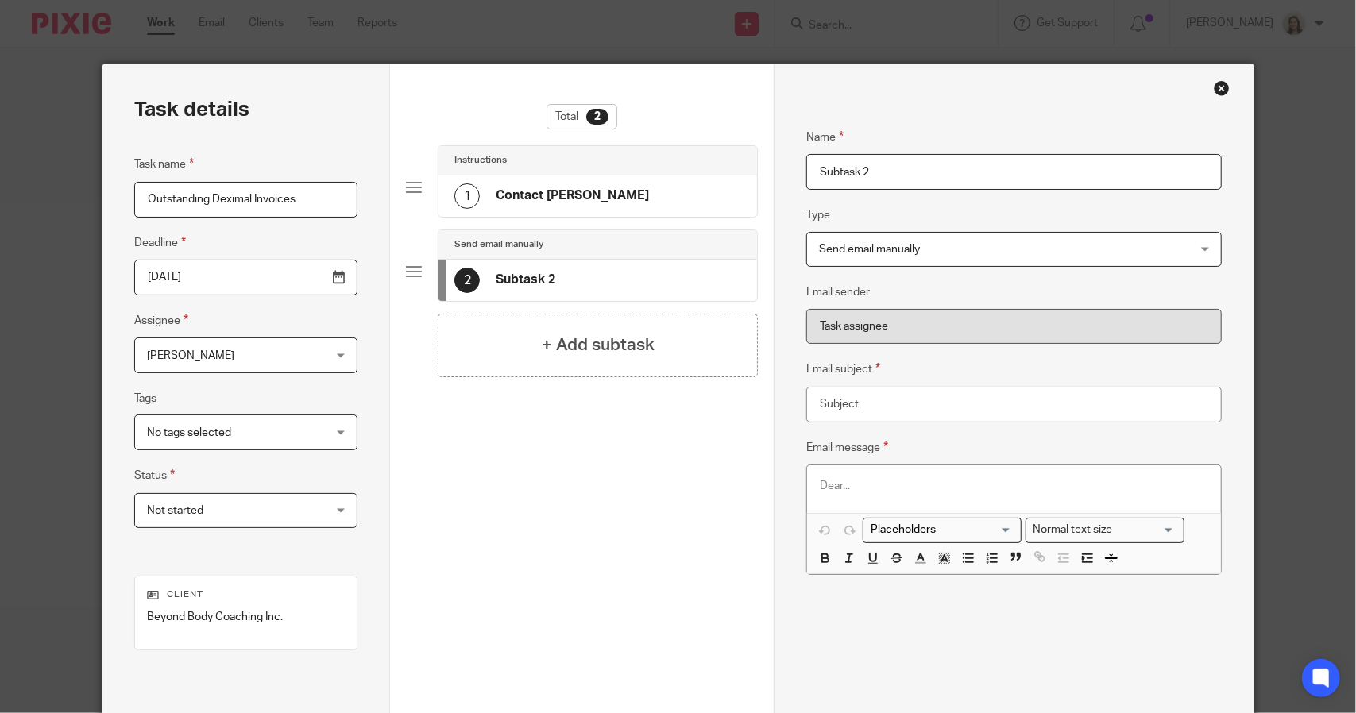
drag, startPoint x: 889, startPoint y: 167, endPoint x: 775, endPoint y: 176, distance: 114.8
click at [775, 176] on div "Name Contact [PERSON_NAME] Type Instructions Instructions Instructions Document…" at bounding box center [1014, 442] width 480 height 757
type input "Email [PERSON_NAME]"
drag, startPoint x: 328, startPoint y: 198, endPoint x: 99, endPoint y: 199, distance: 228.8
click at [102, 199] on div "Task details Task name Outstanding Deximal Invoices Deadline [DATE] Assignee [P…" at bounding box center [246, 442] width 288 height 757
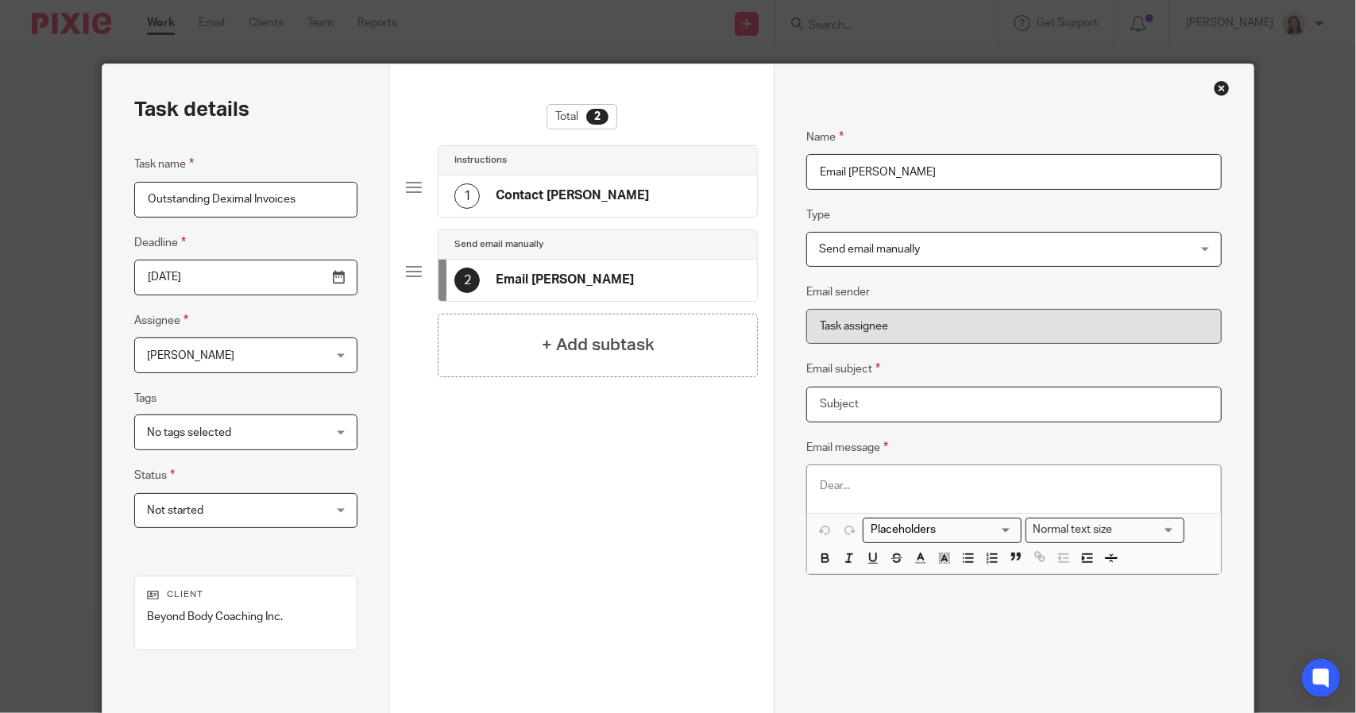
click at [859, 408] on input "Email subject" at bounding box center [1013, 405] width 415 height 36
paste input "Outstanding Deximal Invoices"
type input "Outstanding Deximal Invoices"
click at [842, 480] on p at bounding box center [1014, 486] width 388 height 16
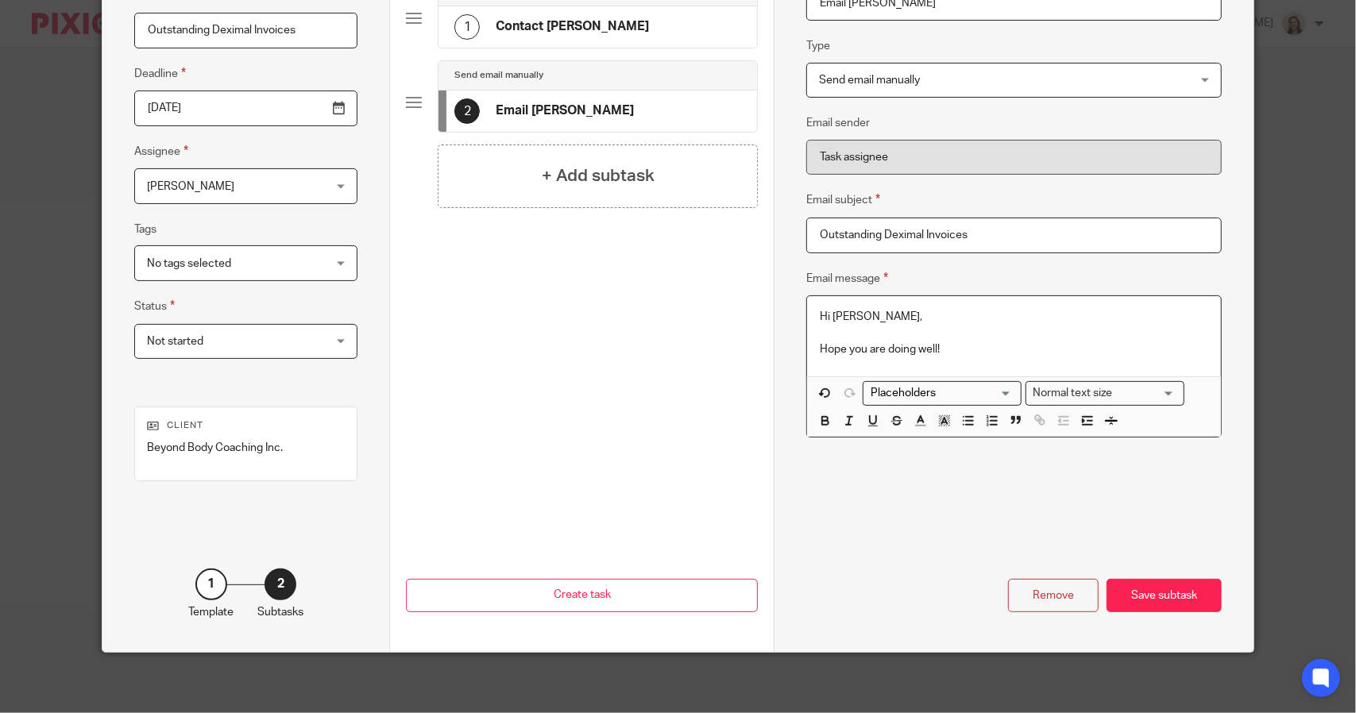
scroll to position [172, 0]
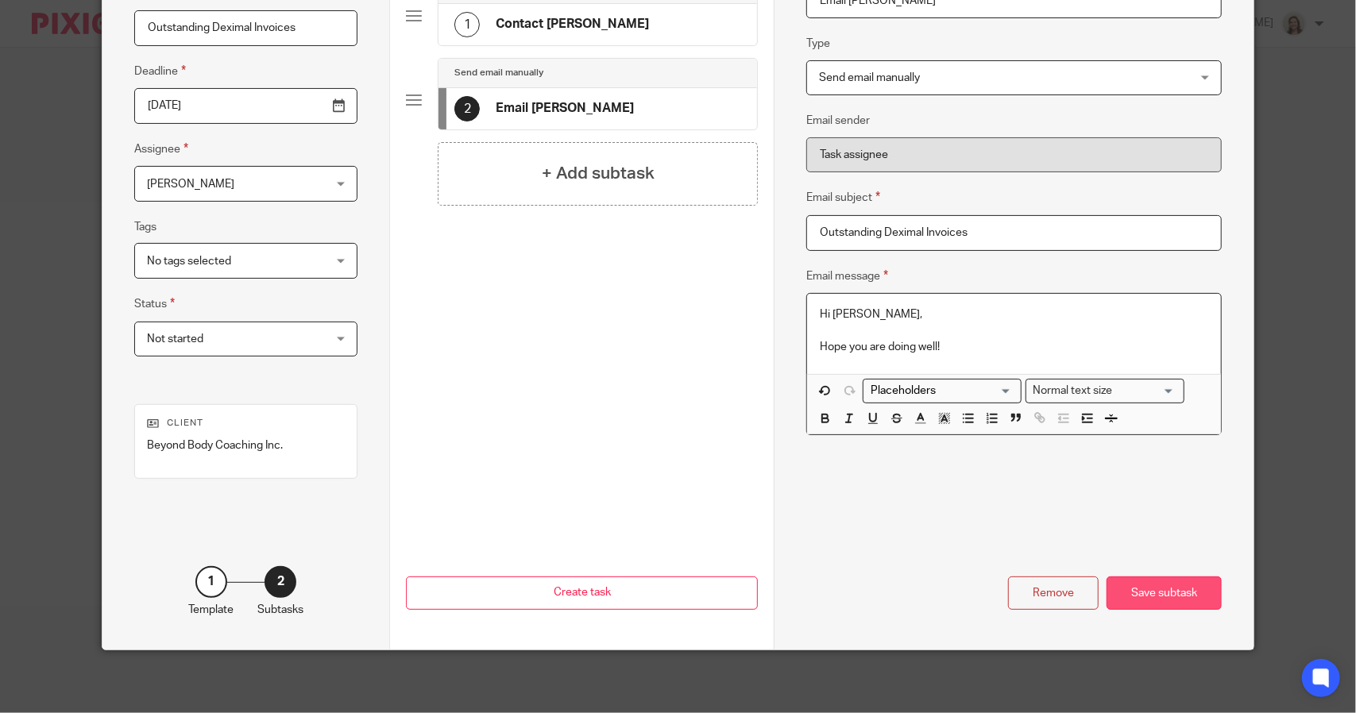
click at [1177, 593] on div "Save subtask" at bounding box center [1164, 594] width 115 height 34
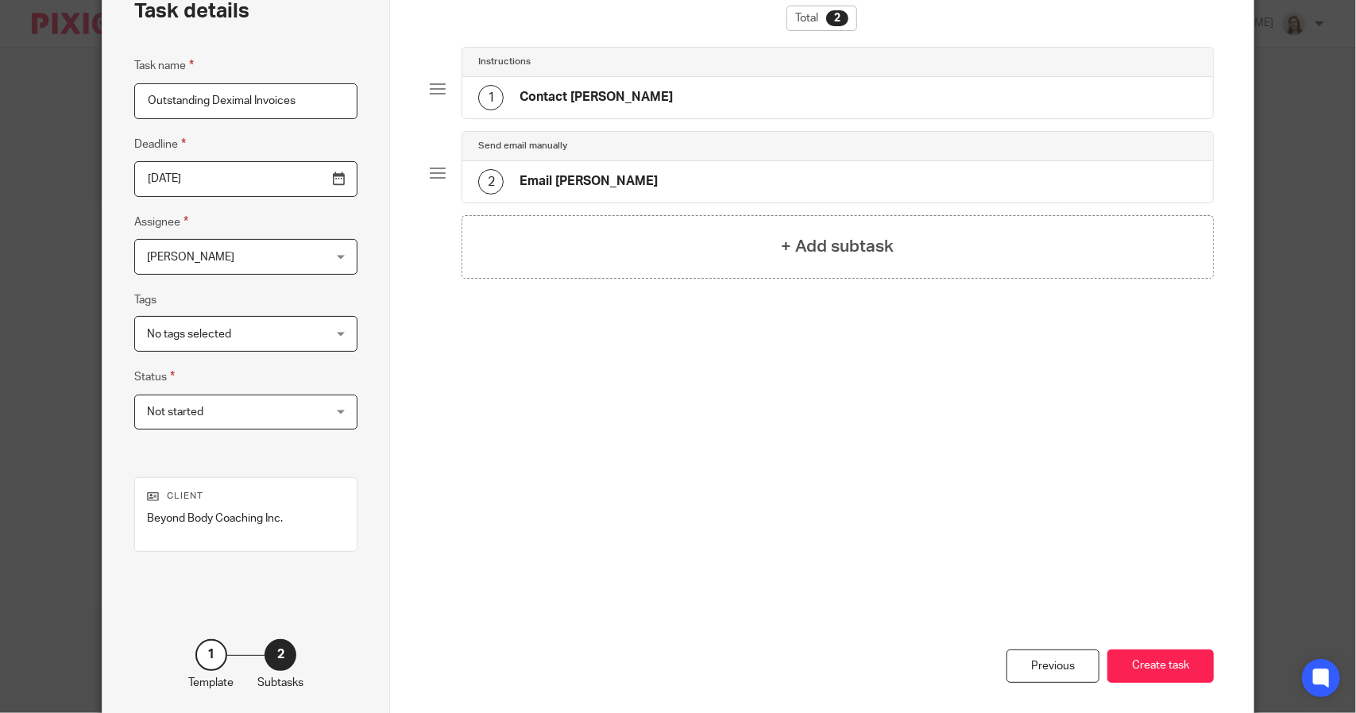
scroll to position [0, 0]
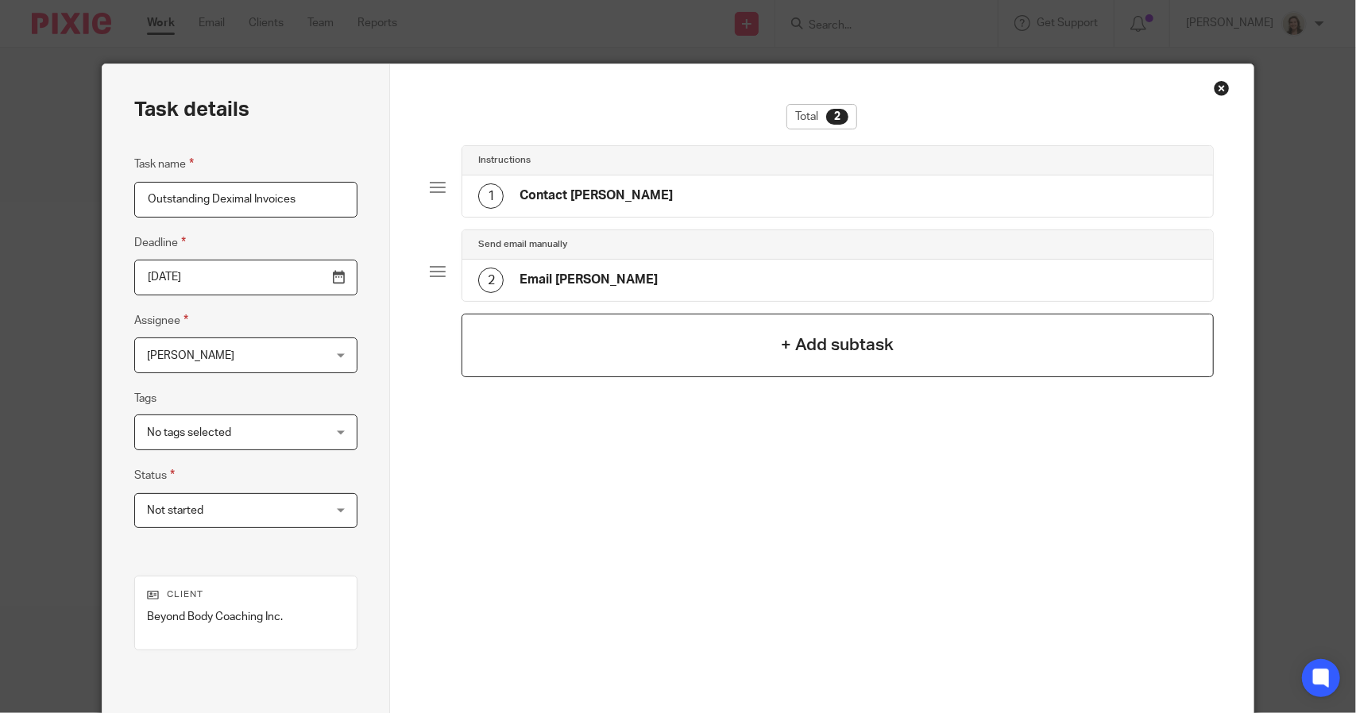
click at [844, 352] on h4 "+ Add subtask" at bounding box center [838, 345] width 113 height 25
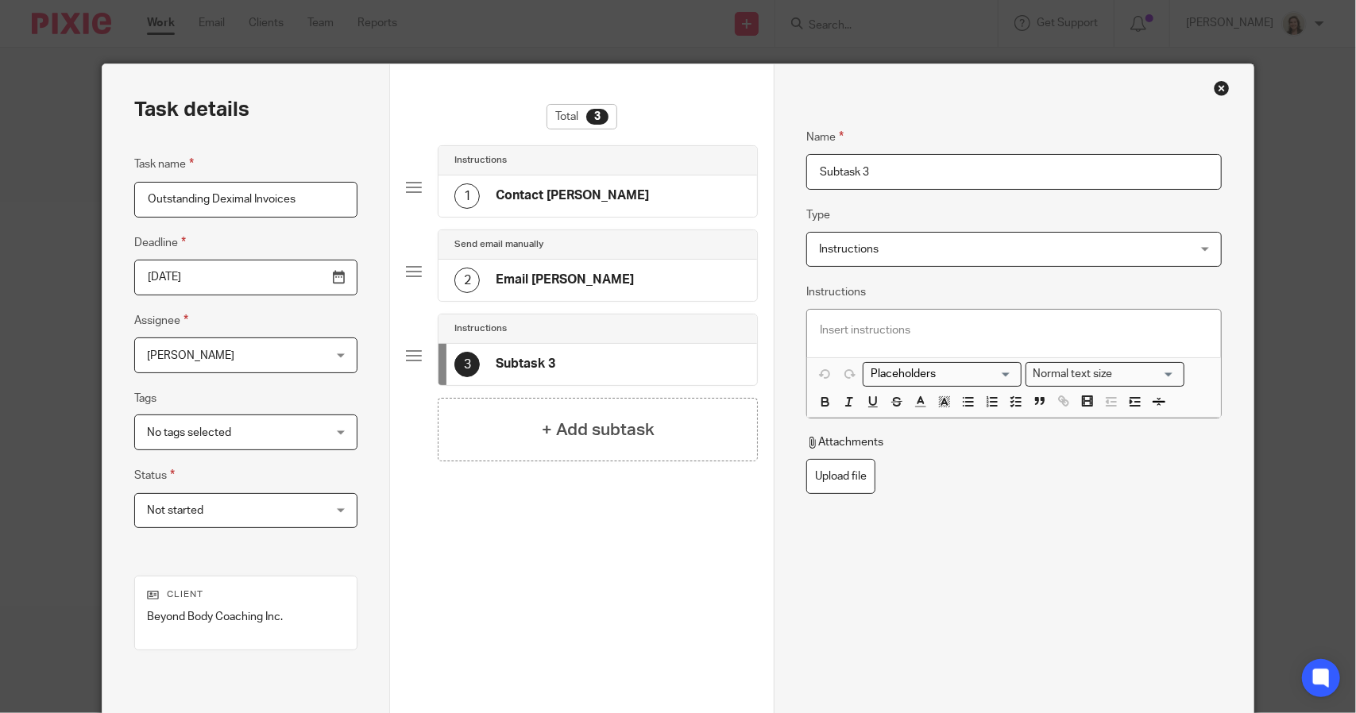
drag, startPoint x: 867, startPoint y: 176, endPoint x: 774, endPoint y: 185, distance: 93.4
click at [774, 185] on div "Name Contact [PERSON_NAME] Type Instructions Instructions Instructions Document…" at bounding box center [1014, 442] width 480 height 757
type input "Call [PERSON_NAME]"
click at [884, 336] on p at bounding box center [1014, 331] width 388 height 16
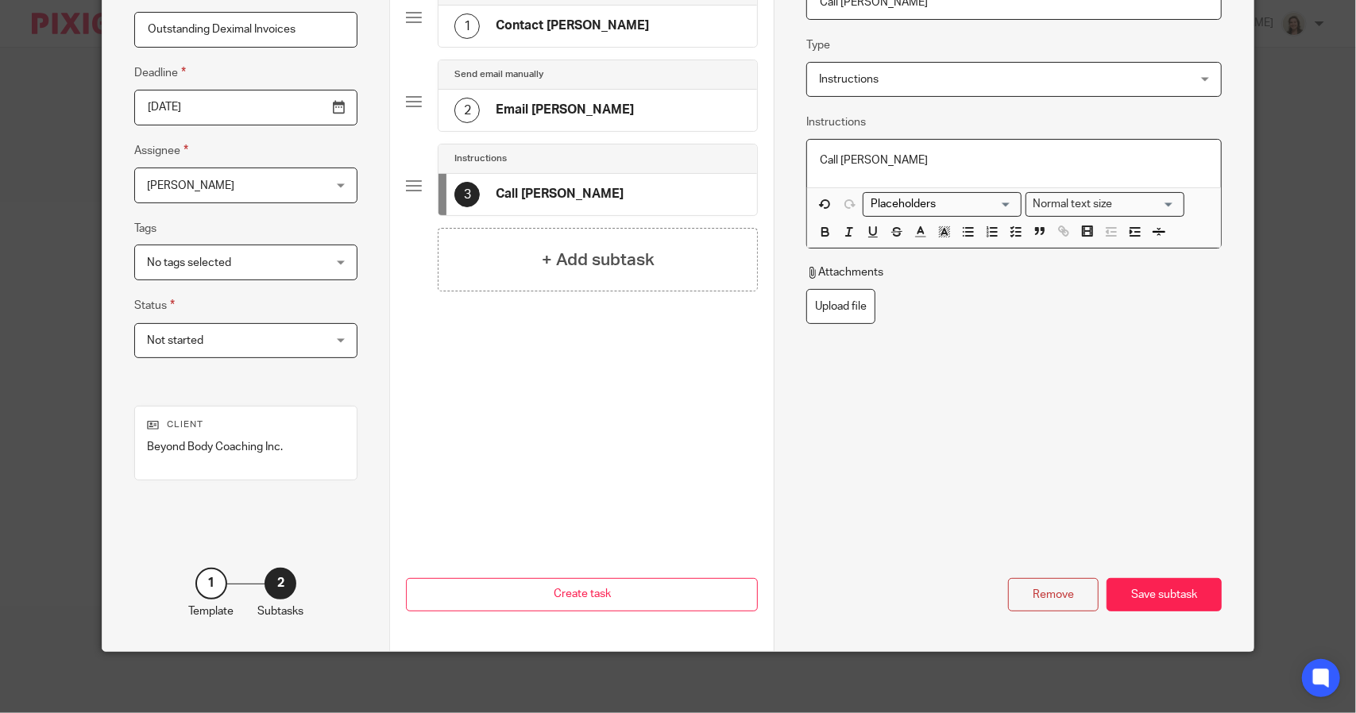
scroll to position [172, 0]
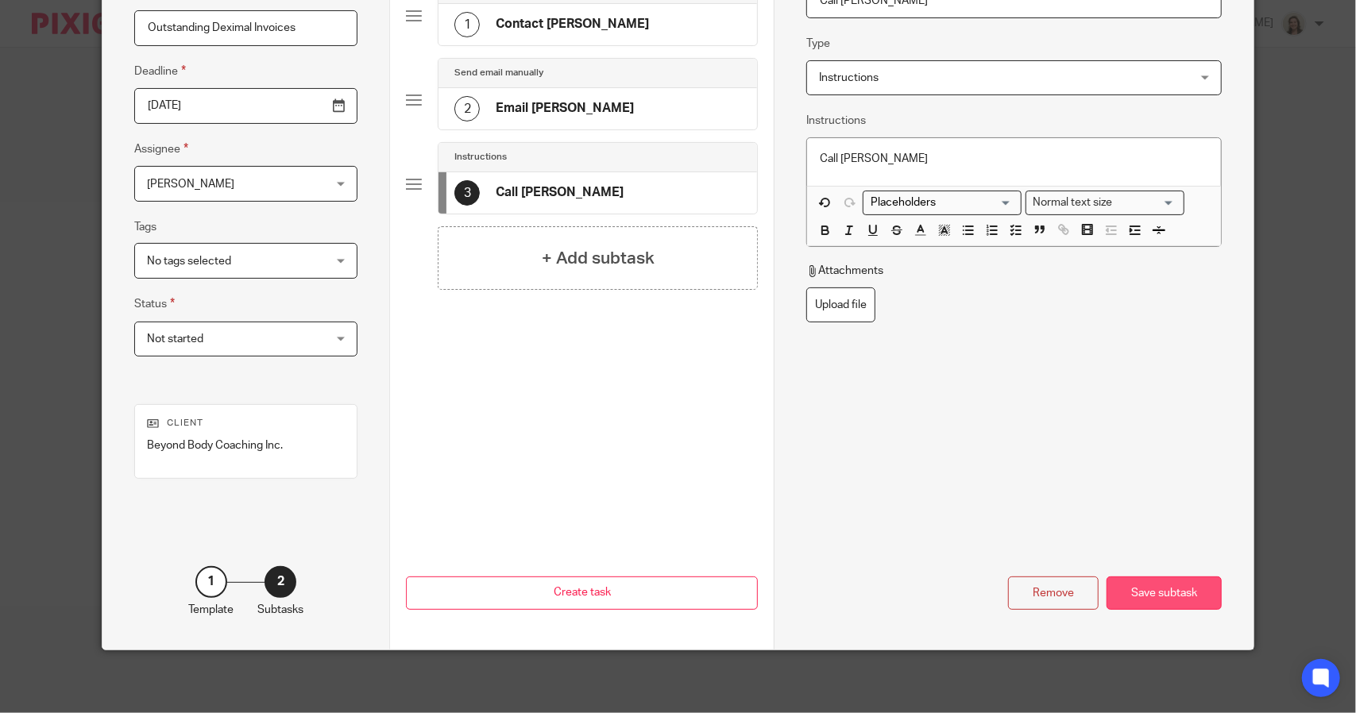
click at [1162, 595] on div "Save subtask" at bounding box center [1164, 594] width 115 height 34
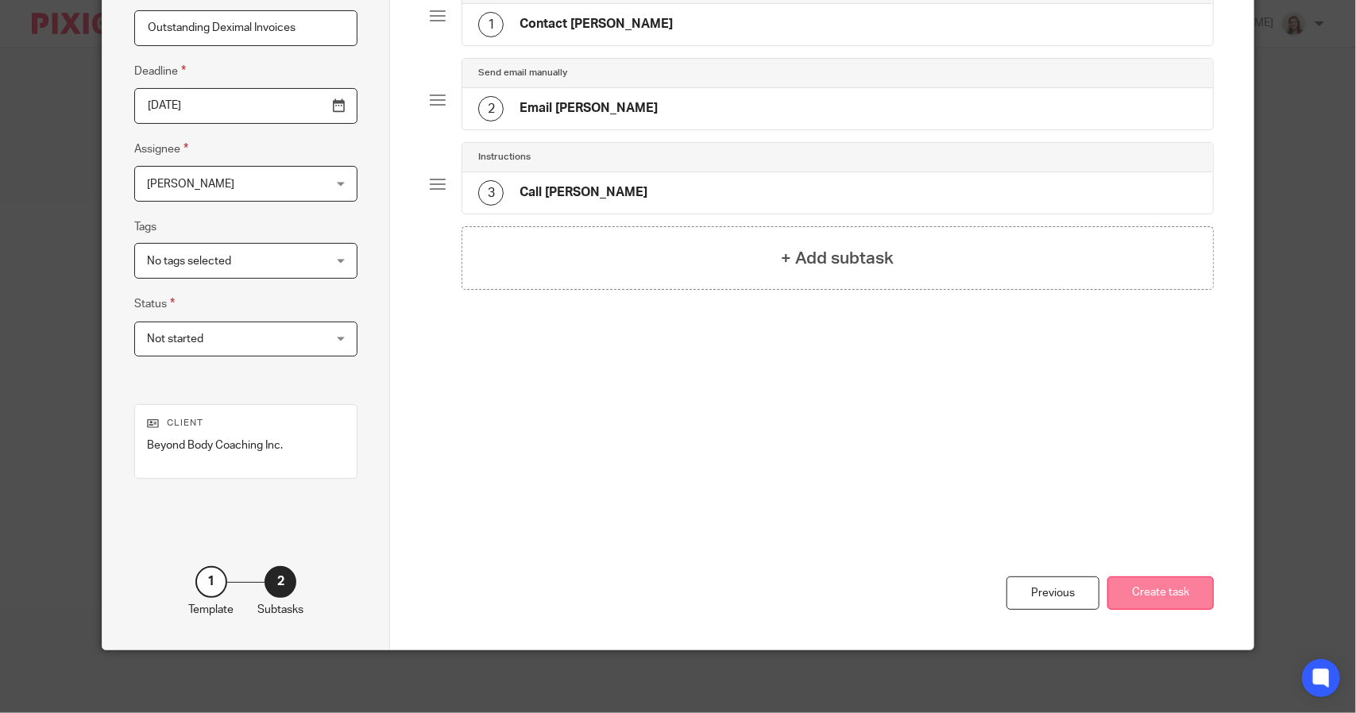
click at [1168, 590] on button "Create task" at bounding box center [1160, 594] width 106 height 34
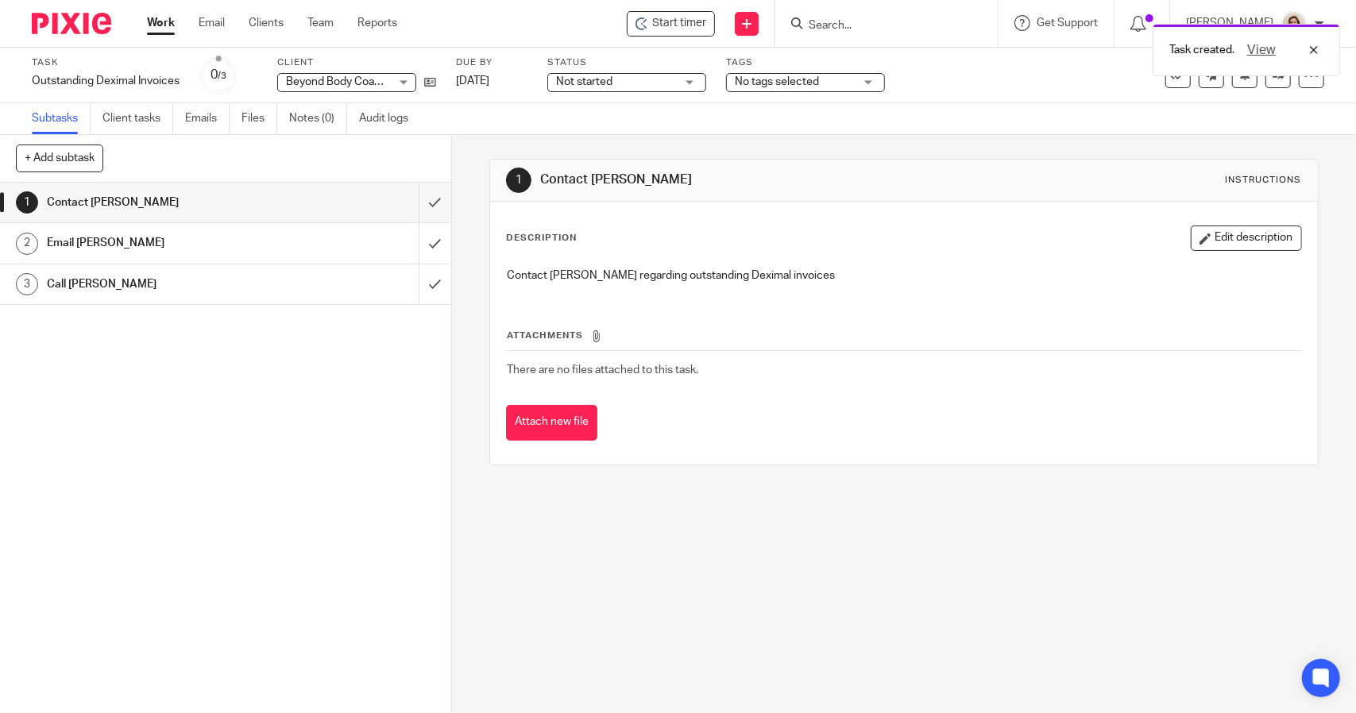
click at [640, 77] on span "Not started" at bounding box center [615, 82] width 119 height 17
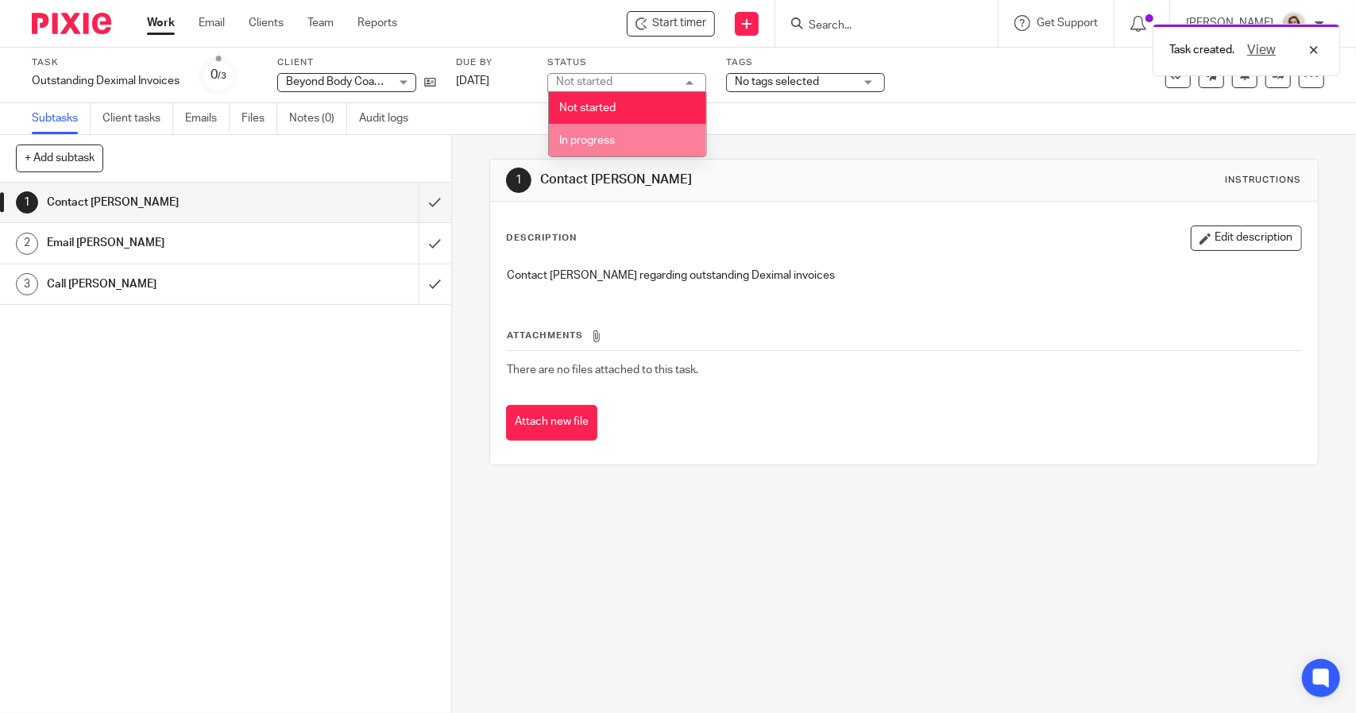
click at [637, 133] on li "In progress" at bounding box center [627, 140] width 157 height 33
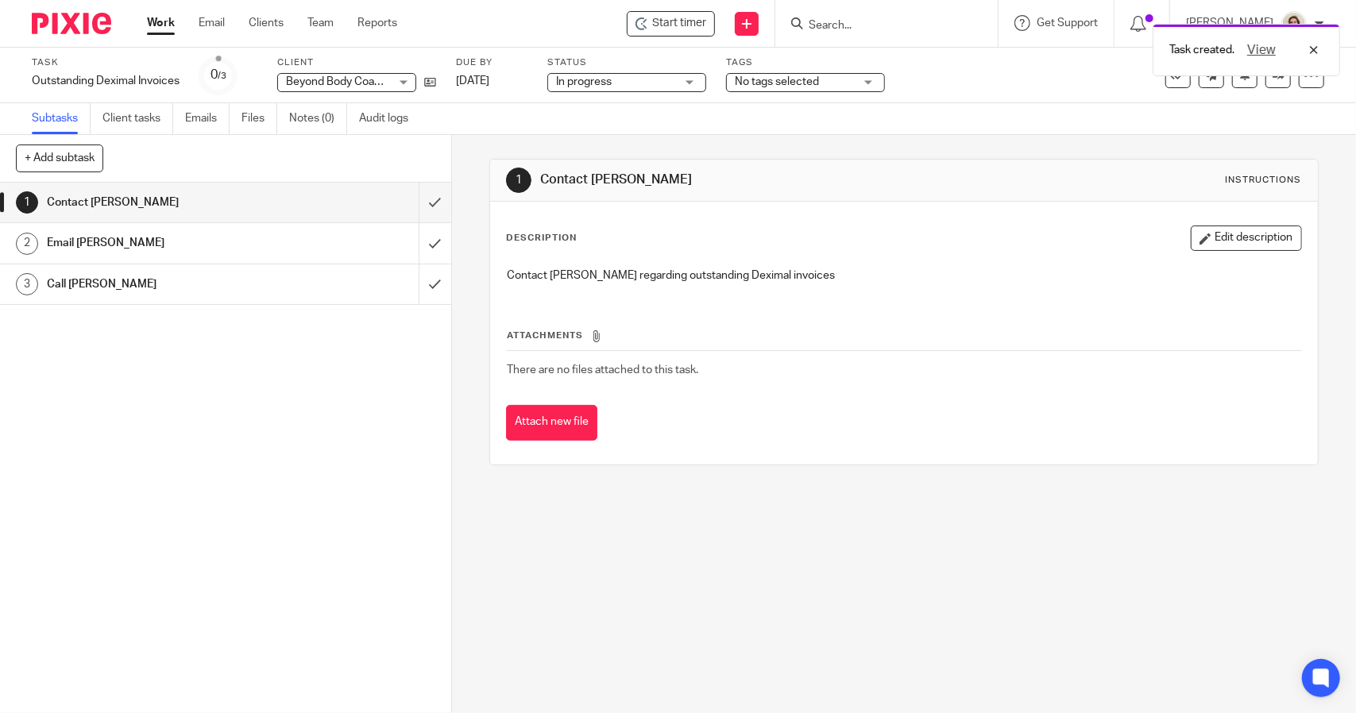
click at [779, 87] on span "No tags selected" at bounding box center [794, 82] width 119 height 17
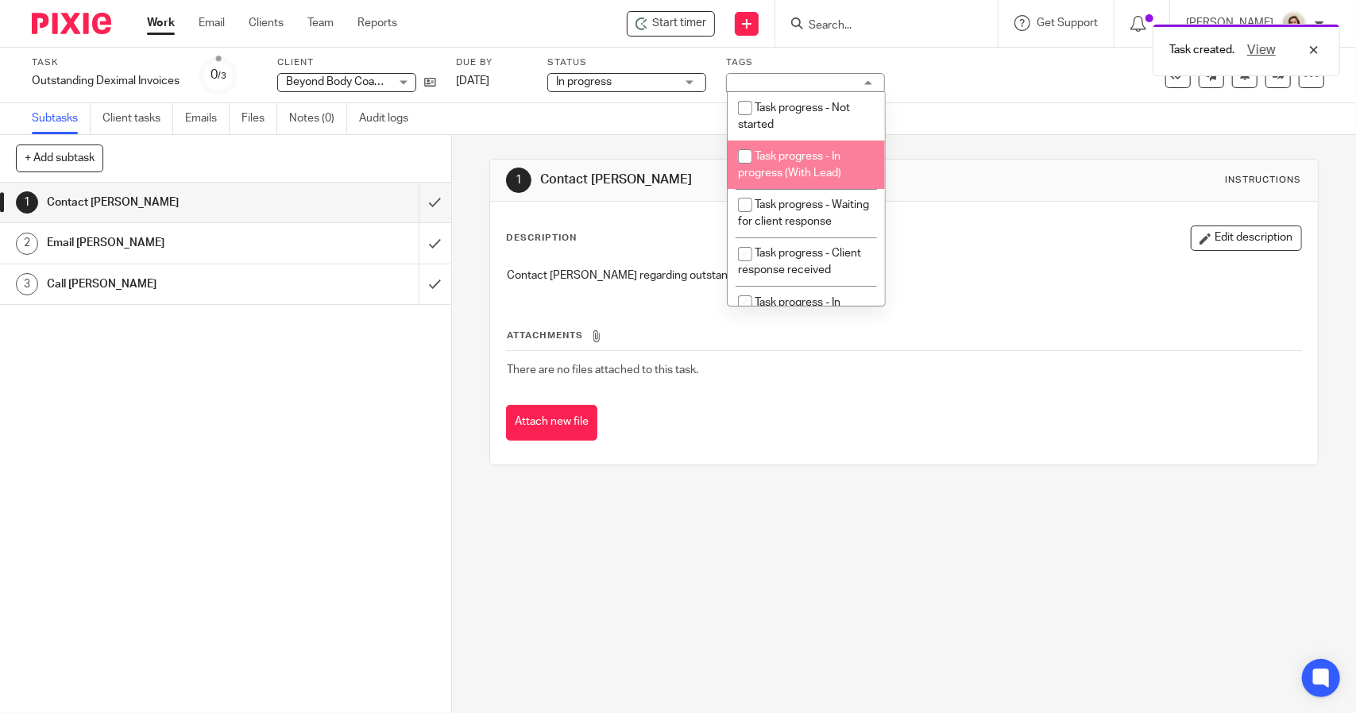
click at [806, 152] on span "Task progress - In progress (With Lead)" at bounding box center [789, 165] width 103 height 28
checkbox input "true"
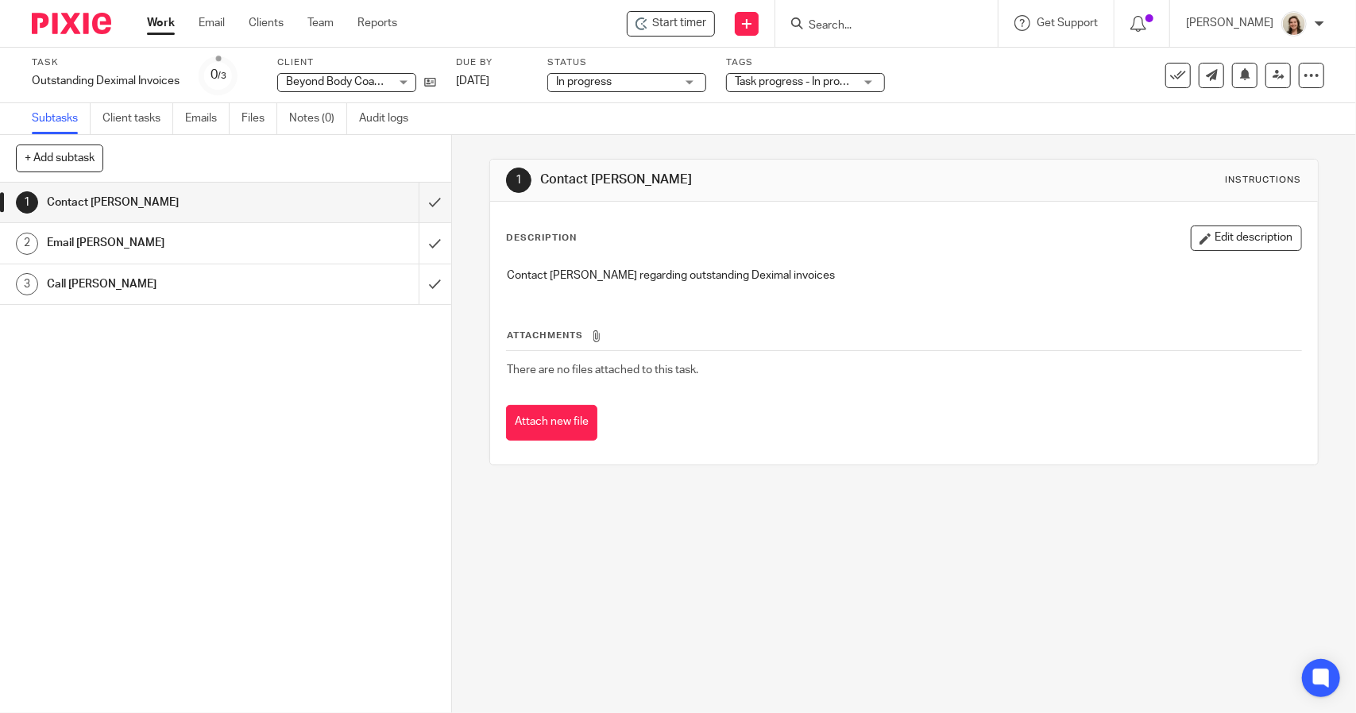
click at [684, 117] on div "Subtasks Client tasks Emails Files Notes (0) Audit logs" at bounding box center [678, 119] width 1356 height 32
drag, startPoint x: 411, startPoint y: 203, endPoint x: 344, endPoint y: 215, distance: 67.8
click at [411, 203] on input "submit" at bounding box center [225, 203] width 451 height 40
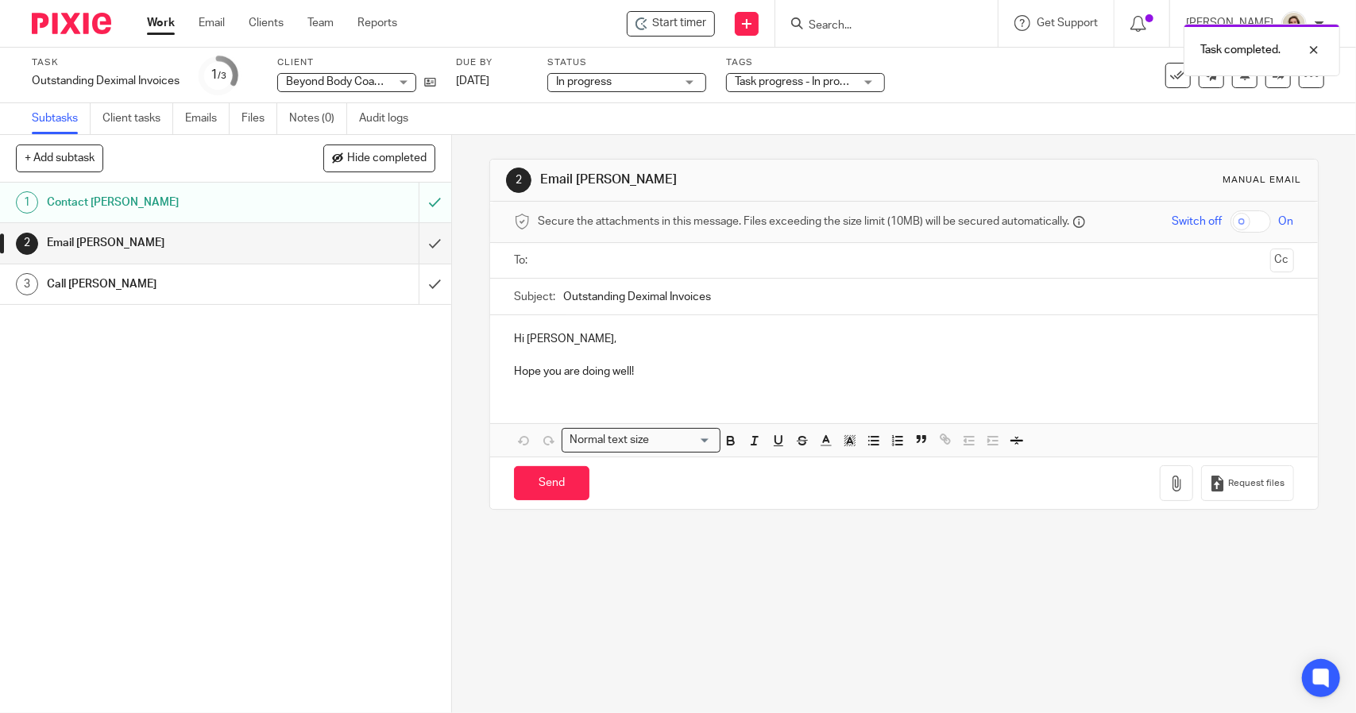
click at [688, 369] on p "Hope you are doing well!" at bounding box center [903, 372] width 779 height 16
